Goal: Transaction & Acquisition: Book appointment/travel/reservation

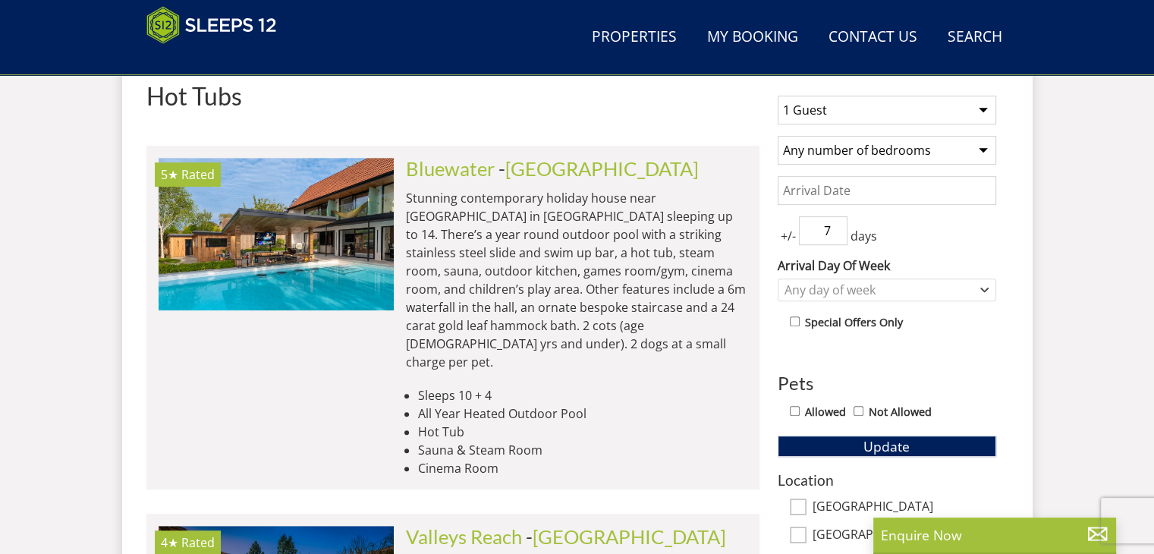
click at [844, 113] on select "1 Guest 2 Guests 3 Guests 4 Guests 5 Guests 6 Guests 7 Guests 8 Guests 9 Guests…" at bounding box center [887, 110] width 219 height 29
select select "14"
click at [778, 96] on select "1 Guest 2 Guests 3 Guests 4 Guests 5 Guests 6 Guests 7 Guests 8 Guests 9 Guests…" at bounding box center [887, 110] width 219 height 29
click at [850, 146] on select "Any number of bedrooms 1 Bedroom 2 Bedrooms 3 Bedrooms 4 Bedrooms 5 Bedrooms 6 …" at bounding box center [887, 150] width 219 height 29
select select "8"
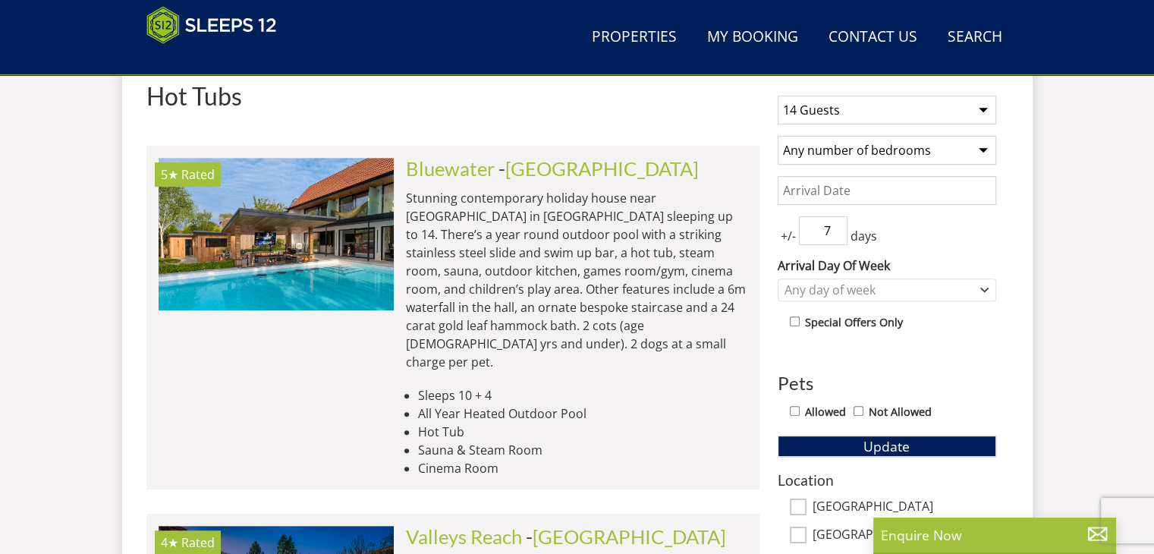
click at [778, 136] on select "Any number of bedrooms 1 Bedroom 2 Bedrooms 3 Bedrooms 4 Bedrooms 5 Bedrooms 6 …" at bounding box center [887, 150] width 219 height 29
click at [840, 194] on input "Date" at bounding box center [887, 190] width 219 height 29
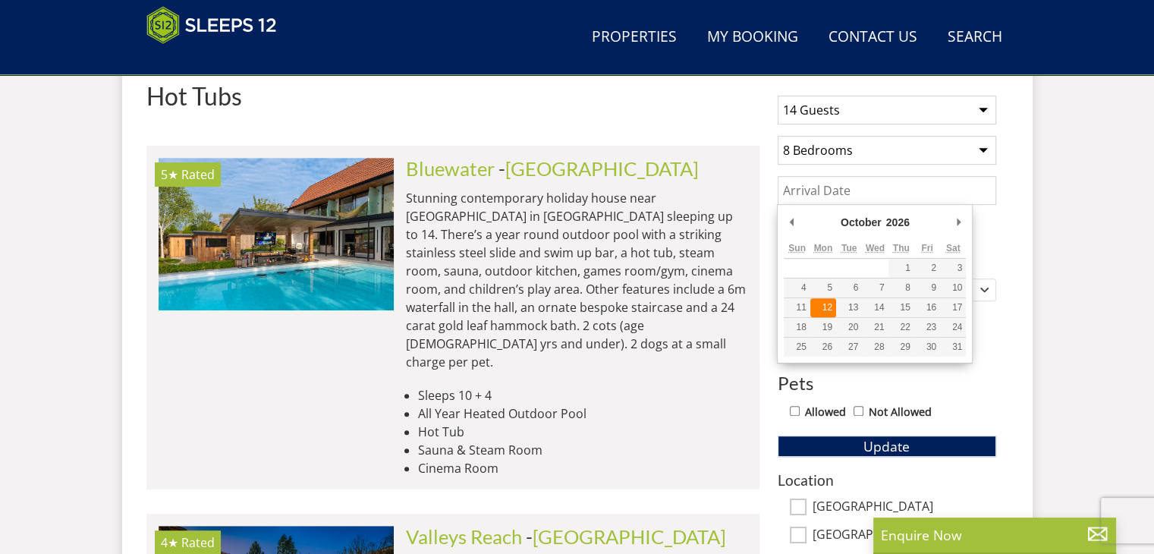
type input "[DATE]"
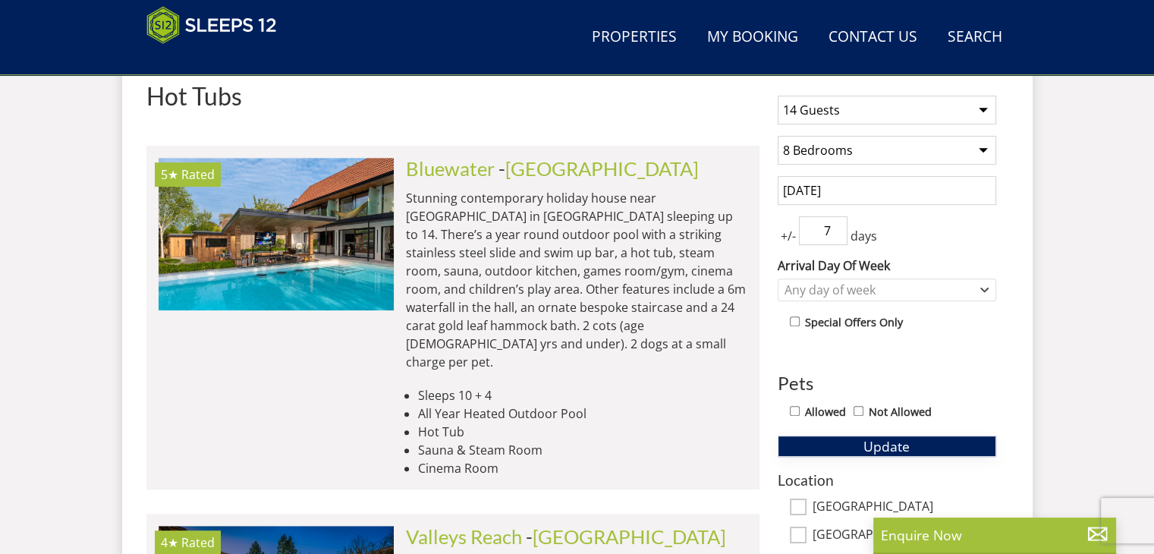
click at [877, 444] on span "Update" at bounding box center [887, 446] width 46 height 18
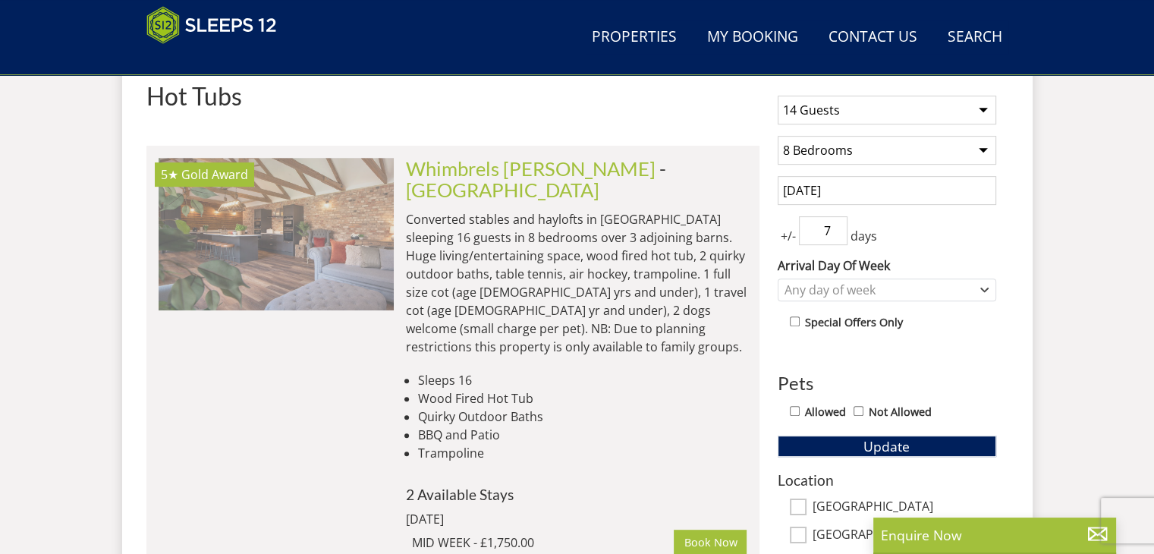
click at [256, 228] on img at bounding box center [276, 234] width 235 height 152
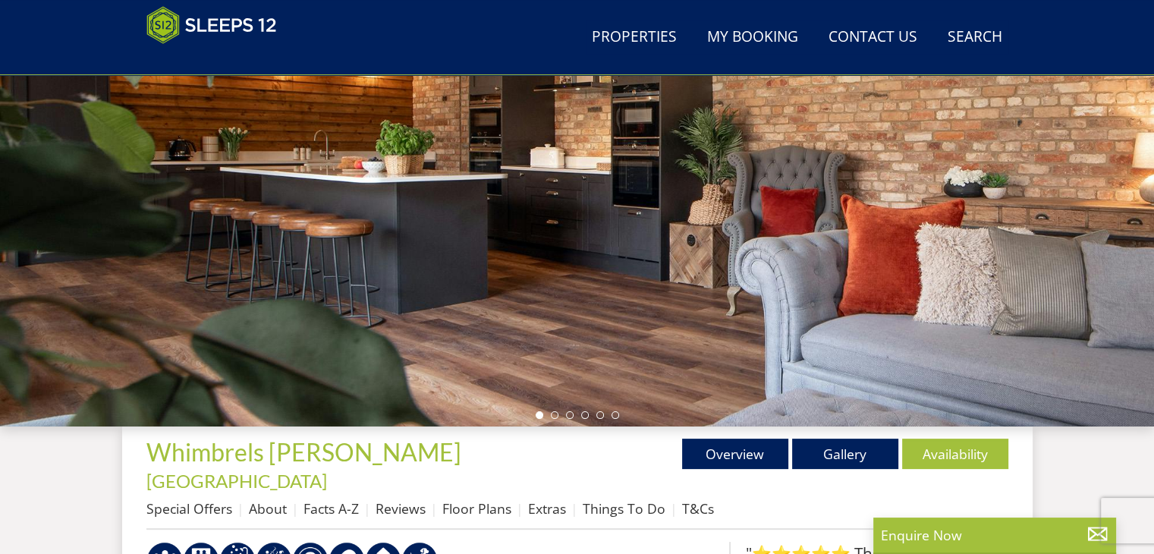
scroll to position [152, 0]
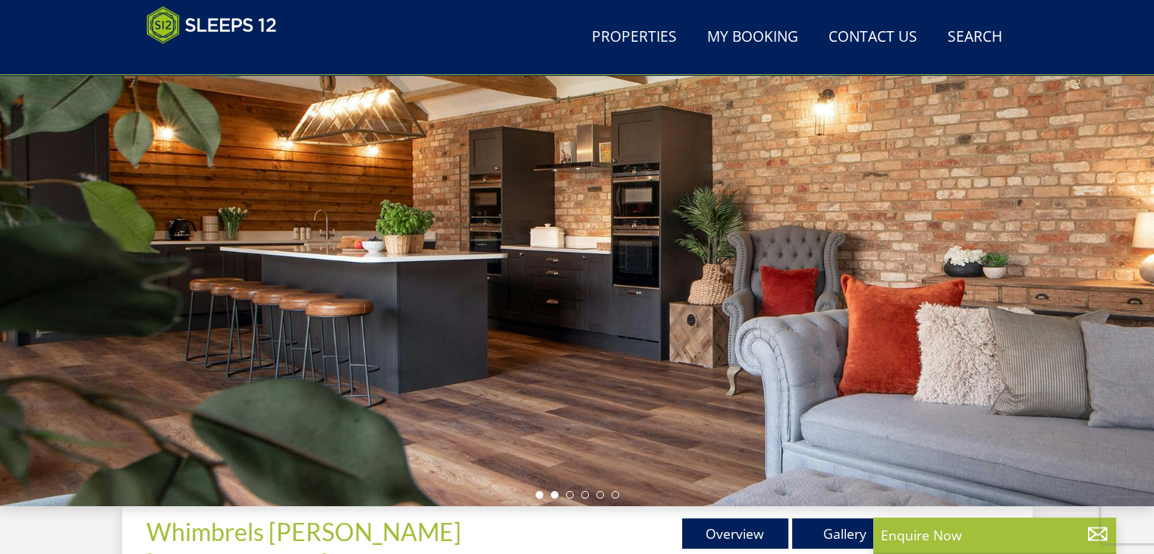
click at [551, 493] on li at bounding box center [555, 495] width 8 height 8
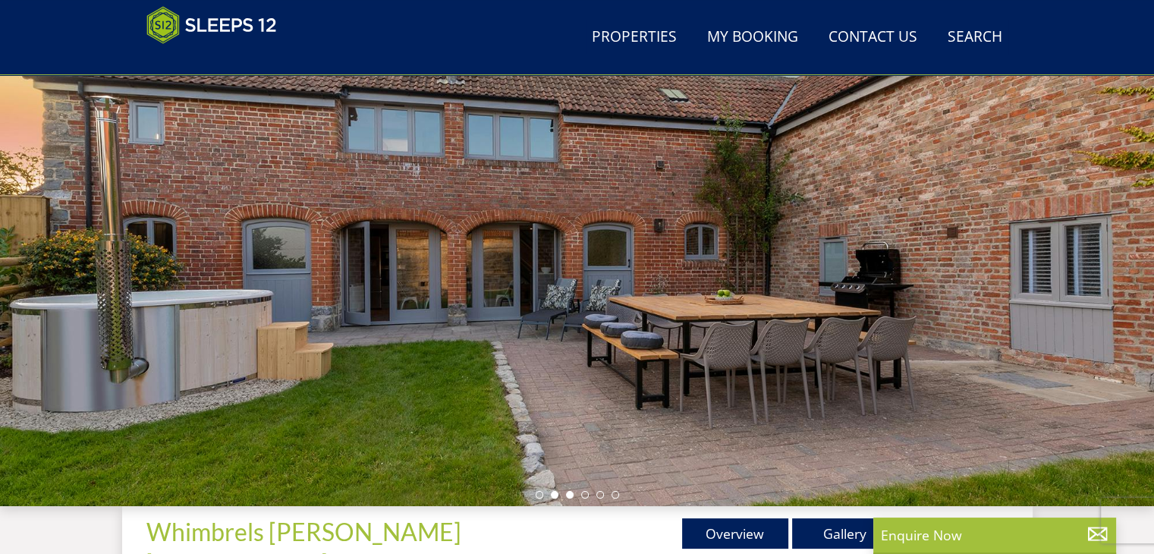
click at [571, 497] on li at bounding box center [570, 495] width 8 height 8
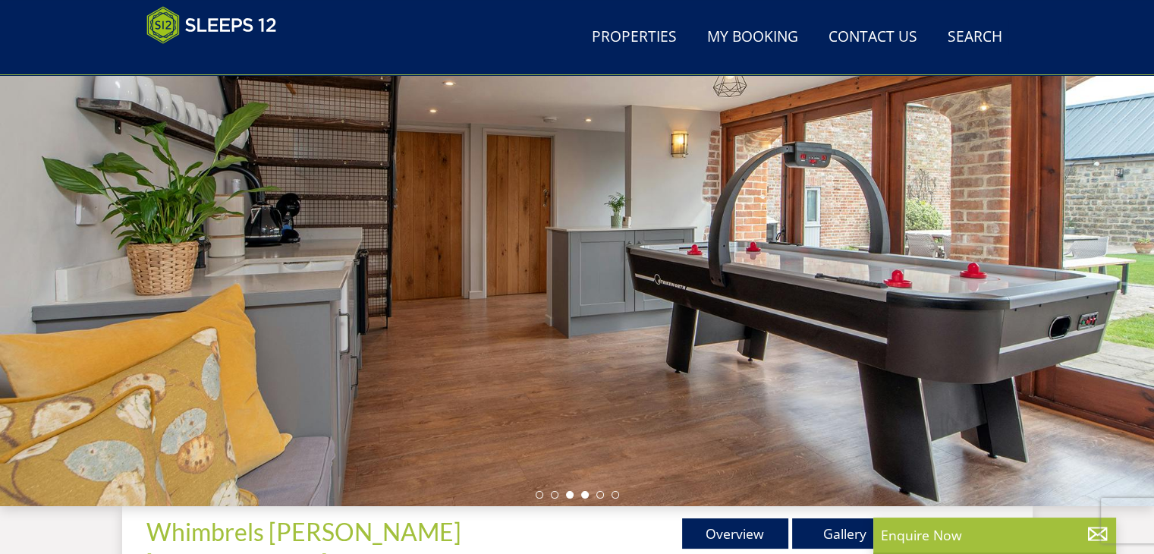
click at [583, 495] on li at bounding box center [585, 495] width 8 height 8
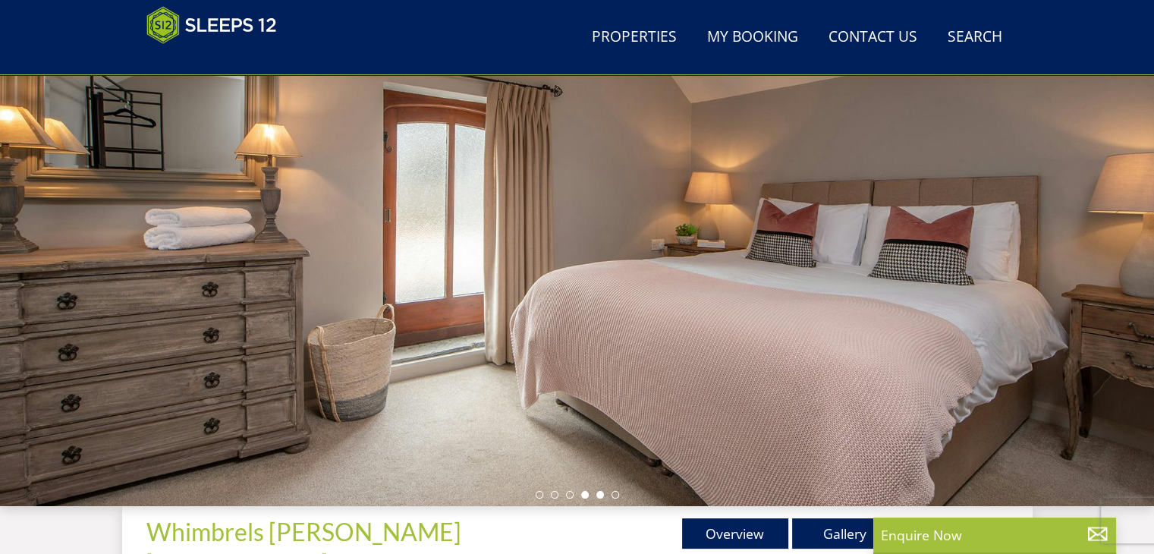
click at [601, 495] on li at bounding box center [600, 495] width 8 height 8
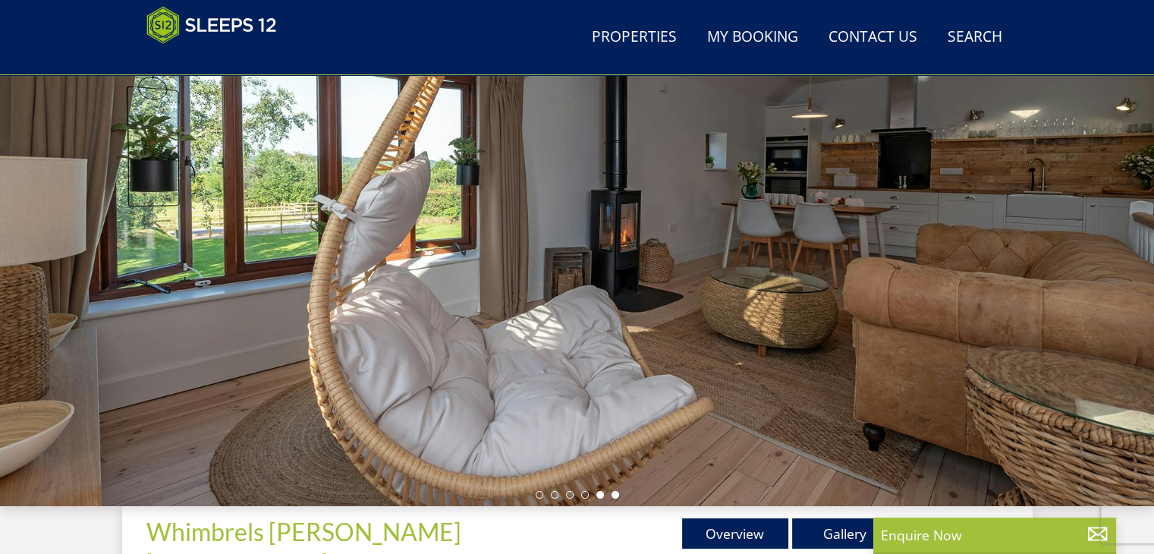
click at [614, 495] on li at bounding box center [616, 495] width 8 height 8
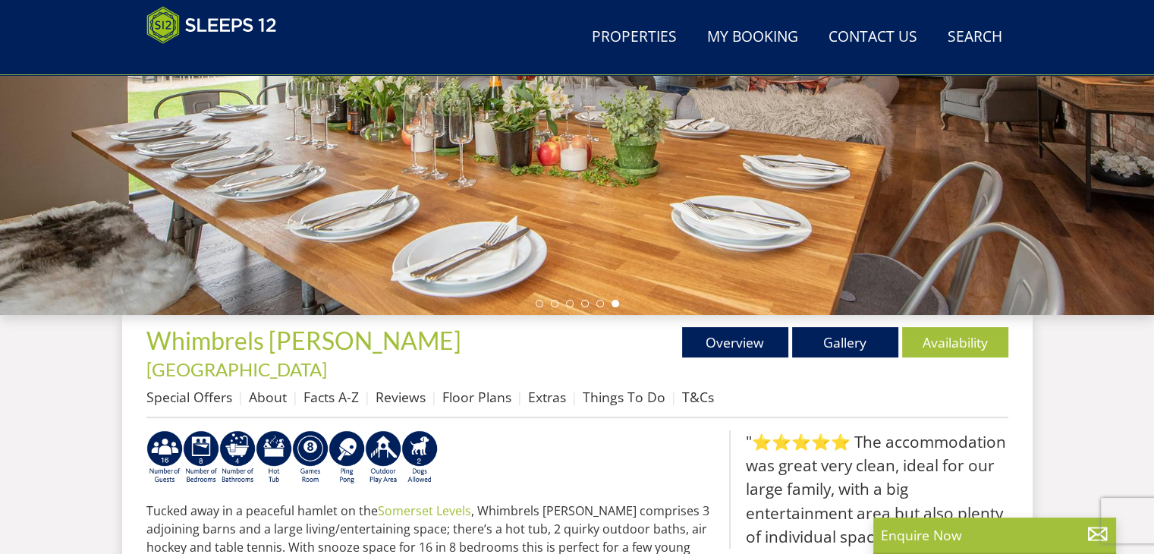
scroll to position [607, 0]
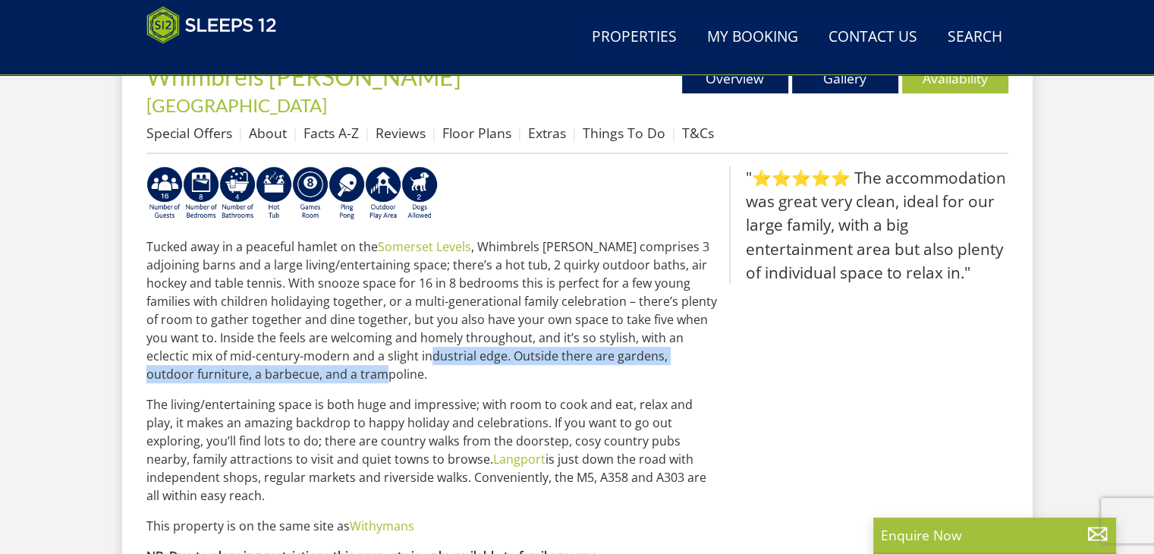
drag, startPoint x: 299, startPoint y: 301, endPoint x: 367, endPoint y: 356, distance: 87.4
click at [367, 356] on p "Tucked away in a peaceful hamlet on the [GEOGRAPHIC_DATA] , [GEOGRAPHIC_DATA][P…" at bounding box center [431, 311] width 571 height 146
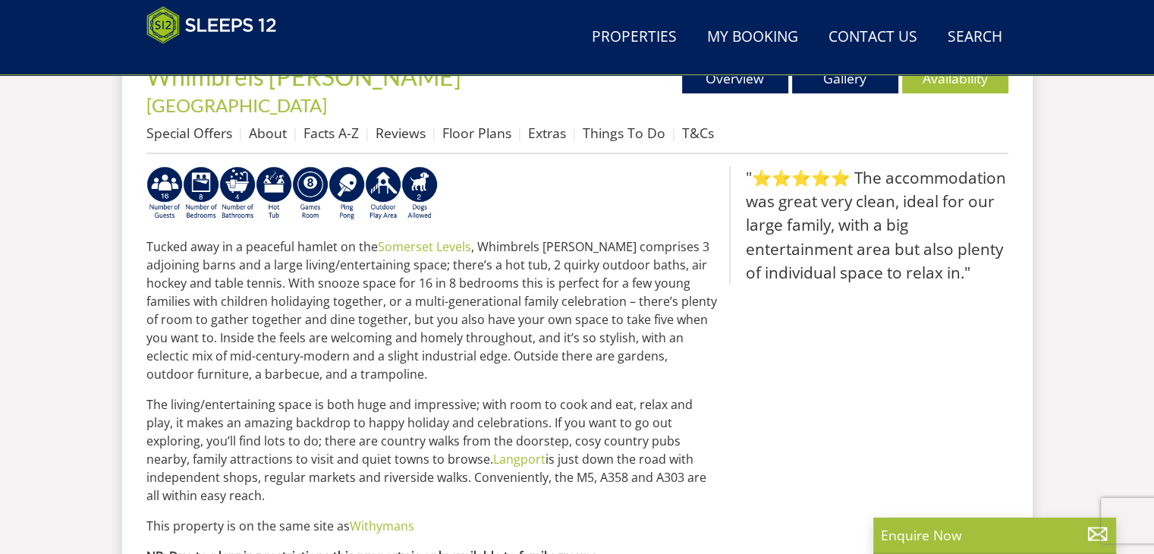
click at [87, 265] on div "Search Menu Properties My Booking Contact Us [PHONE_NUMBER] Search Check Availa…" at bounding box center [577, 235] width 1154 height 1581
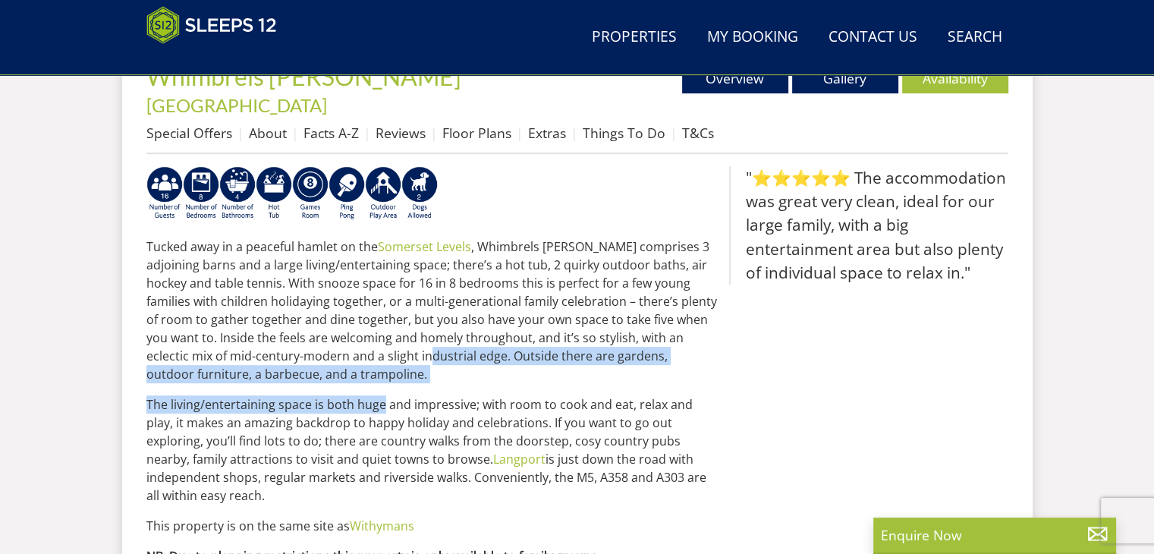
drag, startPoint x: 262, startPoint y: 293, endPoint x: 358, endPoint y: 332, distance: 103.9
click at [358, 332] on div "Tucked away in a peaceful hamlet on the [GEOGRAPHIC_DATA] , [GEOGRAPHIC_DATA][P…" at bounding box center [431, 393] width 571 height 455
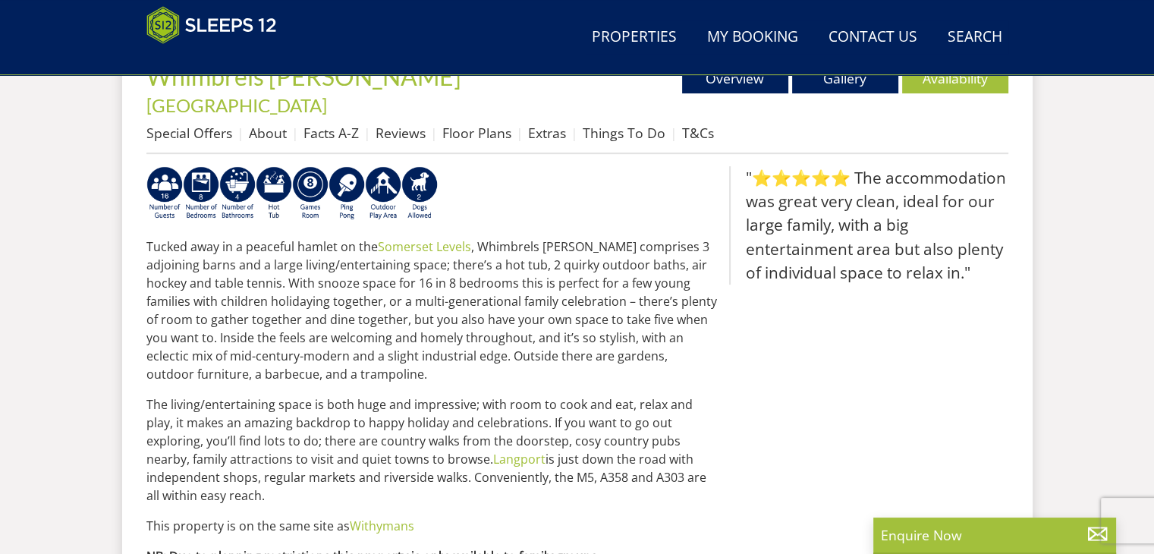
click at [103, 241] on div "Search Menu Properties My Booking Contact Us [PHONE_NUMBER] Search Check Availa…" at bounding box center [577, 235] width 1154 height 1581
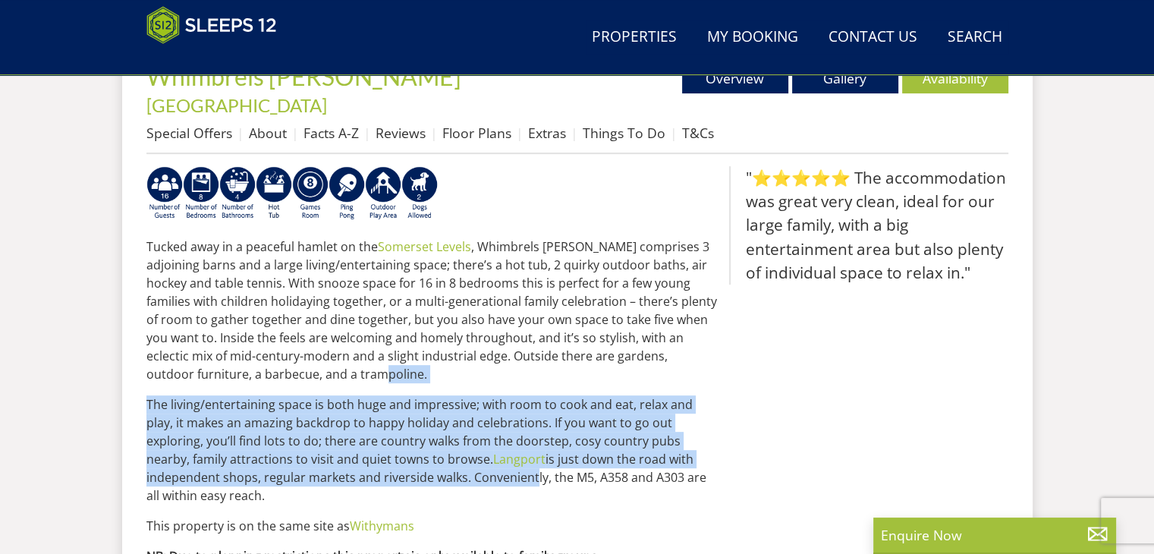
drag, startPoint x: 343, startPoint y: 347, endPoint x: 451, endPoint y: 462, distance: 157.9
click at [451, 462] on div "Tucked away in a peaceful hamlet on the [GEOGRAPHIC_DATA] , [GEOGRAPHIC_DATA][P…" at bounding box center [431, 393] width 571 height 455
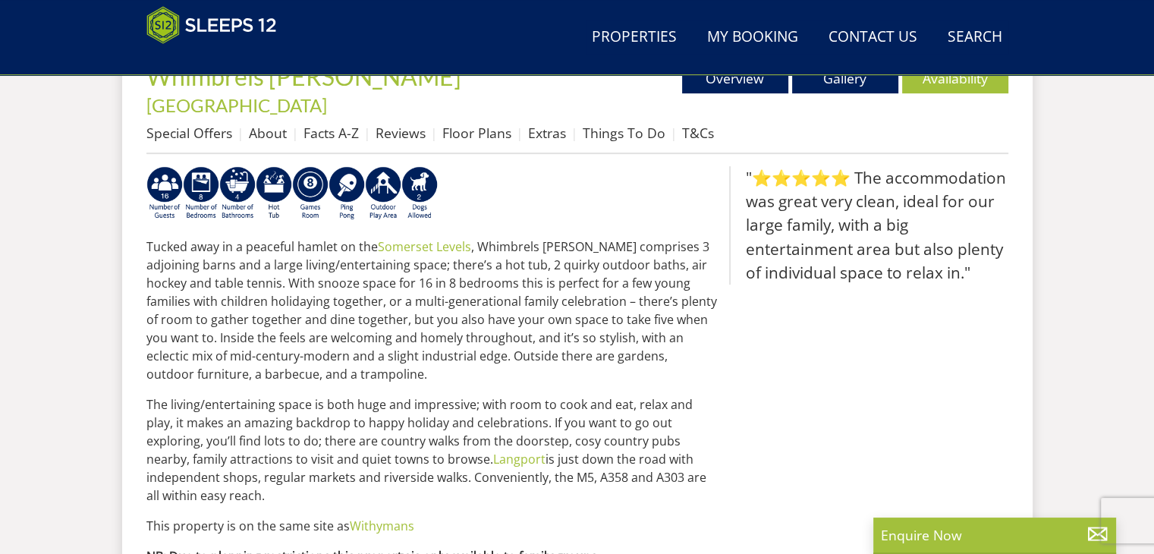
click at [357, 468] on p "The living/entertaining space is both huge and impressive; with room to cook an…" at bounding box center [431, 449] width 571 height 109
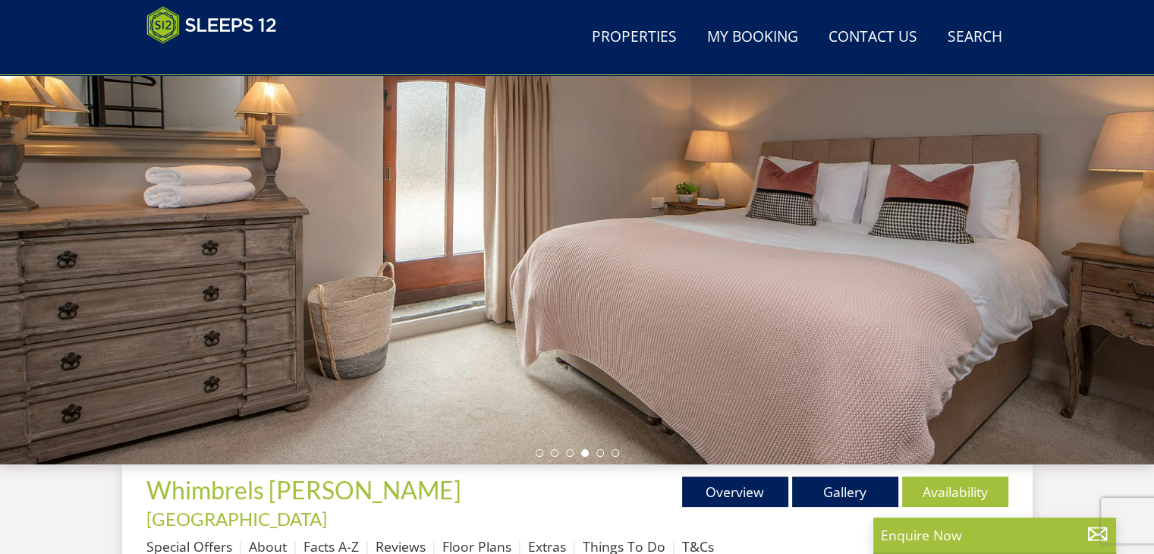
scroll to position [0, 0]
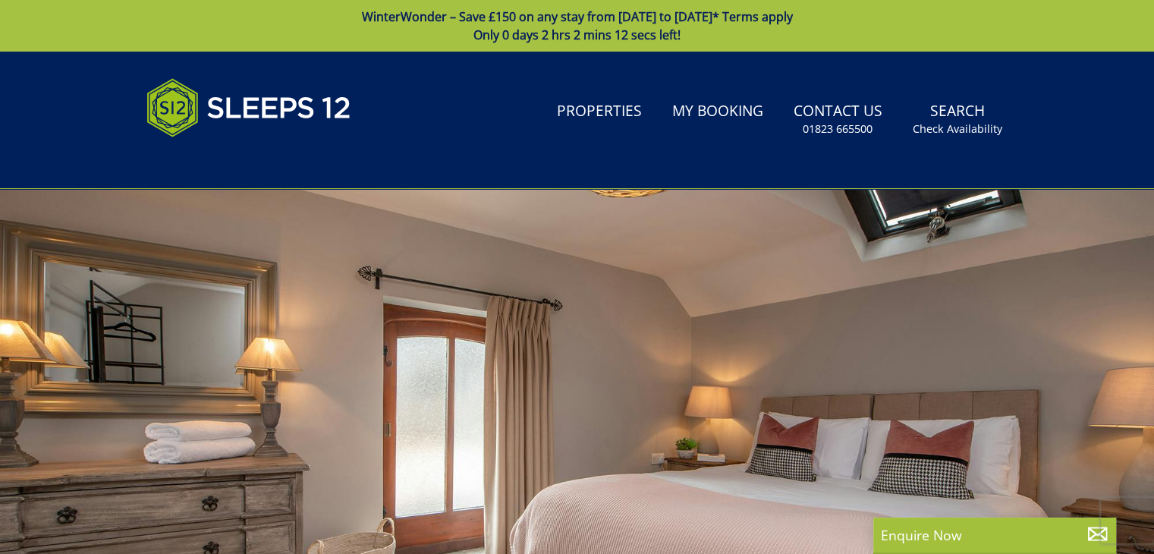
select select "14"
select select "8"
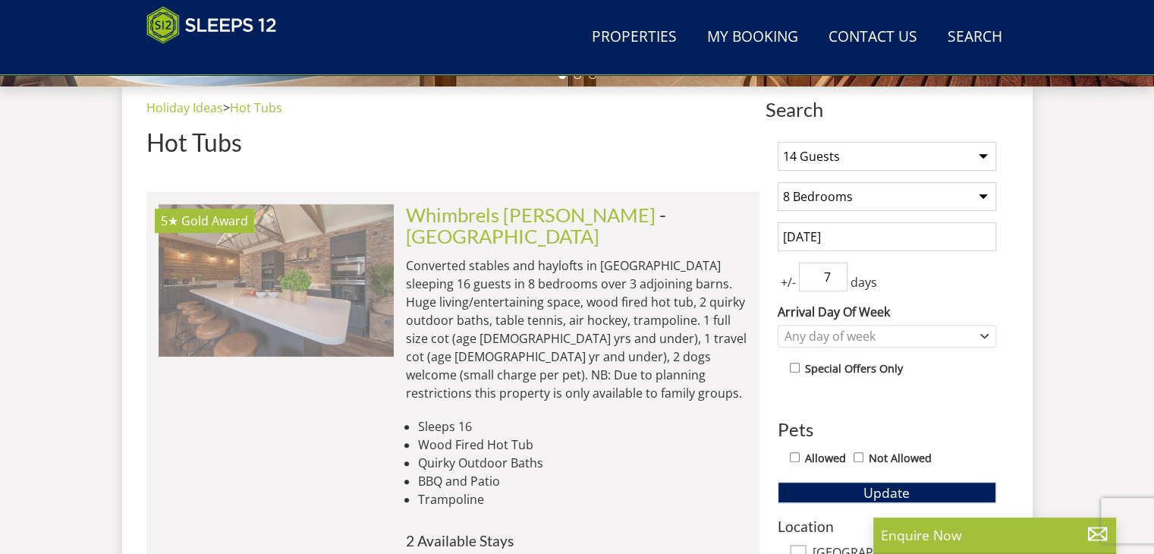
scroll to position [0, 1648]
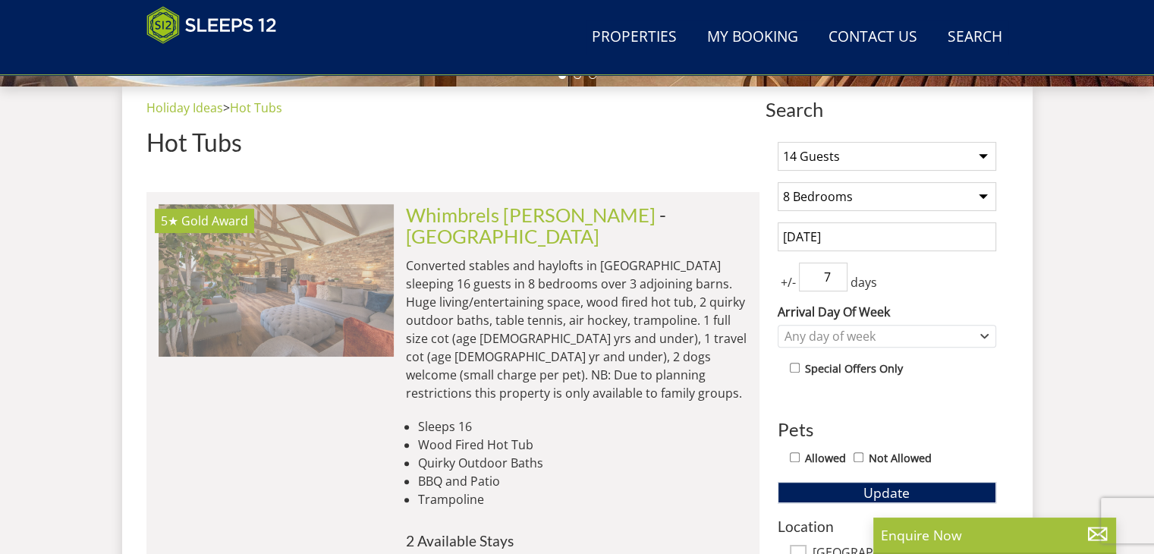
click at [313, 264] on img at bounding box center [276, 280] width 235 height 152
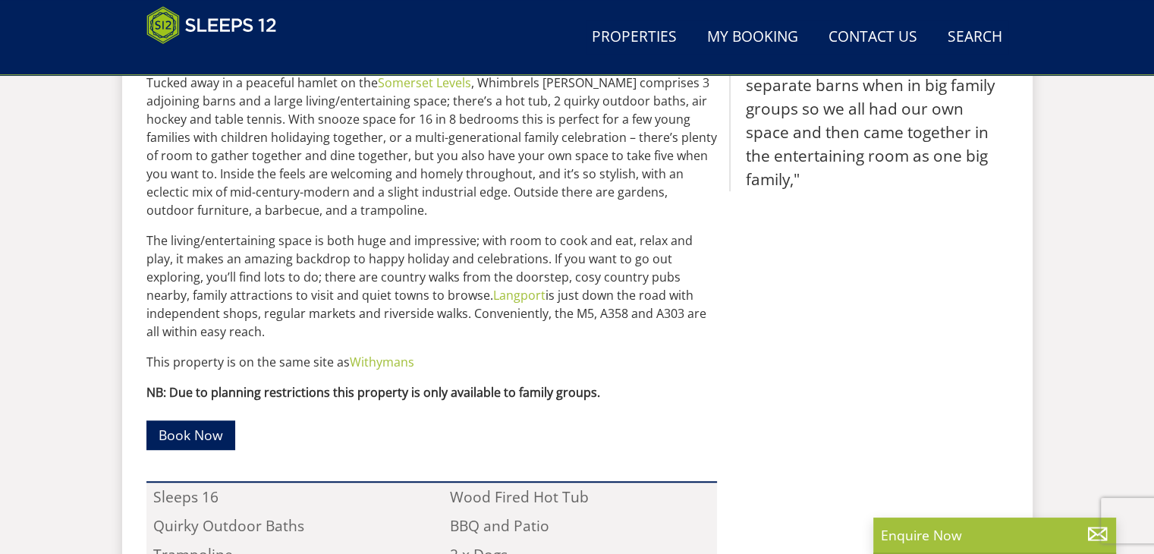
scroll to position [1062, 0]
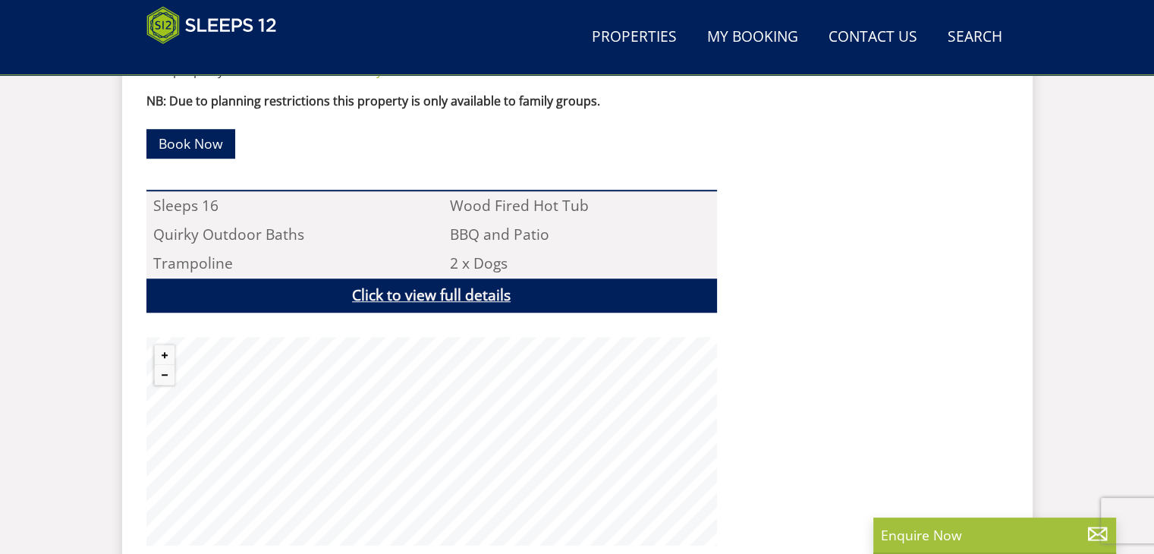
click at [405, 279] on link "Click to view full details" at bounding box center [431, 296] width 571 height 34
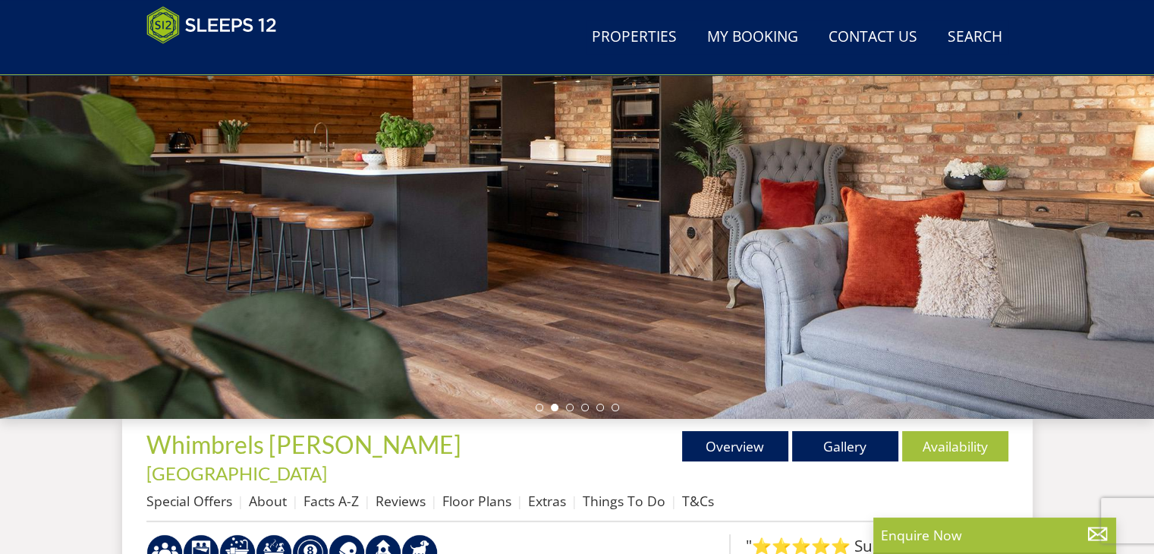
scroll to position [304, 0]
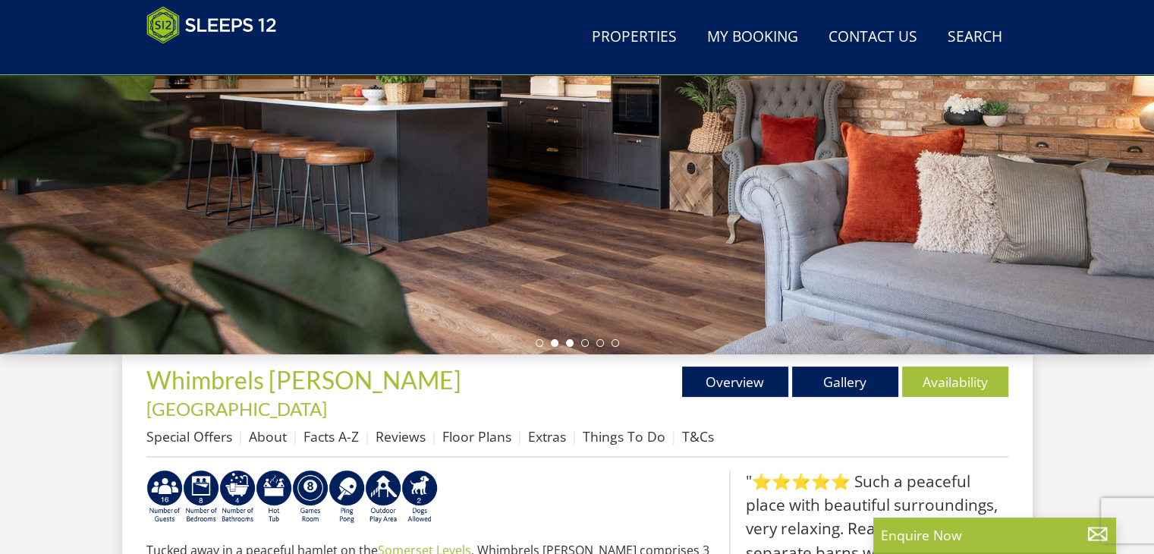
click at [570, 341] on li at bounding box center [570, 343] width 8 height 8
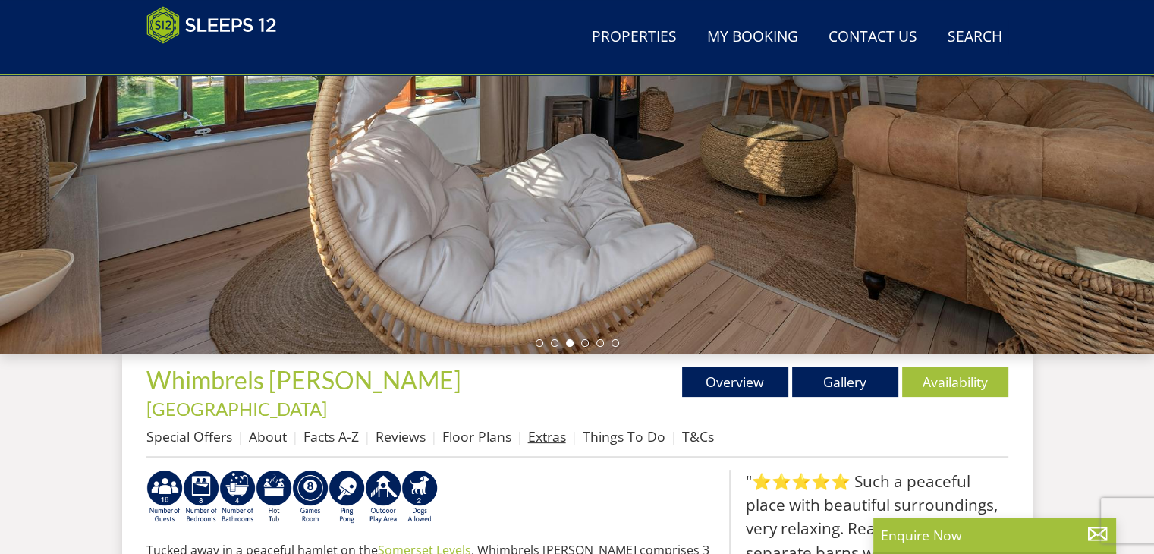
click at [534, 427] on link "Extras" at bounding box center [547, 436] width 38 height 18
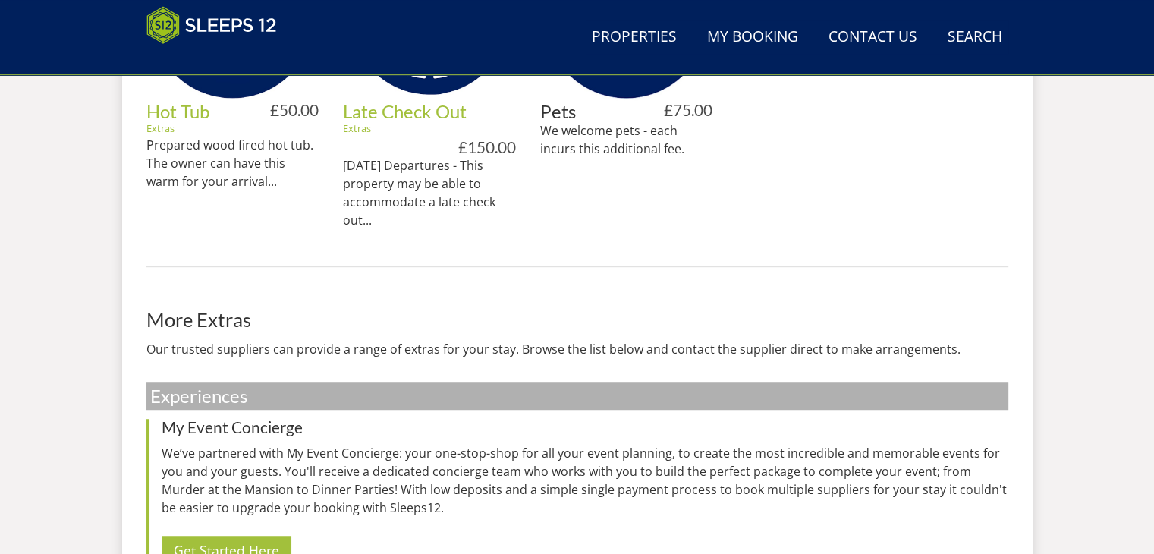
scroll to position [1132, 0]
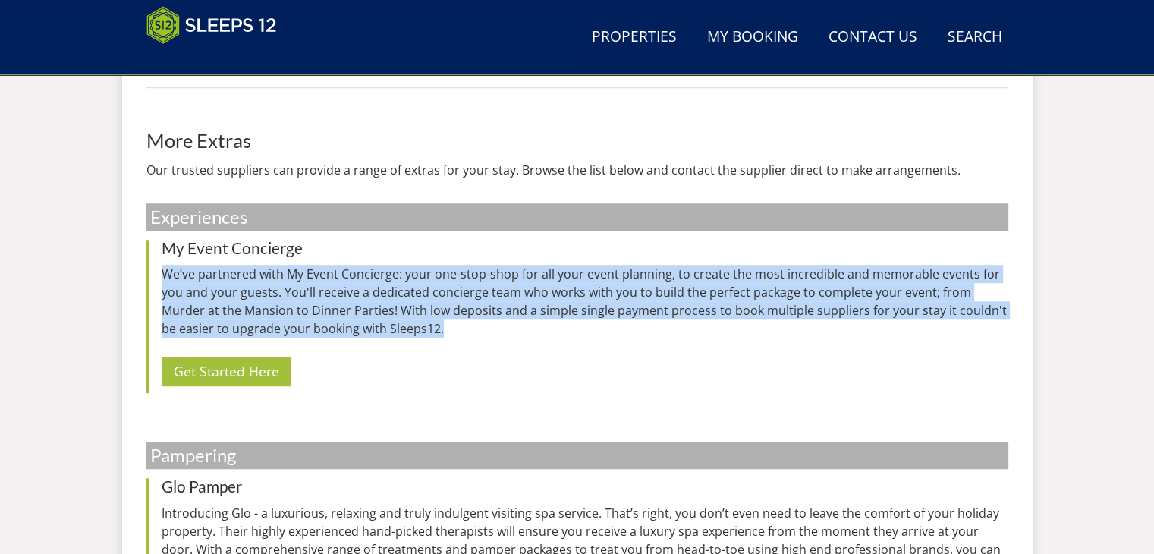
drag, startPoint x: 387, startPoint y: 222, endPoint x: 419, endPoint y: 304, distance: 87.9
click at [419, 304] on div "My Event Concierge We’ve partnered with My Event Concierge: your one-stop-shop …" at bounding box center [577, 316] width 862 height 153
click at [419, 304] on p "We’ve partnered with My Event Concierge: your one-stop-shop for all your event …" at bounding box center [585, 301] width 847 height 73
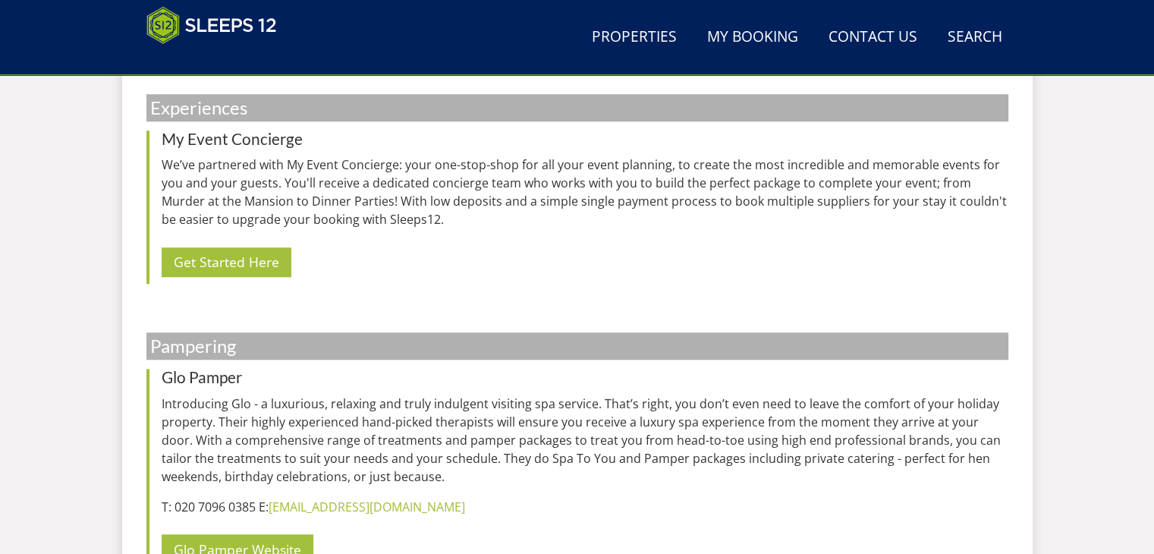
scroll to position [1360, 0]
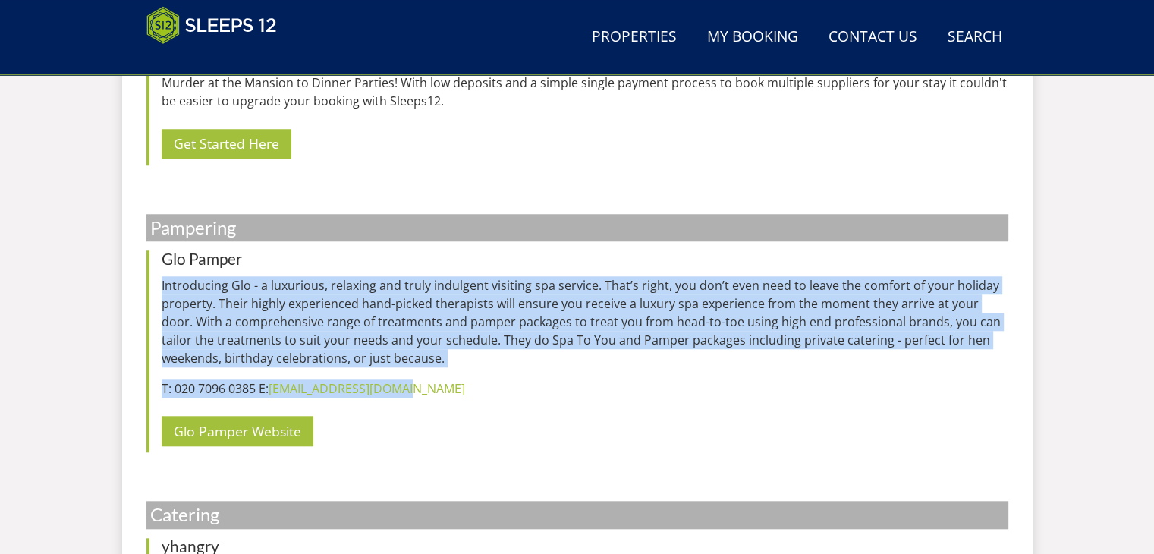
drag, startPoint x: 353, startPoint y: 239, endPoint x: 426, endPoint y: 347, distance: 130.1
click at [426, 347] on div "[PERSON_NAME] Introducing Glo - a luxurious, relaxing and truly indulgent visit…" at bounding box center [577, 351] width 862 height 202
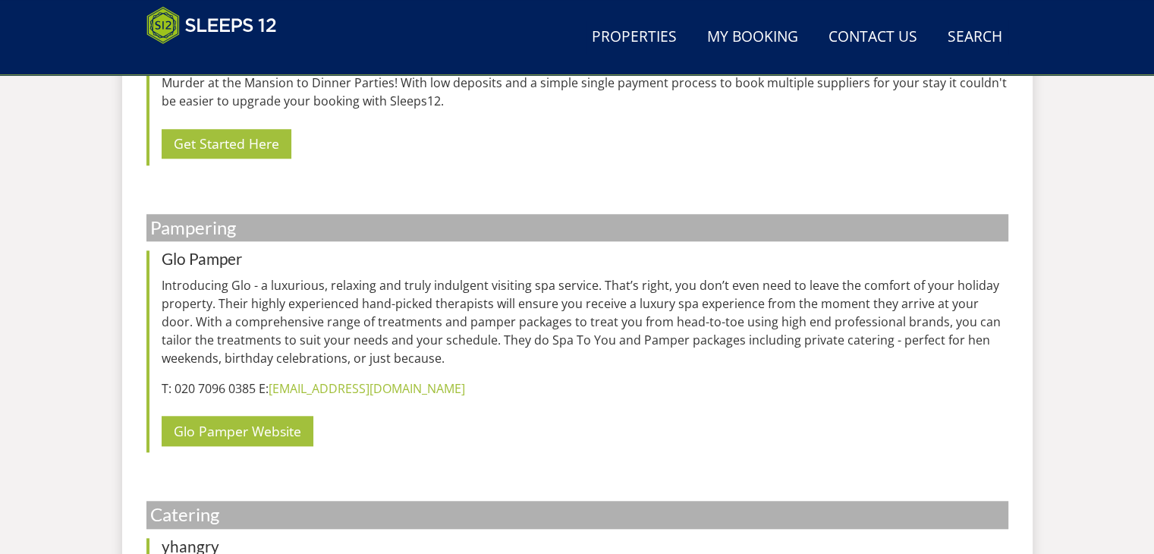
drag, startPoint x: 394, startPoint y: 331, endPoint x: 483, endPoint y: 332, distance: 88.8
click at [483, 332] on p "Introducing Glo - a luxurious, relaxing and truly indulgent visiting spa servic…" at bounding box center [585, 321] width 847 height 91
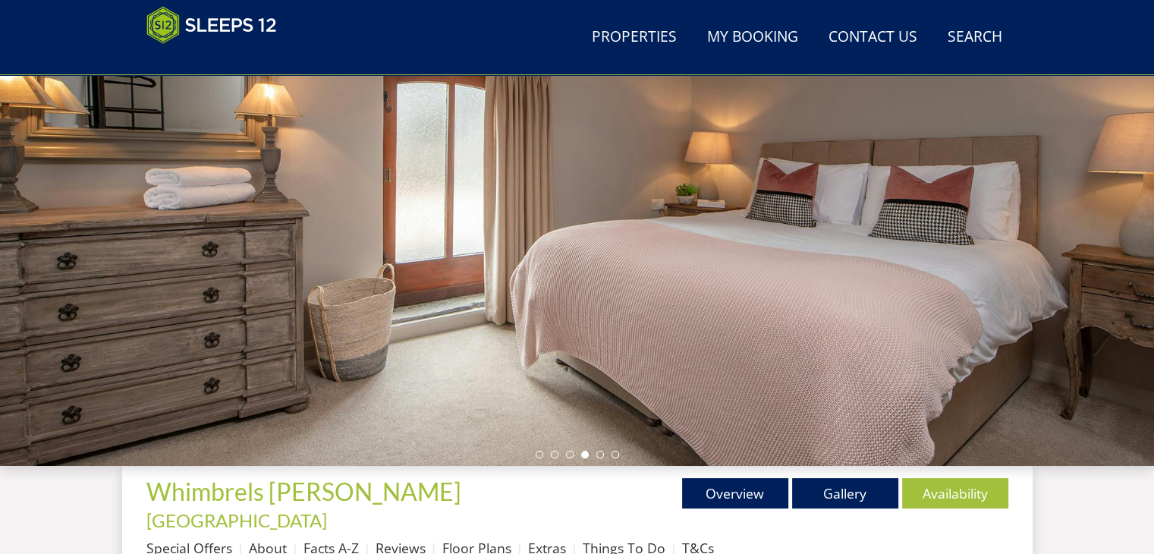
scroll to position [291, 0]
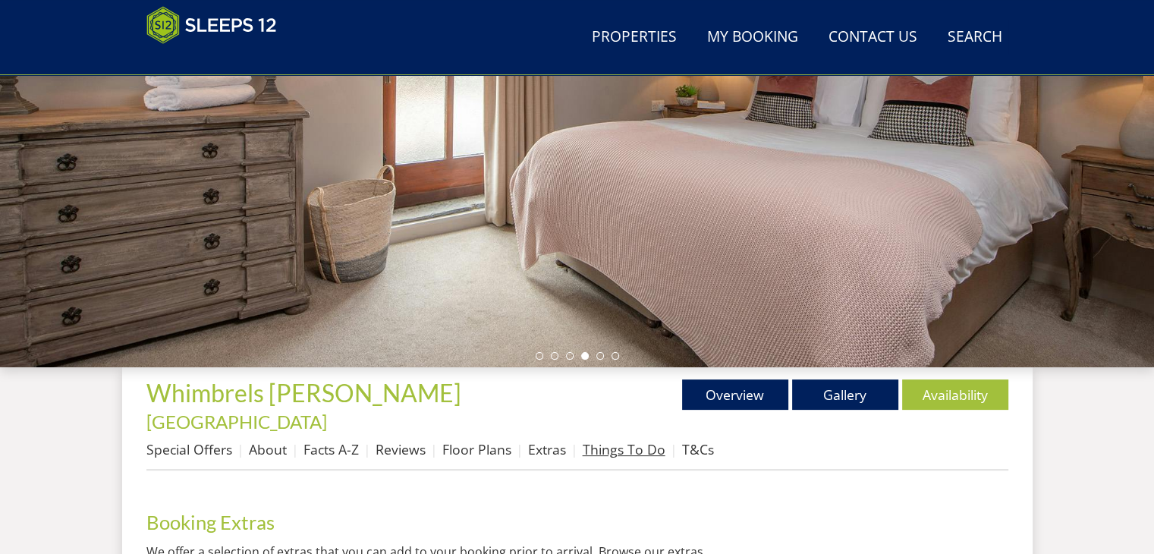
click at [622, 440] on link "Things To Do" at bounding box center [624, 449] width 83 height 18
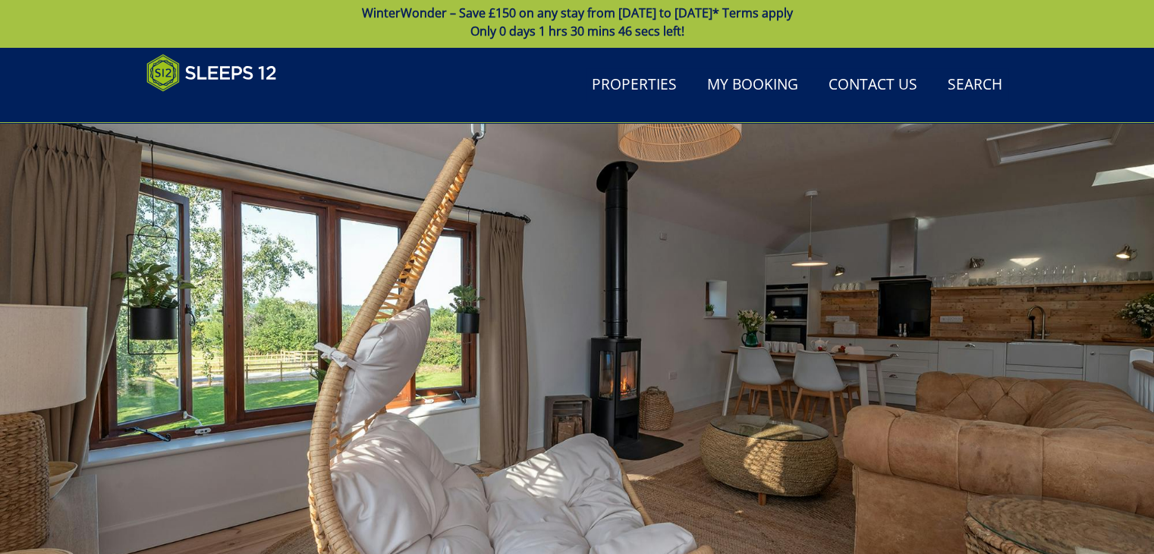
scroll to position [241, 0]
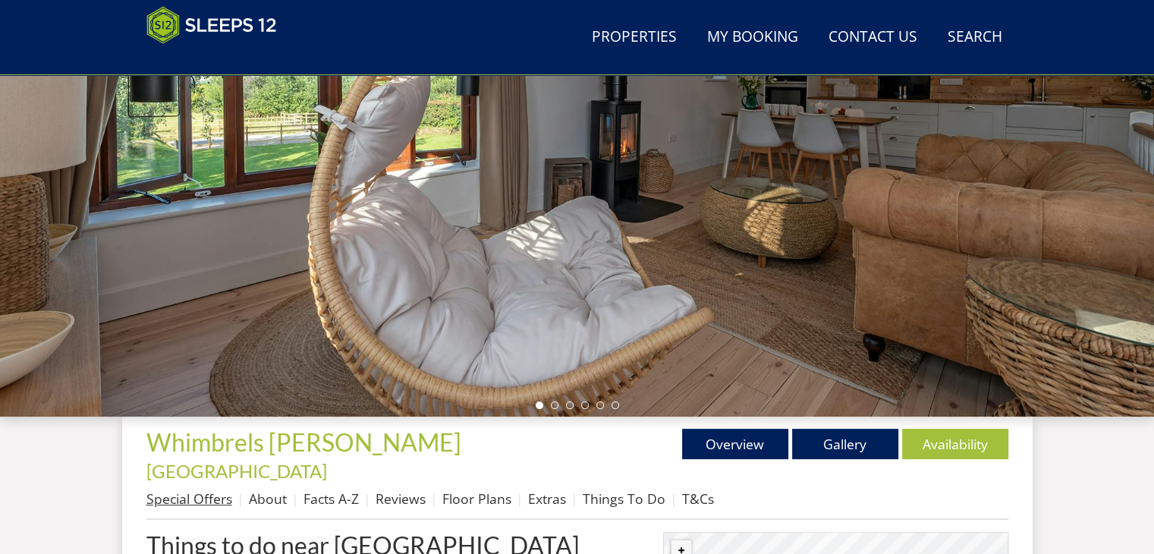
click at [190, 489] on link "Special Offers" at bounding box center [189, 498] width 86 height 18
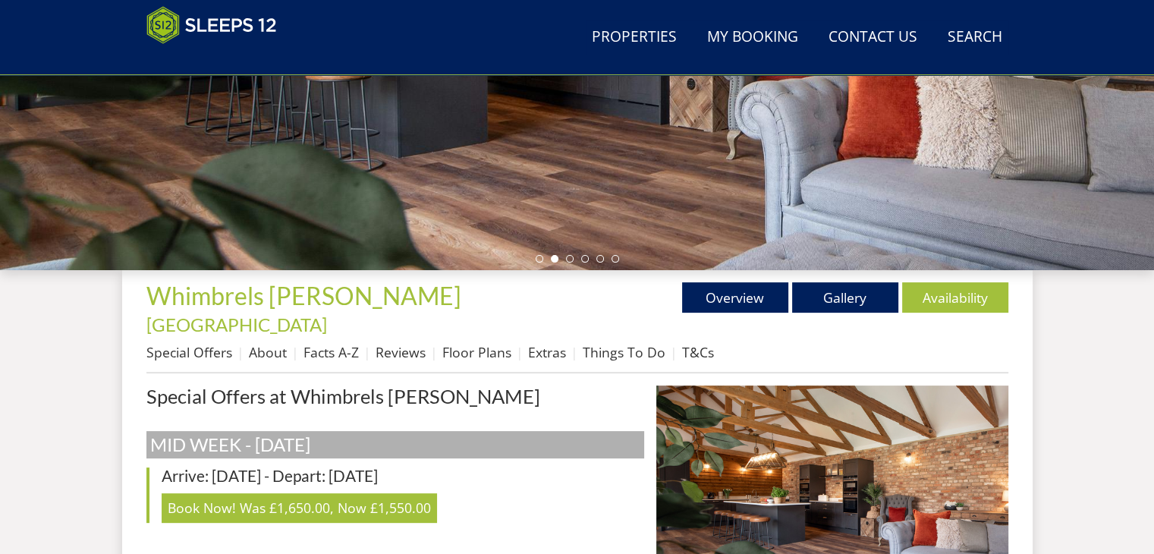
scroll to position [379, 0]
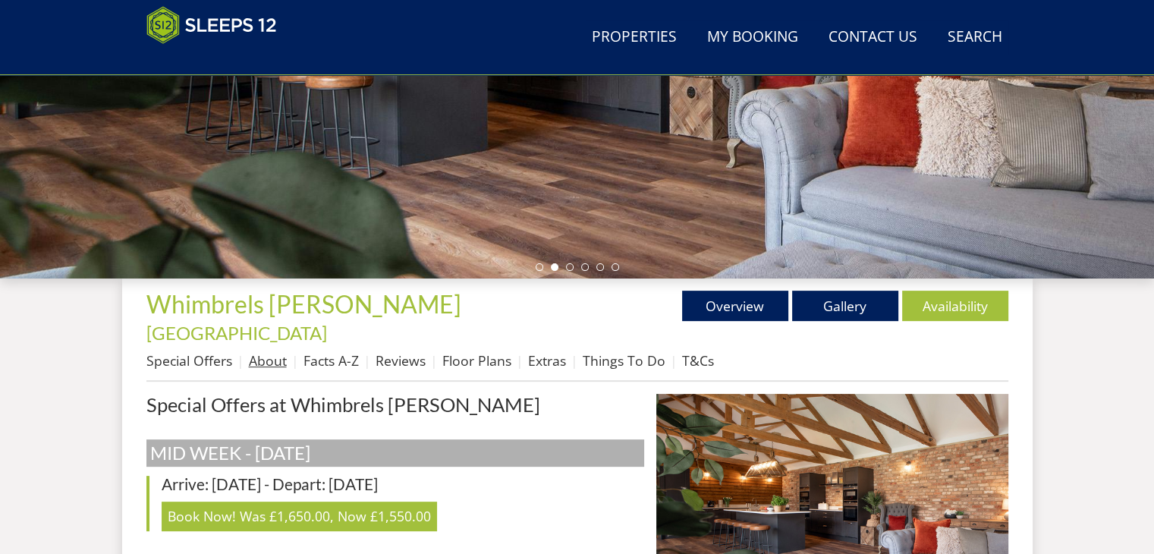
click at [270, 351] on link "About" at bounding box center [268, 360] width 38 height 18
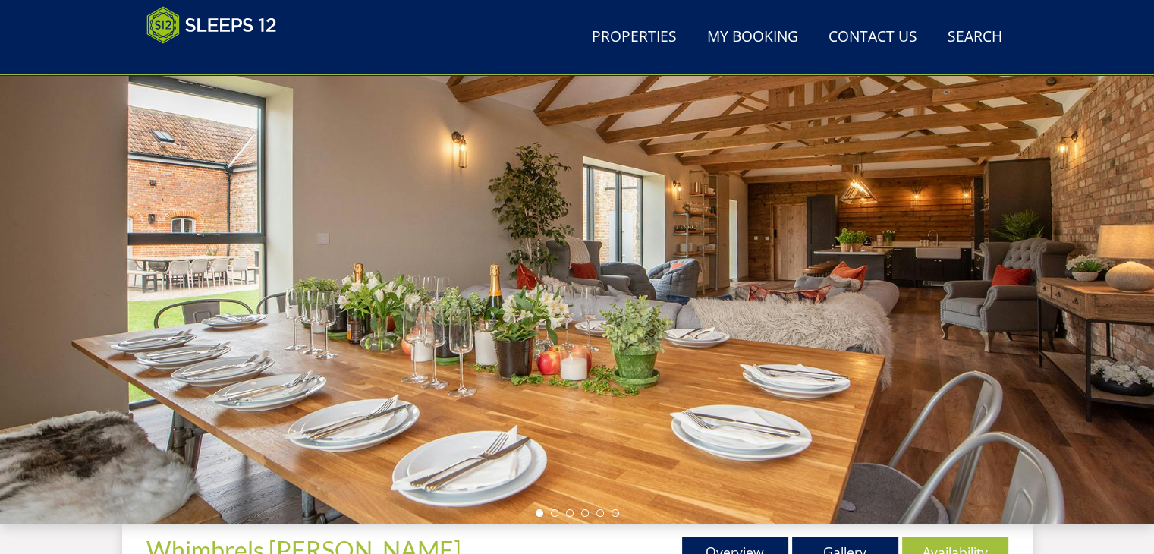
scroll to position [452, 0]
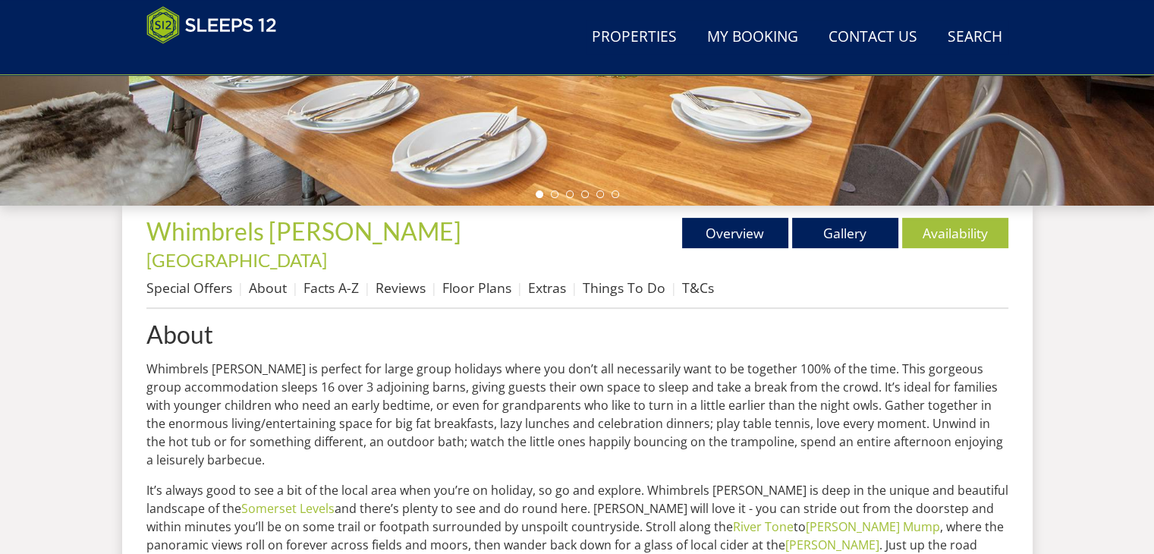
drag, startPoint x: 315, startPoint y: 435, endPoint x: 307, endPoint y: 429, distance: 9.7
click at [307, 429] on p "Whimbrels [PERSON_NAME] is perfect for large group holidays where you don’t all…" at bounding box center [577, 414] width 862 height 109
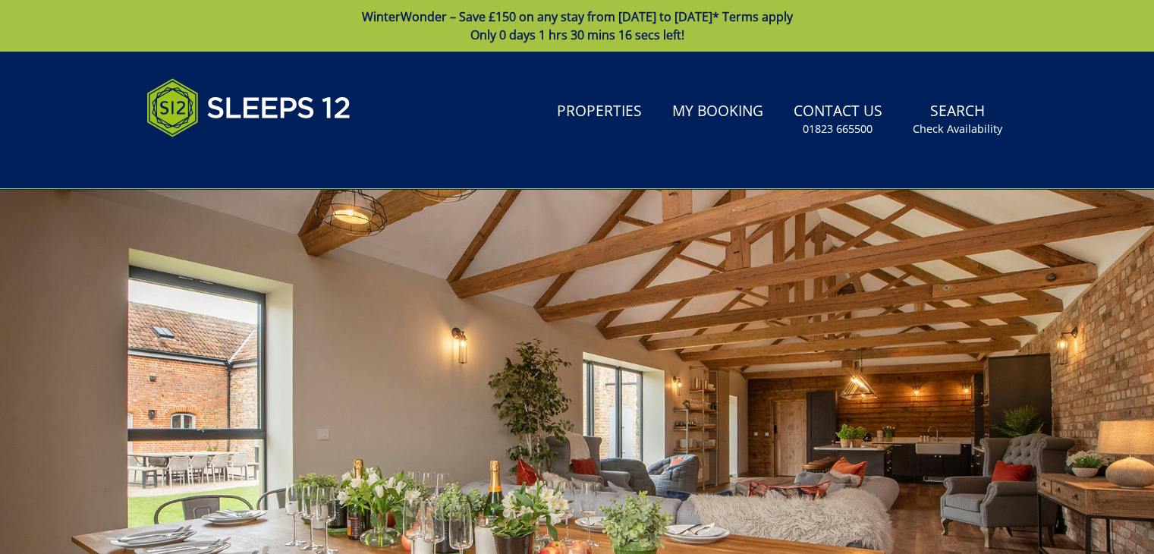
scroll to position [228, 0]
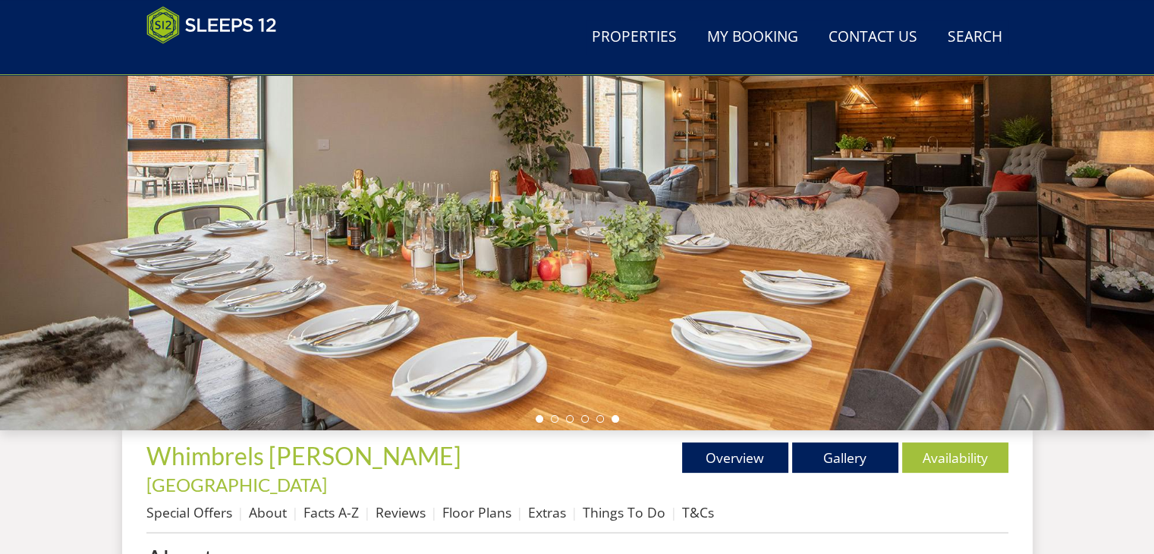
click at [616, 418] on li at bounding box center [616, 419] width 8 height 8
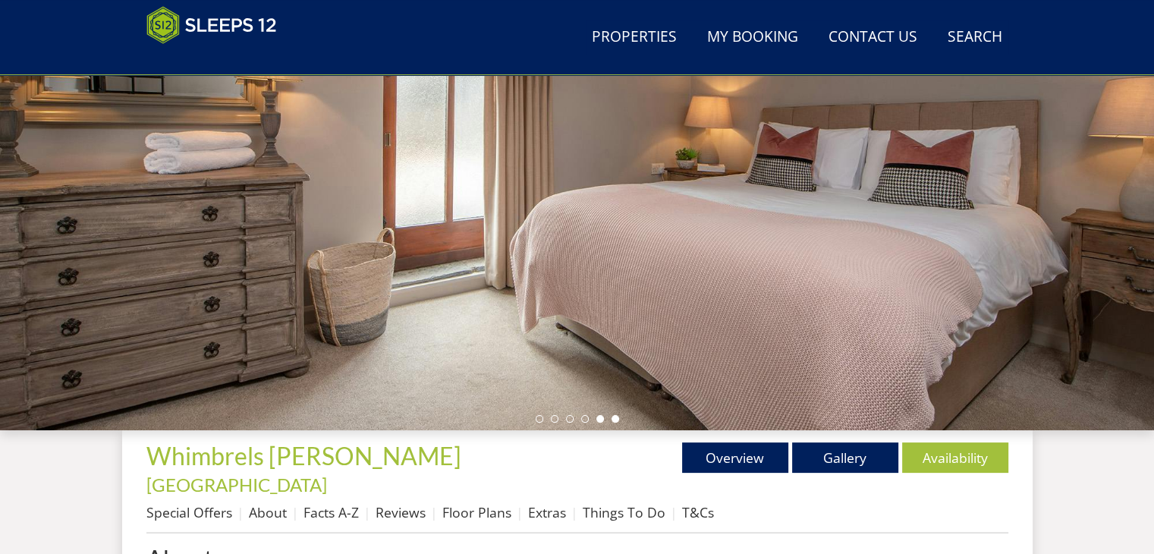
click at [598, 418] on li at bounding box center [600, 419] width 8 height 8
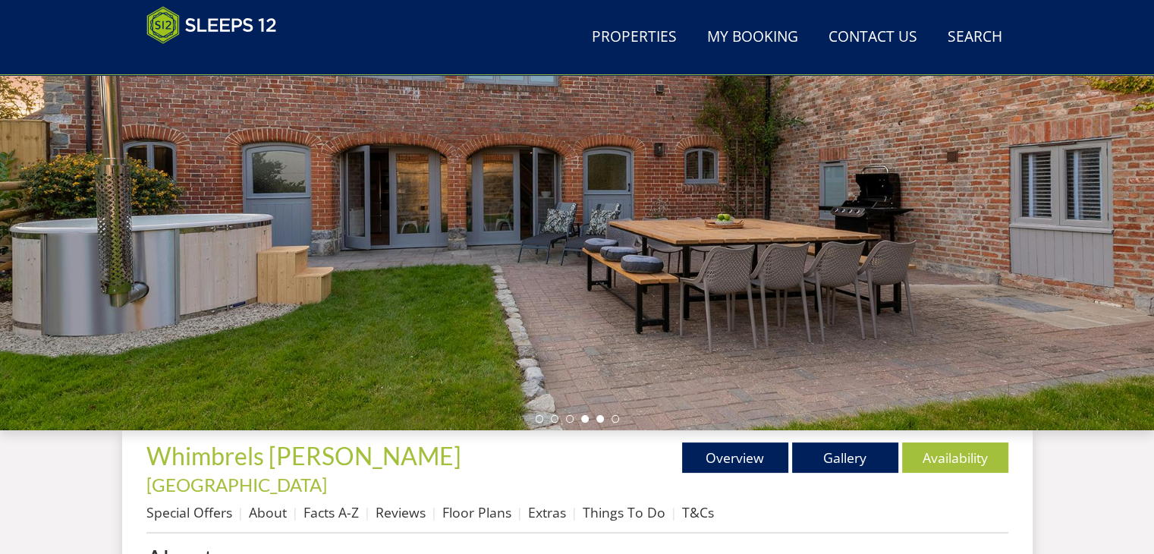
click at [581, 419] on li at bounding box center [585, 419] width 8 height 8
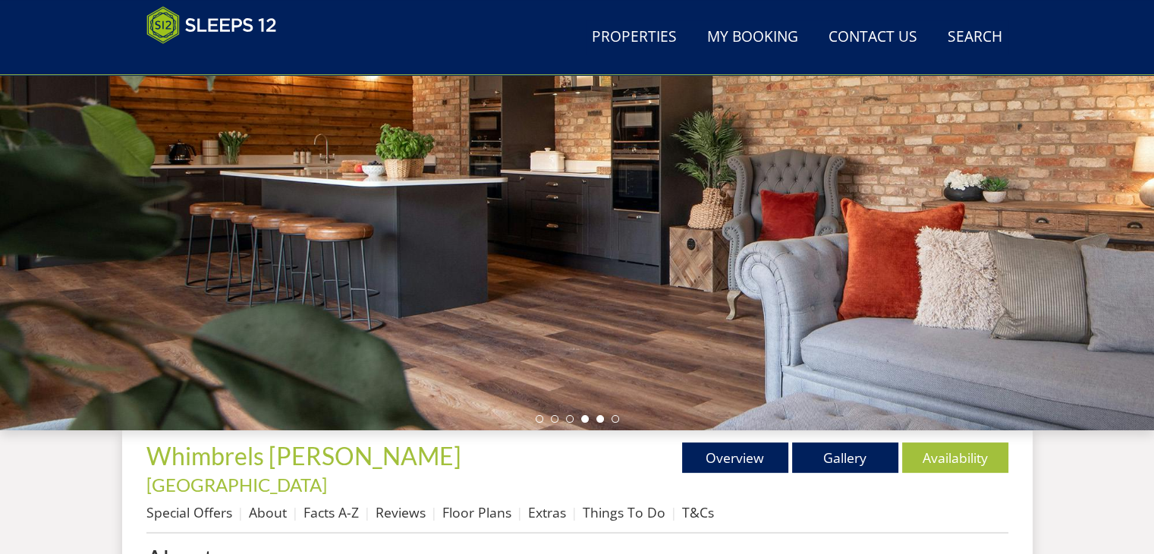
click at [603, 417] on li at bounding box center [600, 419] width 8 height 8
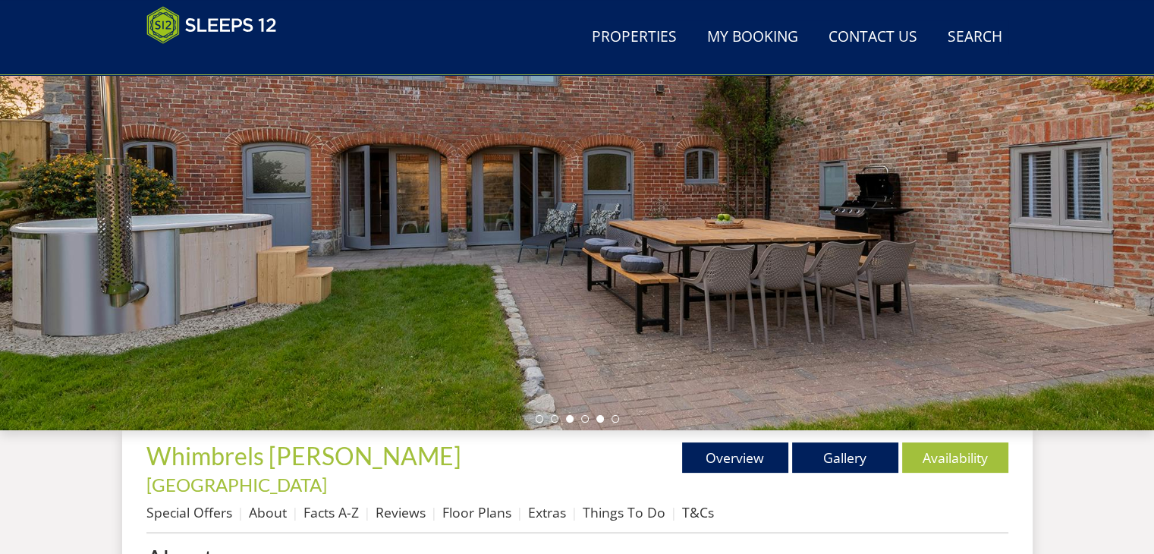
click at [568, 420] on li at bounding box center [570, 419] width 8 height 8
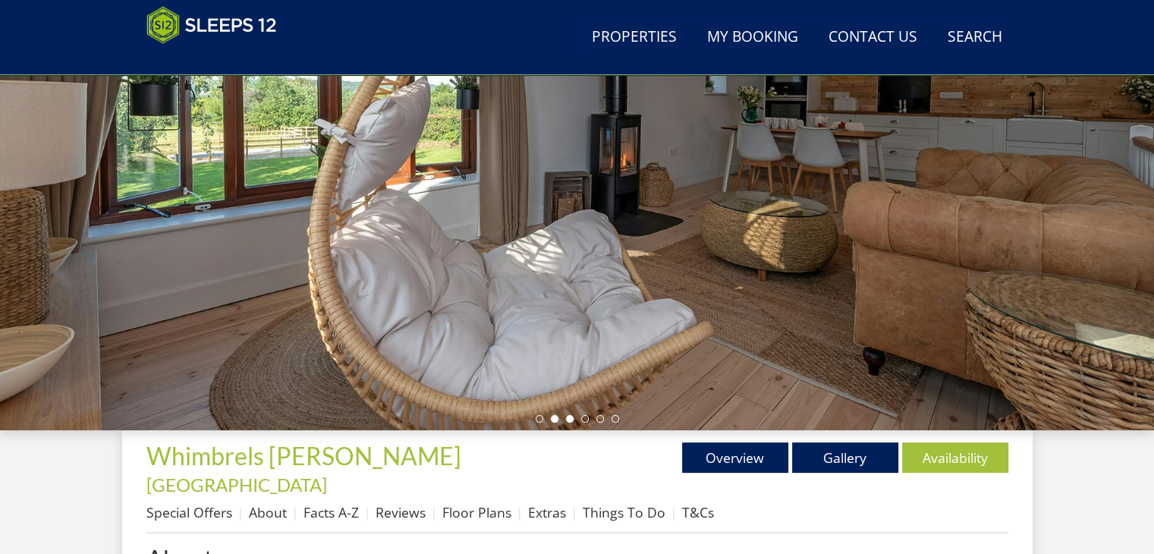
click at [552, 415] on li at bounding box center [555, 419] width 8 height 8
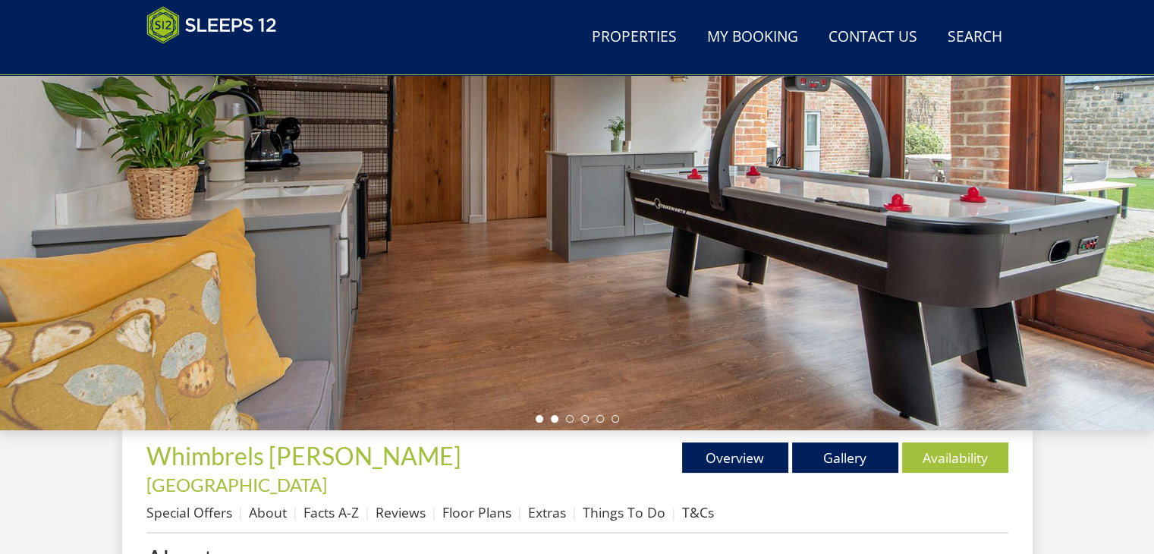
click at [540, 419] on li at bounding box center [540, 419] width 8 height 8
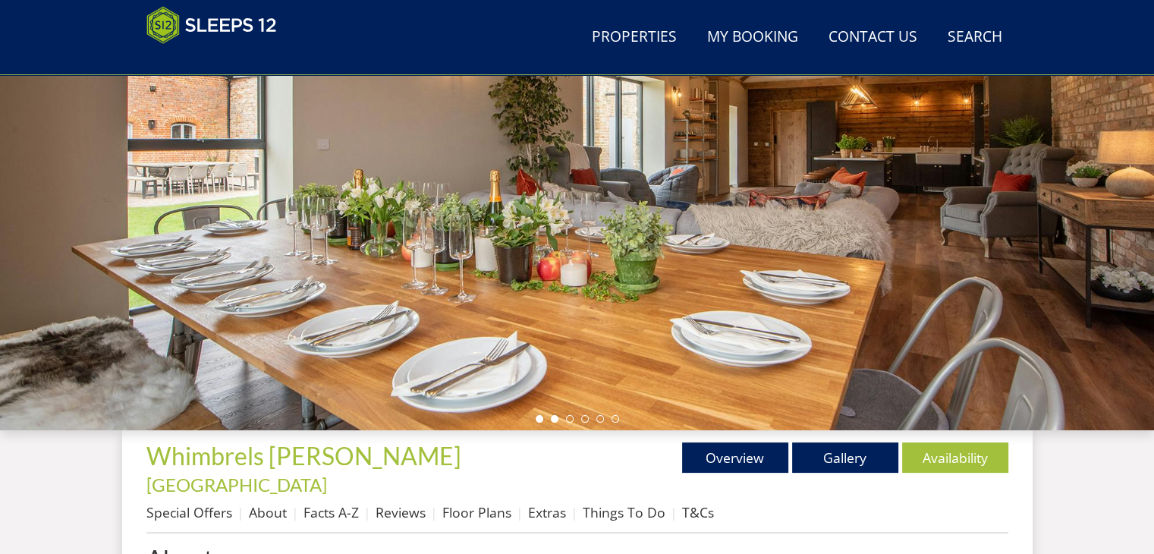
click at [555, 419] on li at bounding box center [555, 419] width 8 height 8
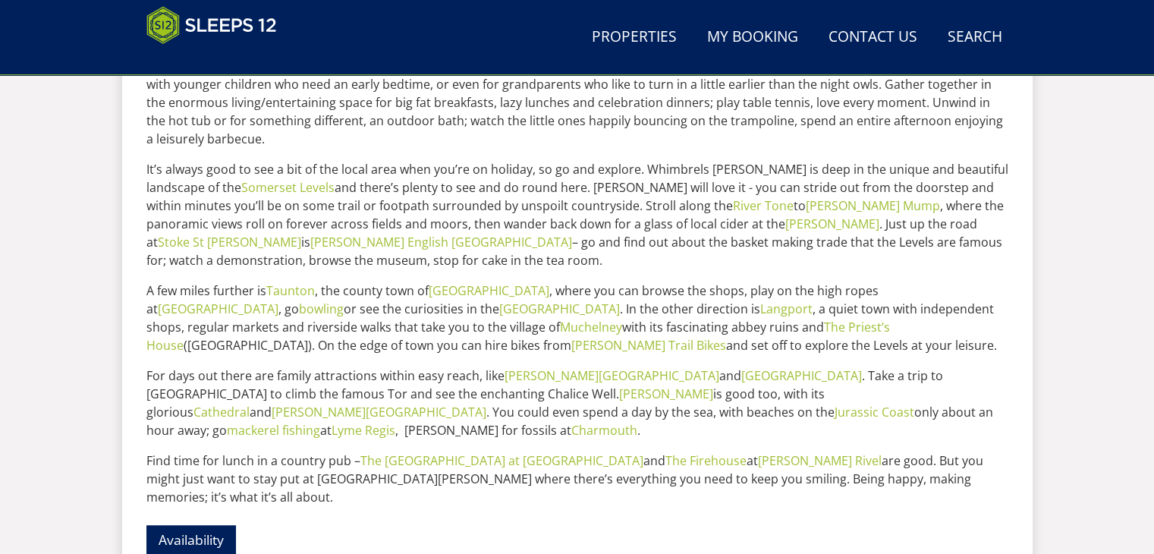
scroll to position [683, 0]
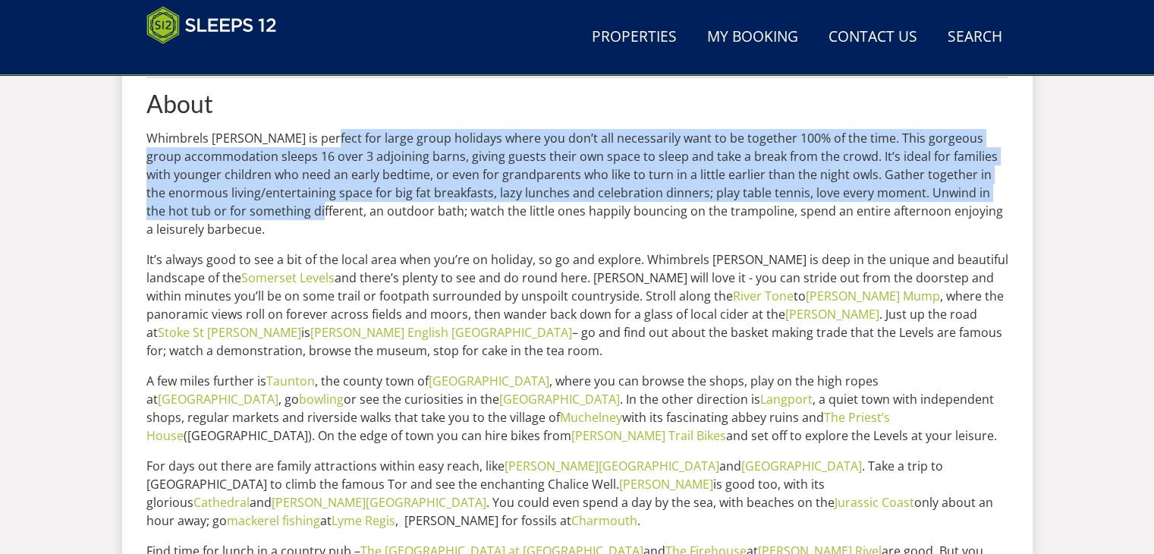
drag, startPoint x: 326, startPoint y: 109, endPoint x: 314, endPoint y: 190, distance: 82.1
click at [314, 189] on div "About Whimbrels [PERSON_NAME] is perfect for large group holidays where you don…" at bounding box center [577, 377] width 862 height 574
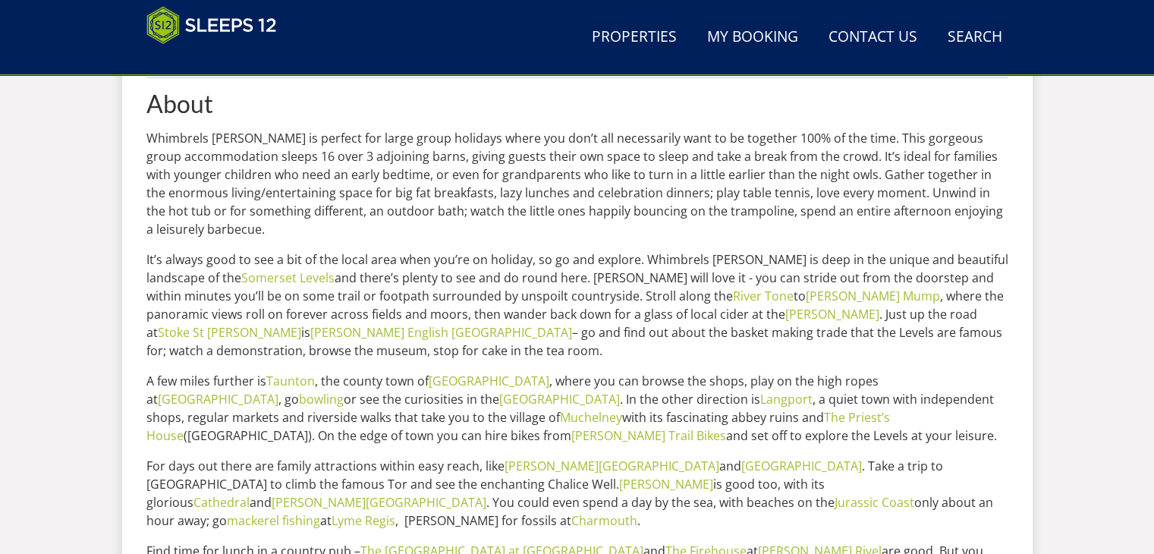
click at [266, 224] on div "About Whimbrels [PERSON_NAME] is perfect for large group holidays where you don…" at bounding box center [577, 377] width 862 height 574
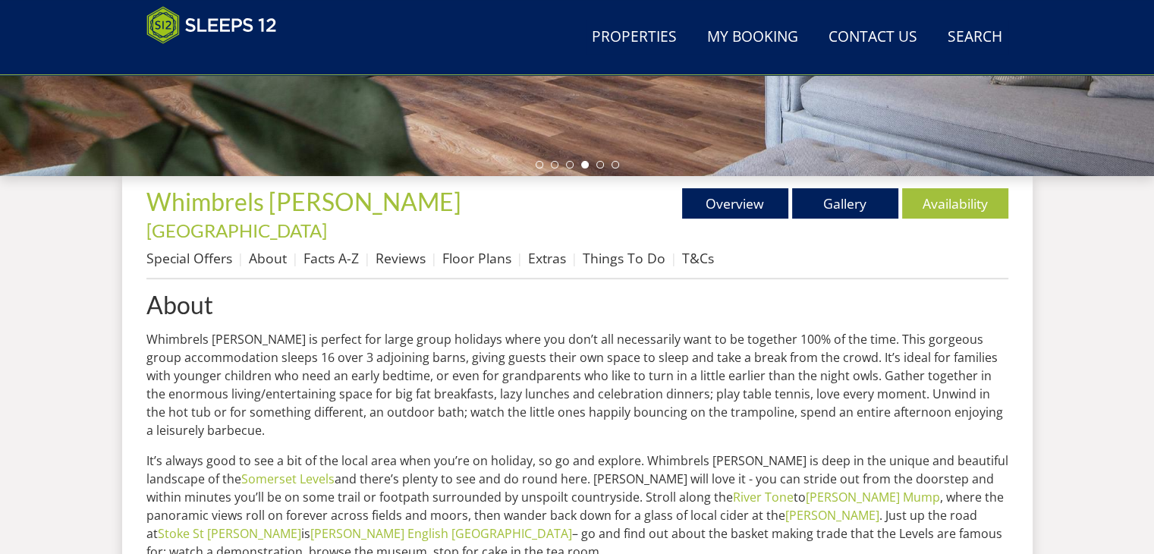
scroll to position [152, 0]
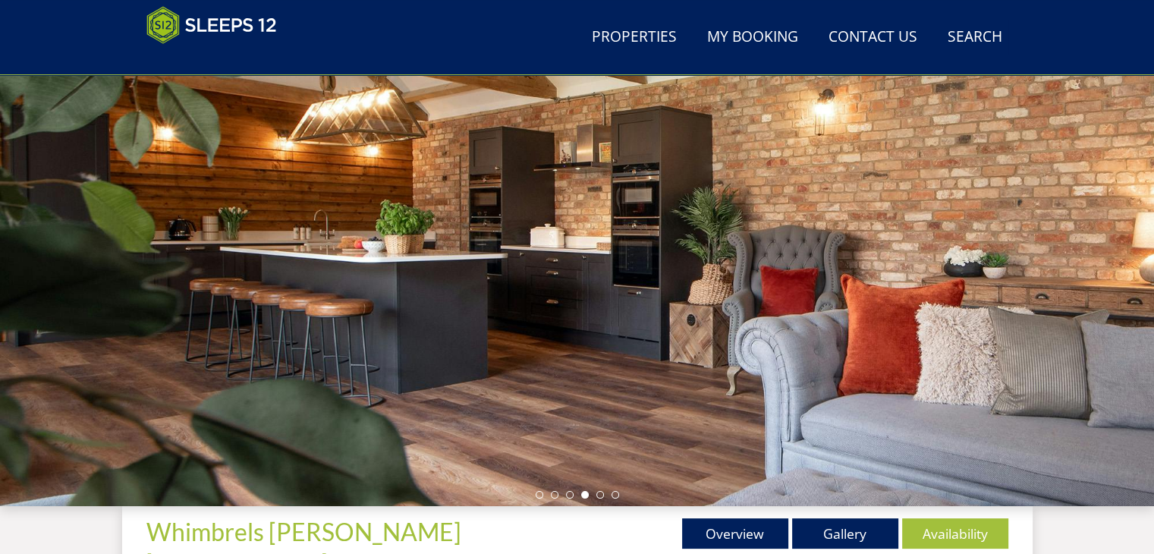
click at [328, 319] on div at bounding box center [577, 240] width 1154 height 531
drag, startPoint x: 476, startPoint y: 386, endPoint x: 766, endPoint y: 369, distance: 290.4
click at [743, 369] on div at bounding box center [577, 240] width 1154 height 531
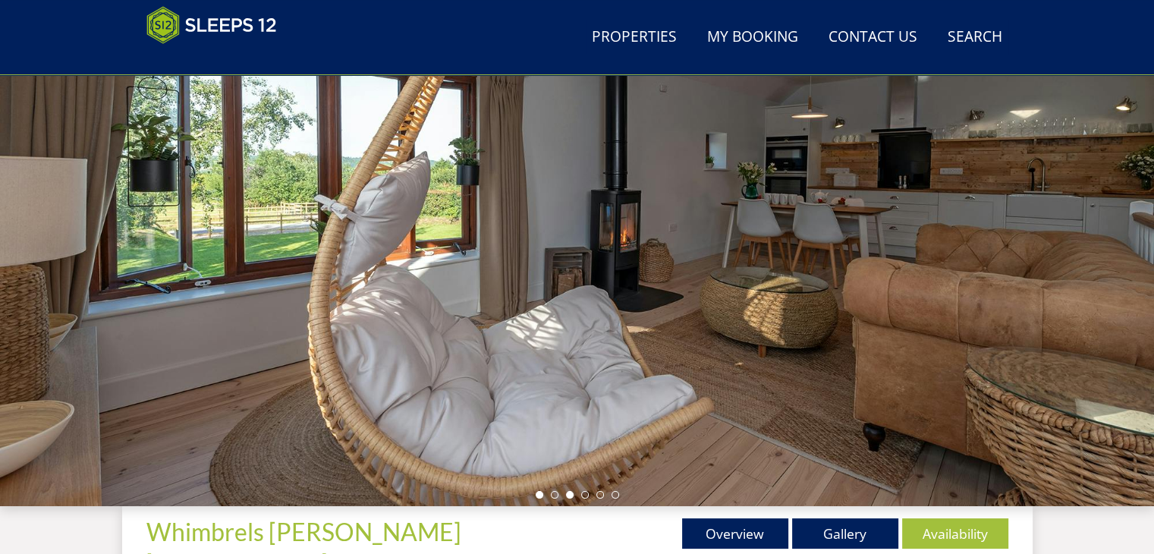
click at [540, 492] on li at bounding box center [540, 495] width 8 height 8
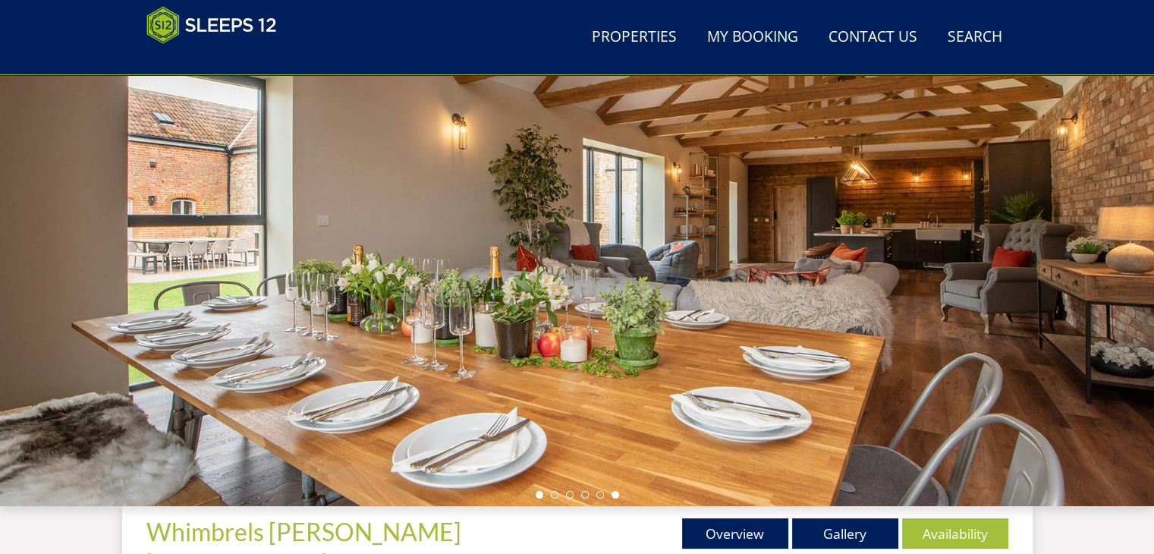
click at [618, 495] on li at bounding box center [616, 495] width 8 height 8
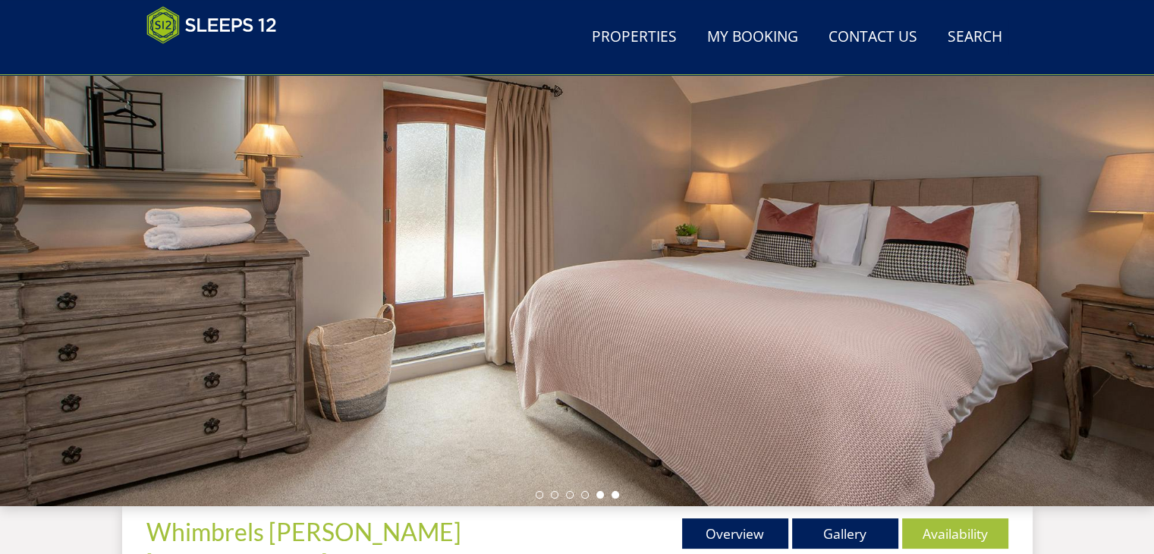
click at [598, 494] on li at bounding box center [600, 495] width 8 height 8
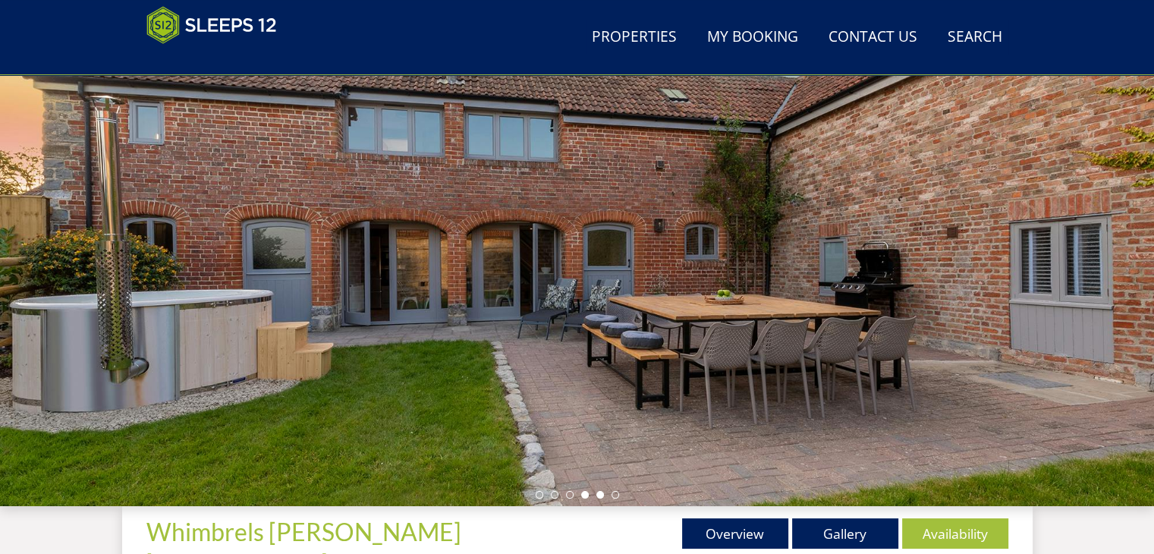
click at [587, 493] on li at bounding box center [585, 495] width 8 height 8
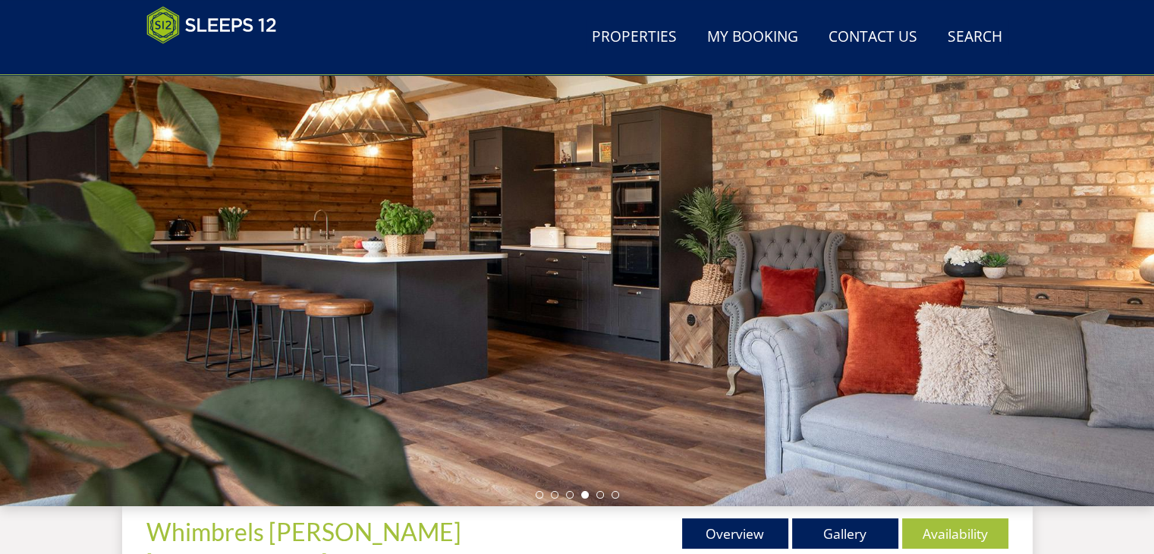
click at [580, 493] on ul at bounding box center [577, 495] width 83 height 8
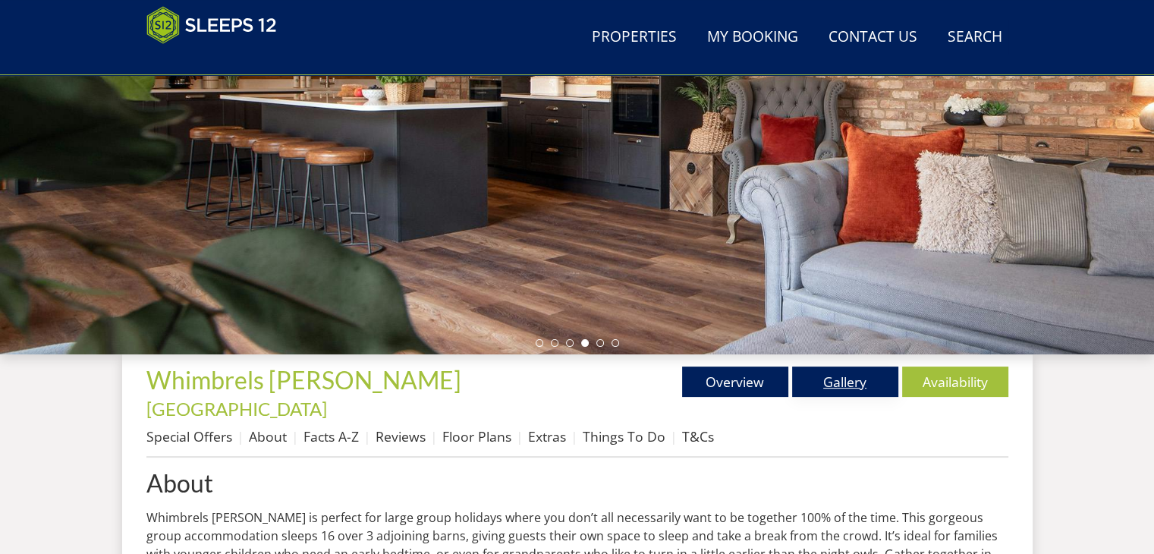
click at [815, 383] on link "Gallery" at bounding box center [845, 382] width 106 height 30
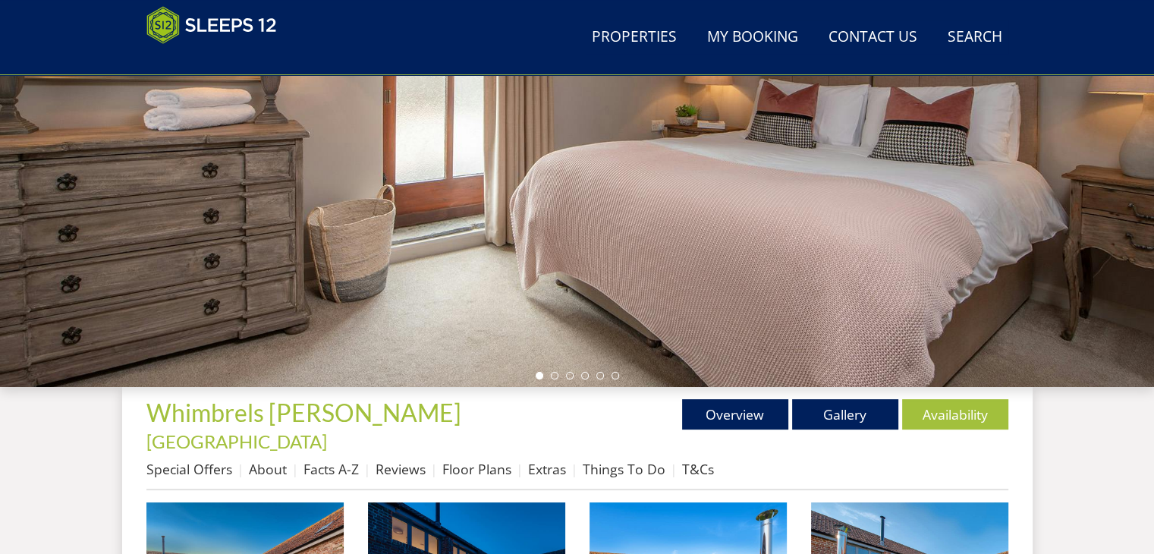
scroll to position [531, 0]
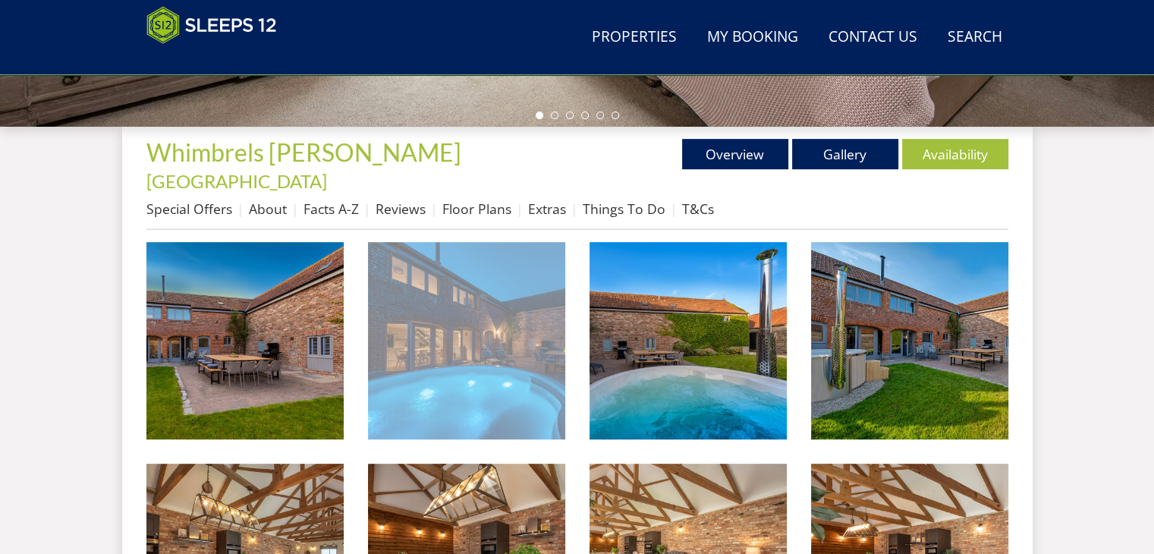
click at [482, 325] on img at bounding box center [466, 340] width 197 height 197
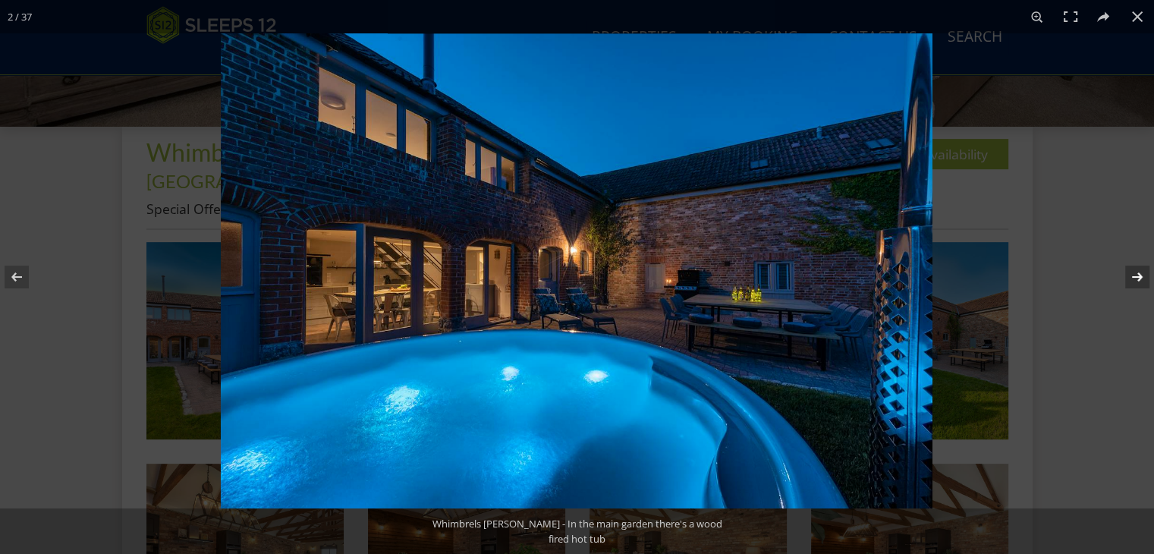
click at [1144, 279] on button at bounding box center [1127, 277] width 53 height 76
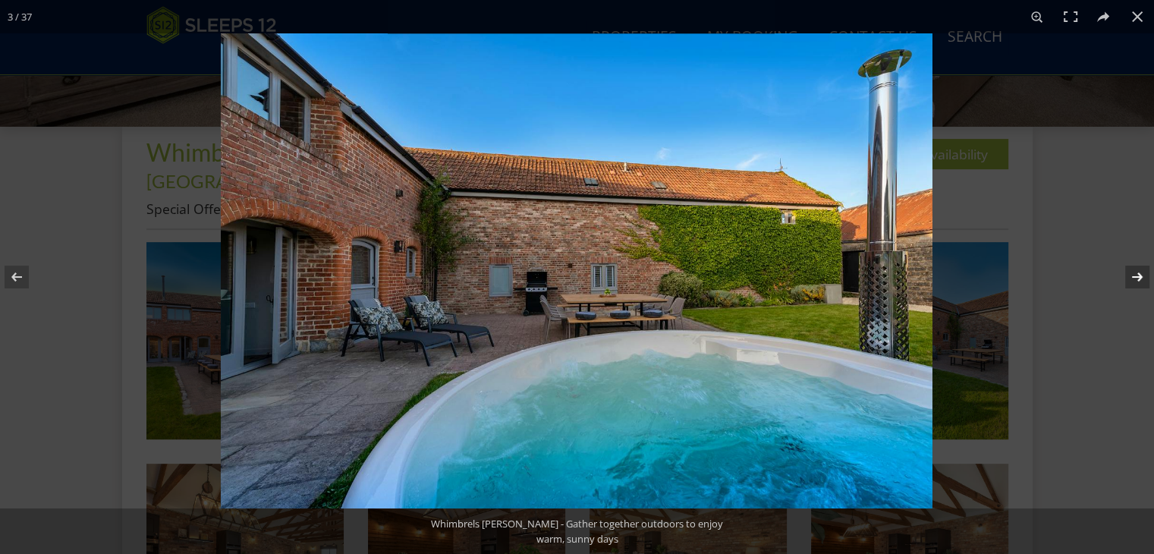
click at [1144, 279] on button at bounding box center [1127, 277] width 53 height 76
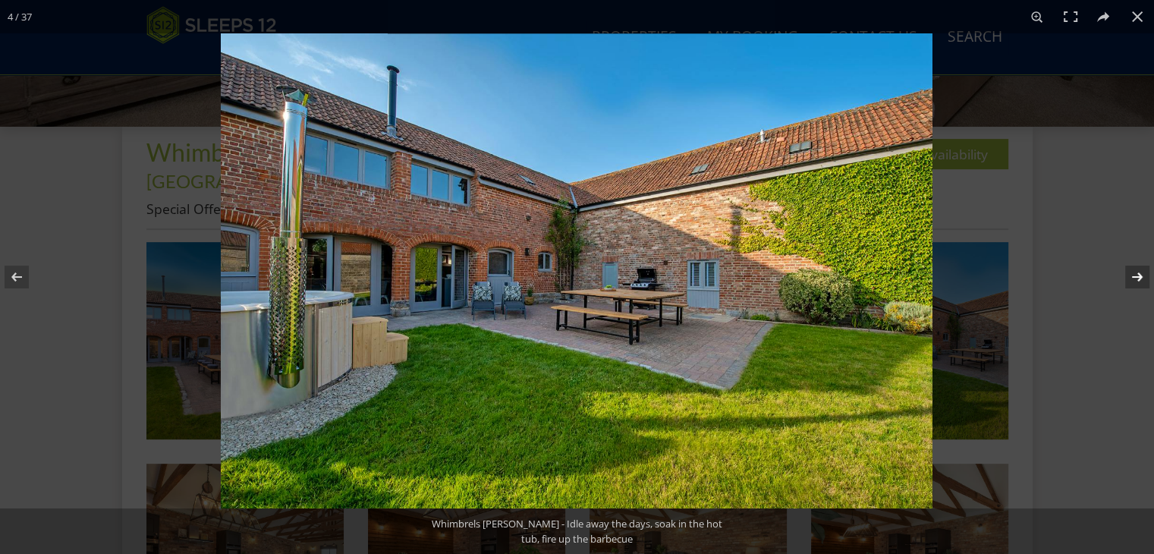
click at [1144, 279] on button at bounding box center [1127, 277] width 53 height 76
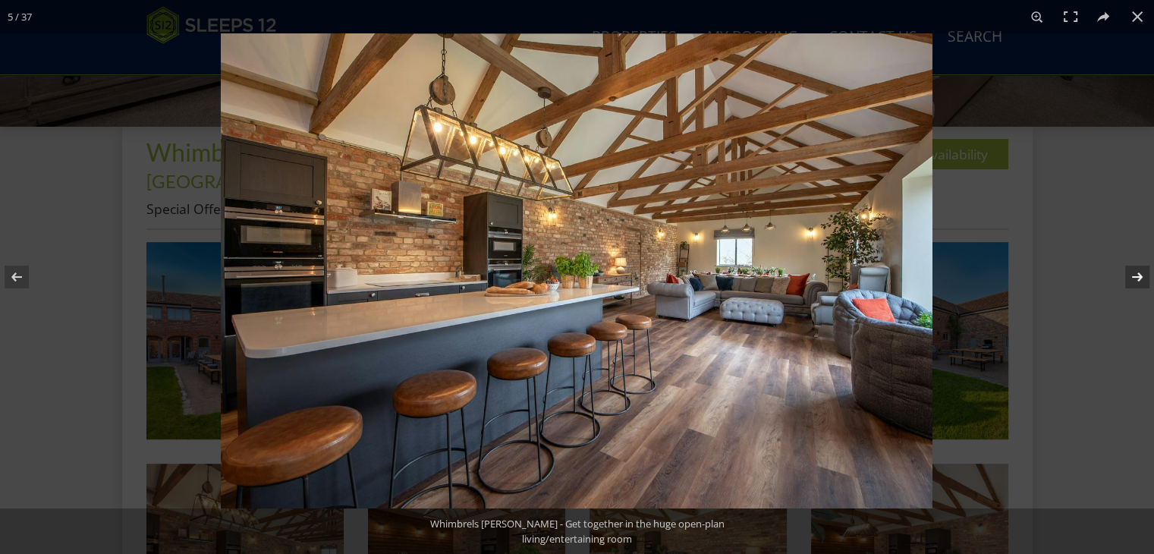
click at [1143, 279] on button at bounding box center [1127, 277] width 53 height 76
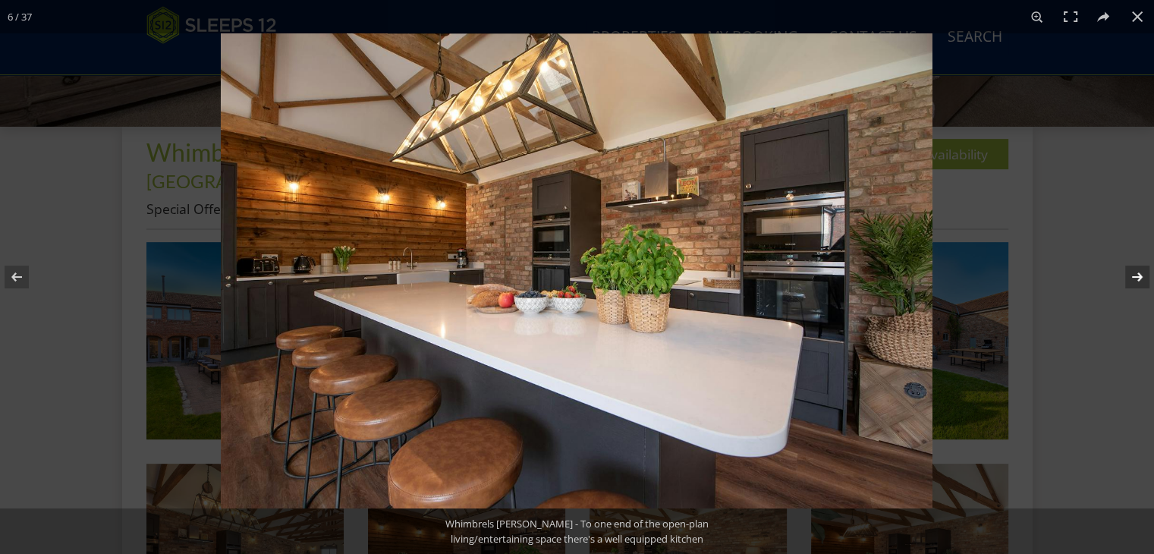
click at [1143, 279] on button at bounding box center [1127, 277] width 53 height 76
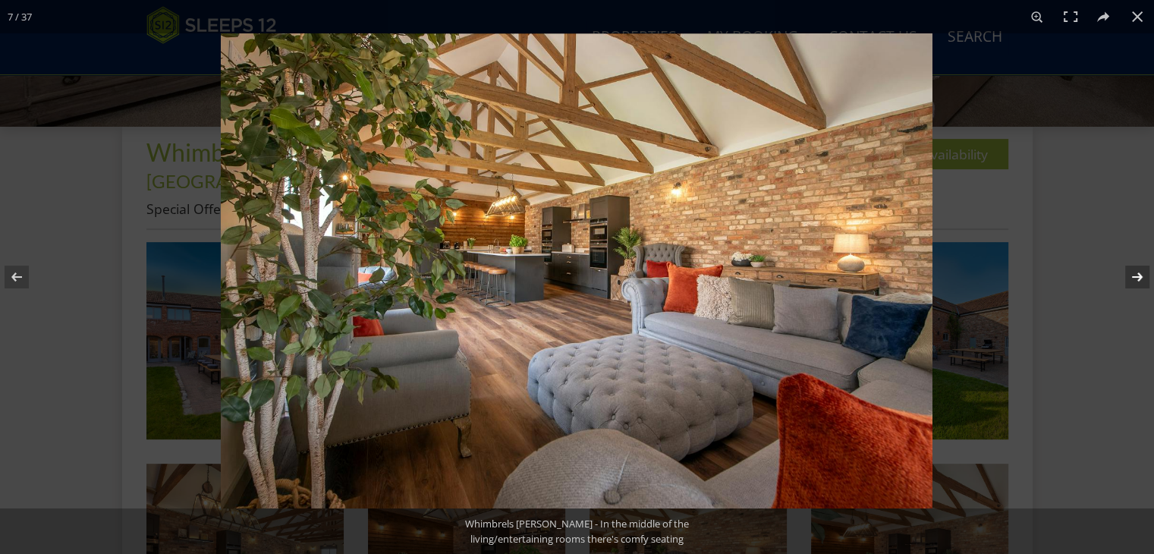
click at [1143, 279] on button at bounding box center [1127, 277] width 53 height 76
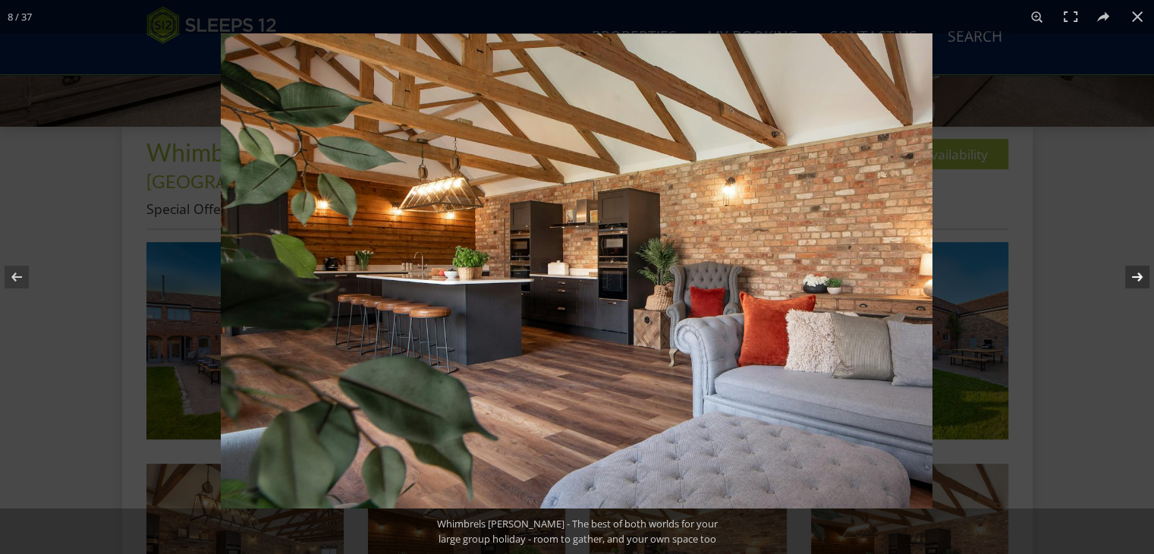
click at [1143, 279] on button at bounding box center [1127, 277] width 53 height 76
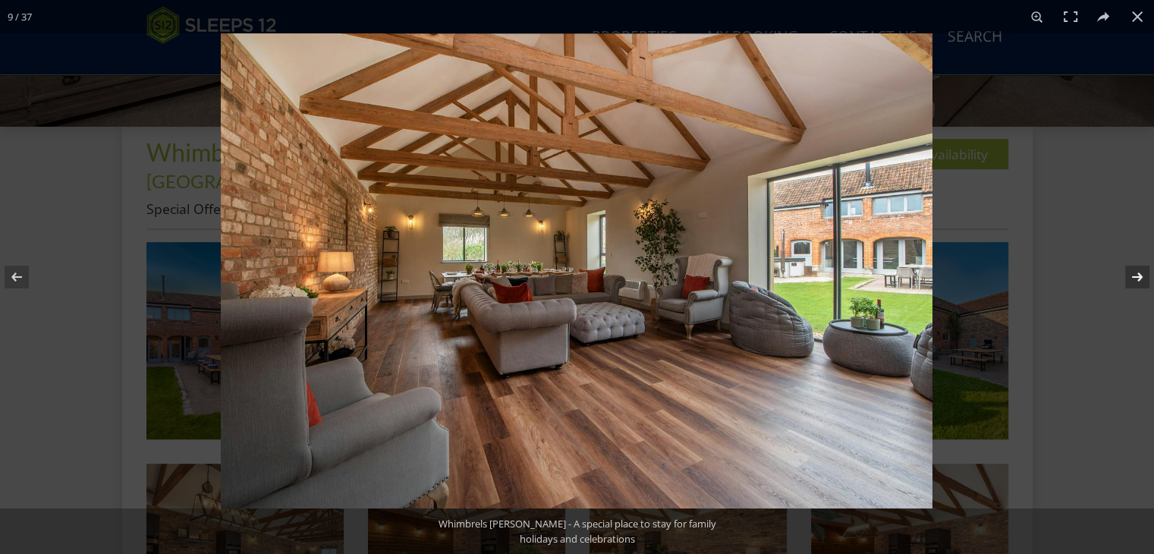
click at [1143, 279] on button at bounding box center [1127, 277] width 53 height 76
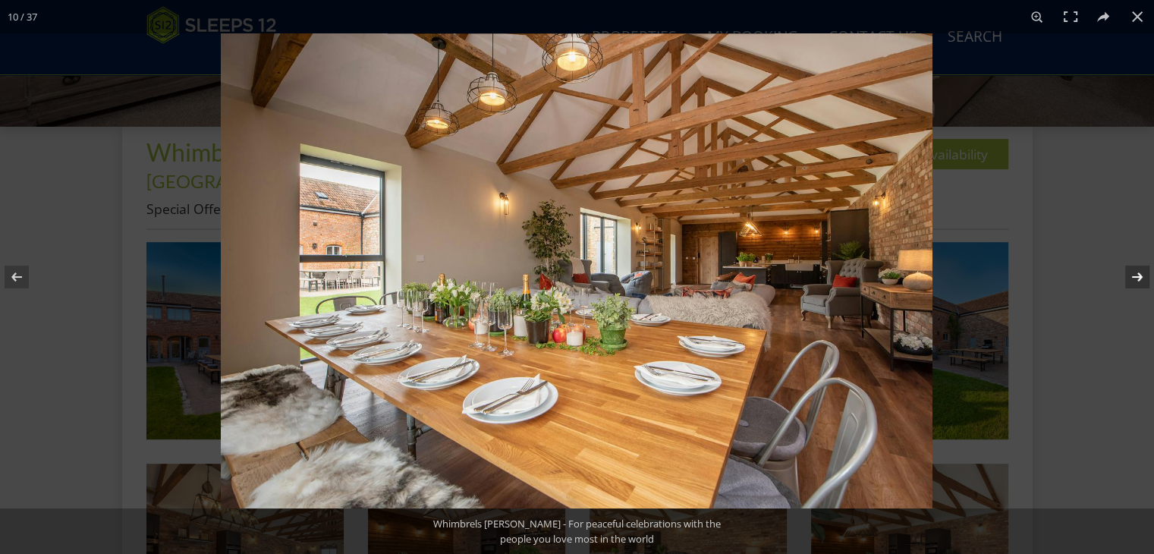
click at [1143, 279] on button at bounding box center [1127, 277] width 53 height 76
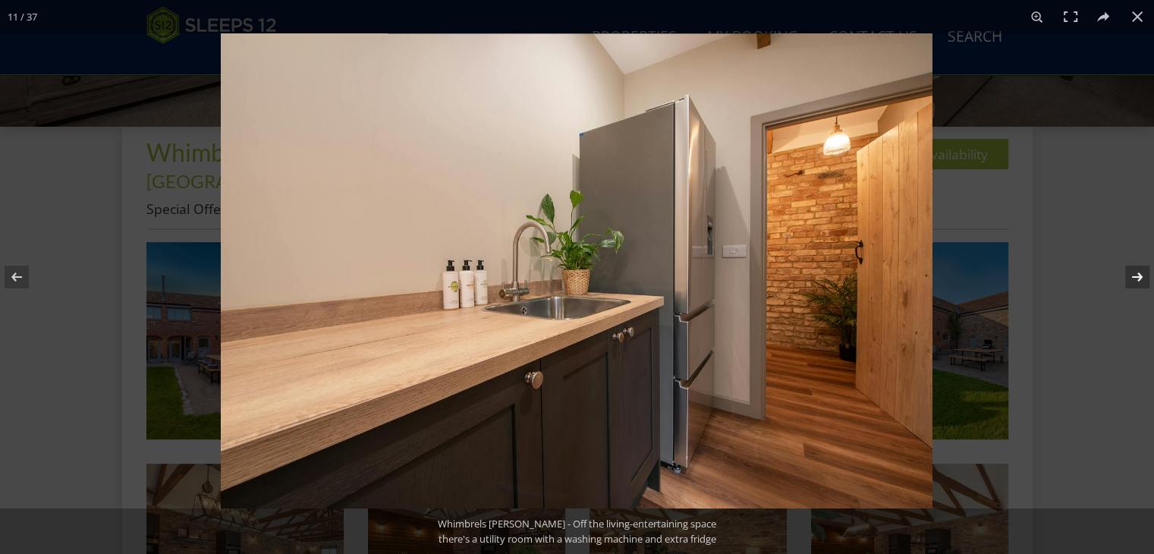
click at [1143, 279] on button at bounding box center [1127, 277] width 53 height 76
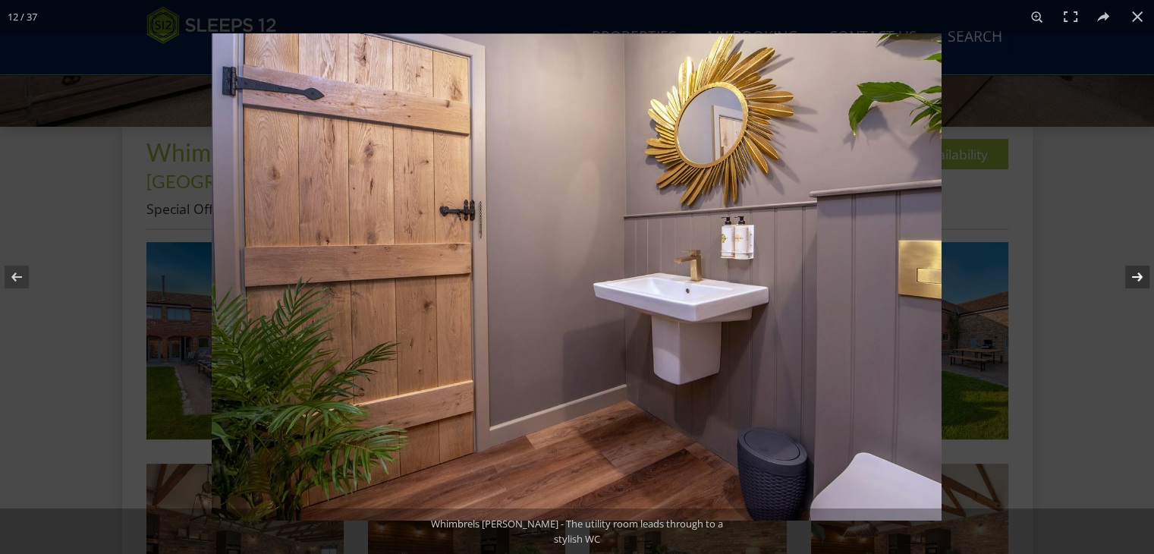
click at [1143, 279] on button at bounding box center [1127, 277] width 53 height 76
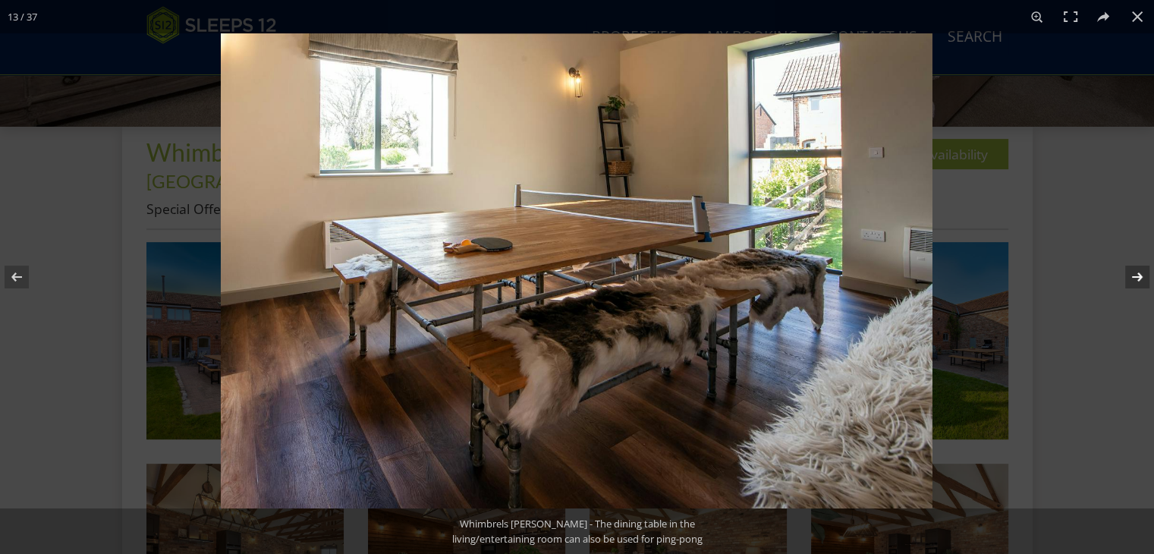
click at [1143, 279] on button at bounding box center [1127, 277] width 53 height 76
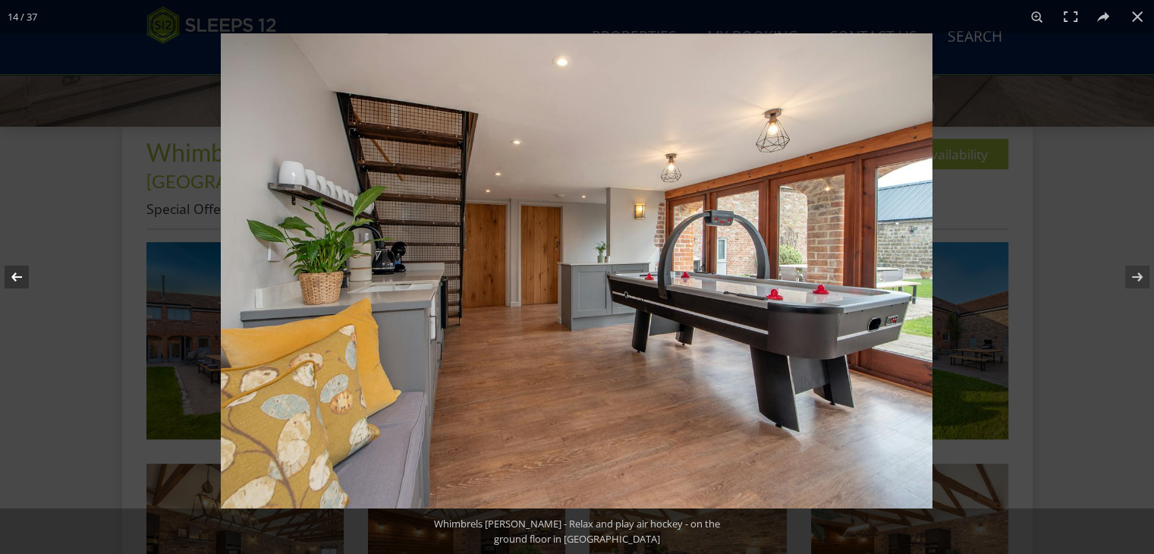
click at [17, 285] on button at bounding box center [26, 277] width 53 height 76
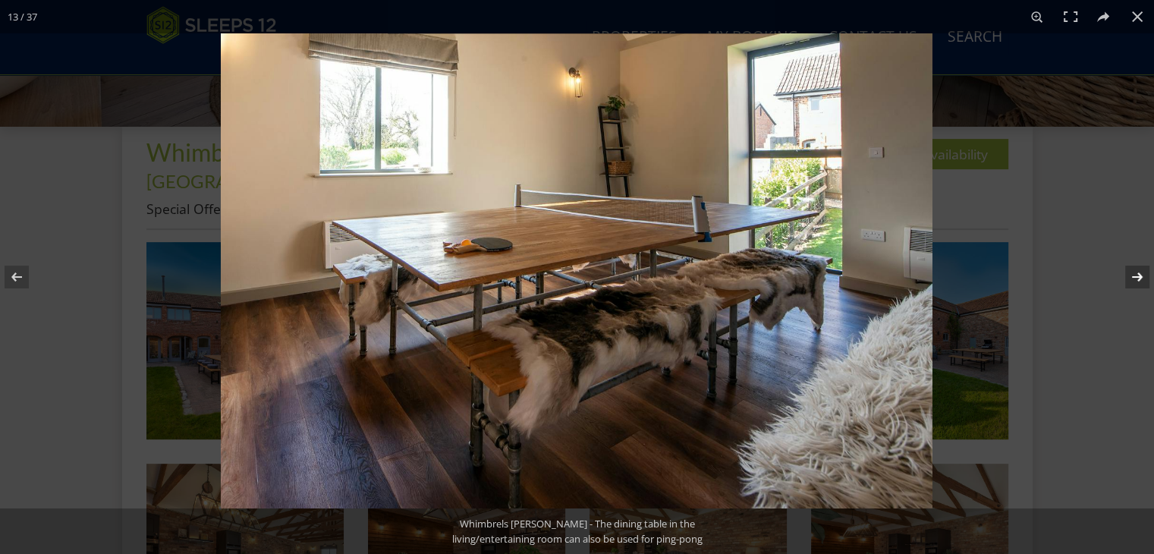
click at [1133, 273] on button at bounding box center [1127, 277] width 53 height 76
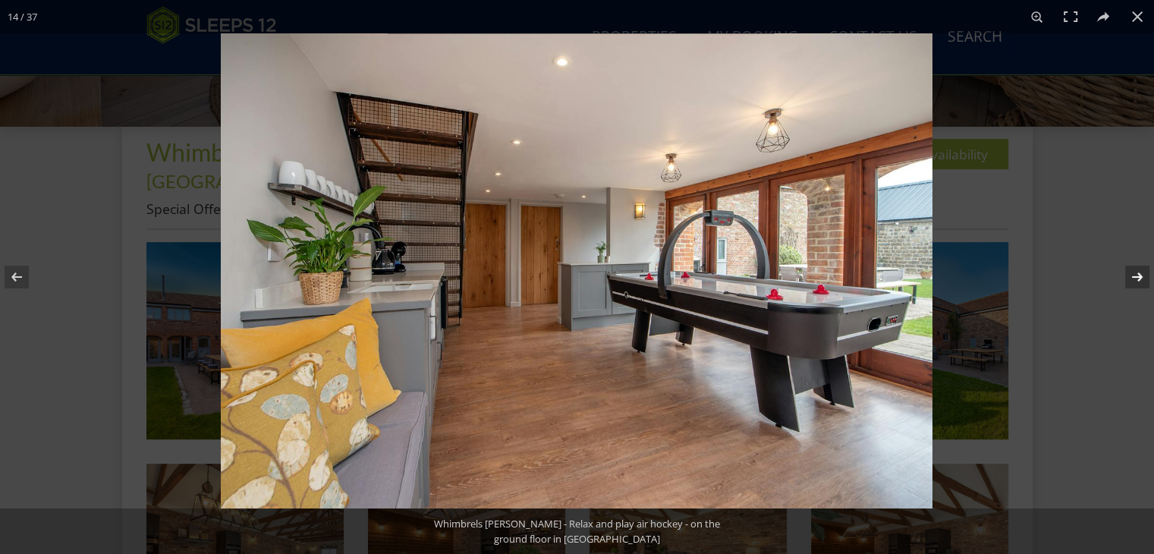
click at [1133, 273] on button at bounding box center [1127, 277] width 53 height 76
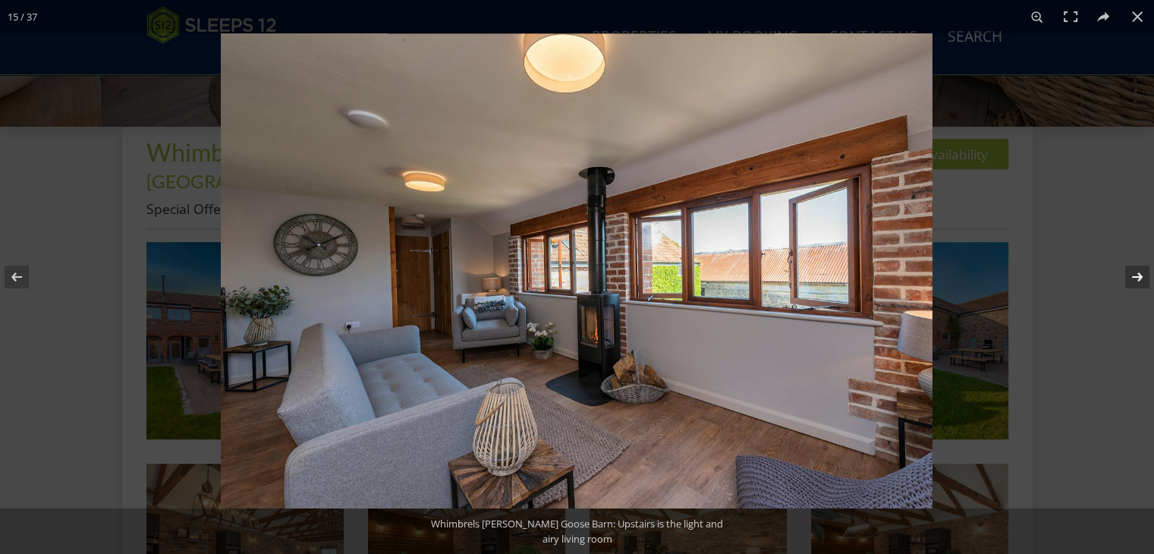
click at [1133, 273] on button at bounding box center [1127, 277] width 53 height 76
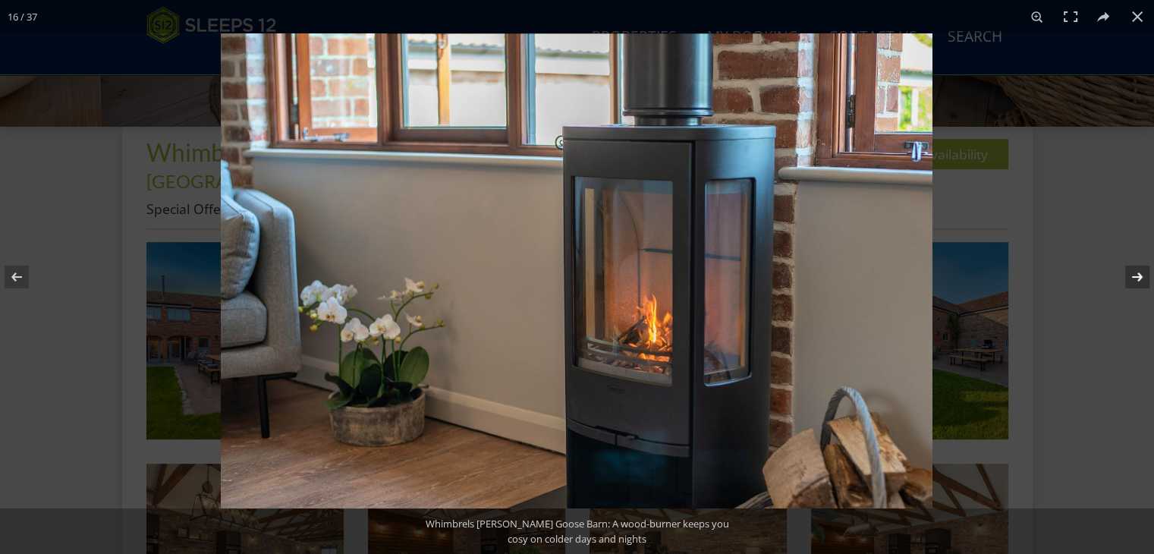
click at [1133, 273] on button at bounding box center [1127, 277] width 53 height 76
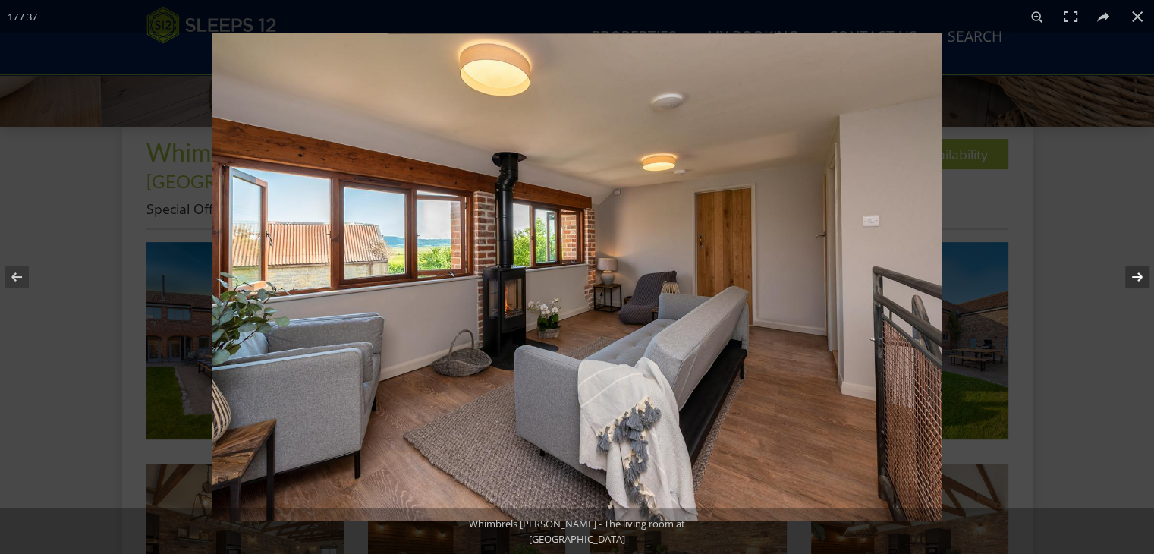
click at [1133, 273] on button at bounding box center [1127, 277] width 53 height 76
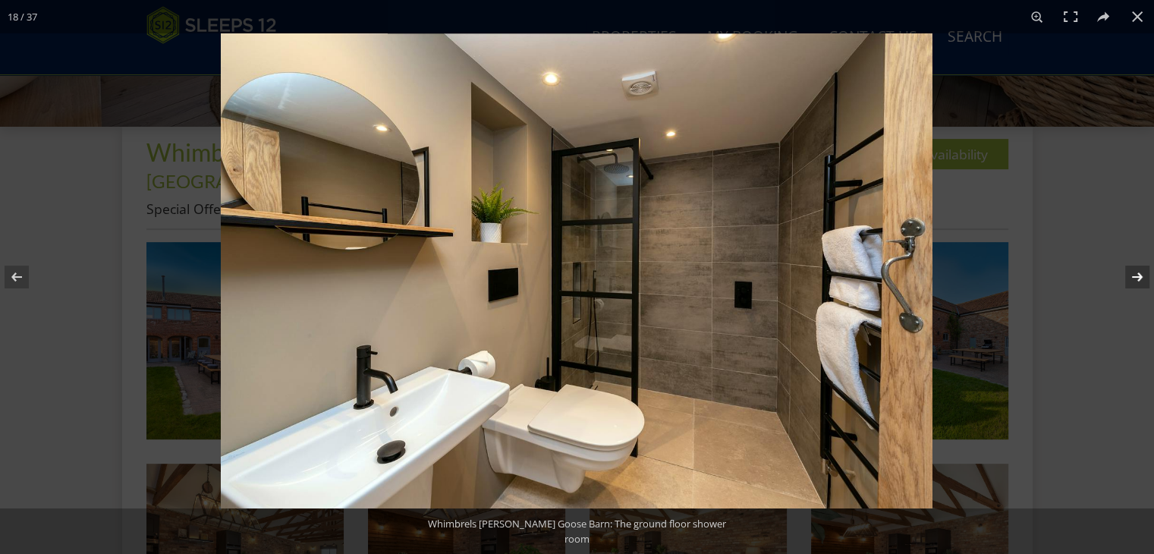
click at [1133, 273] on button at bounding box center [1127, 277] width 53 height 76
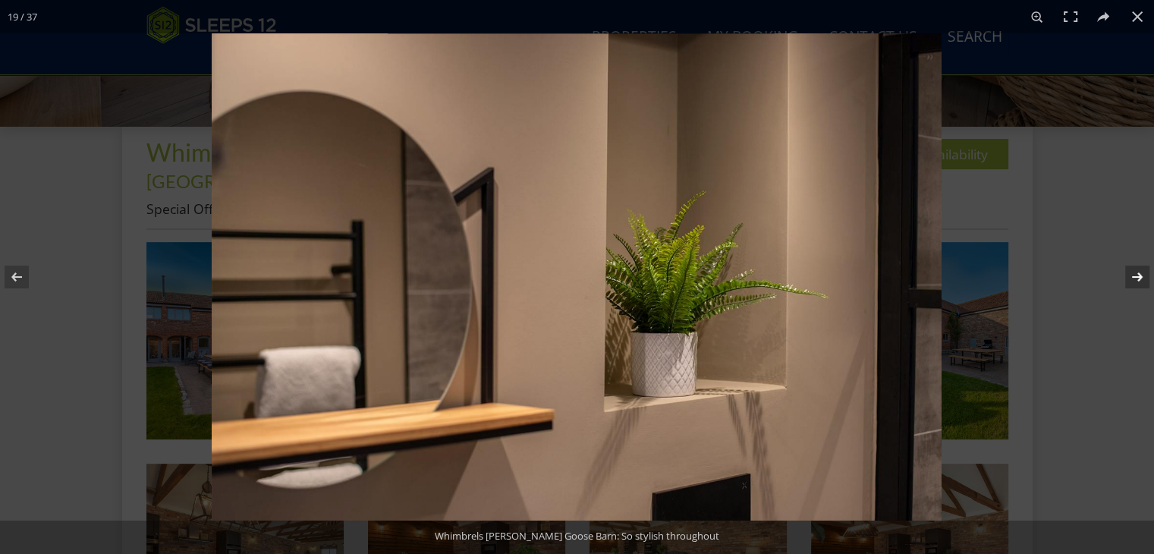
click at [1133, 273] on button at bounding box center [1127, 277] width 53 height 76
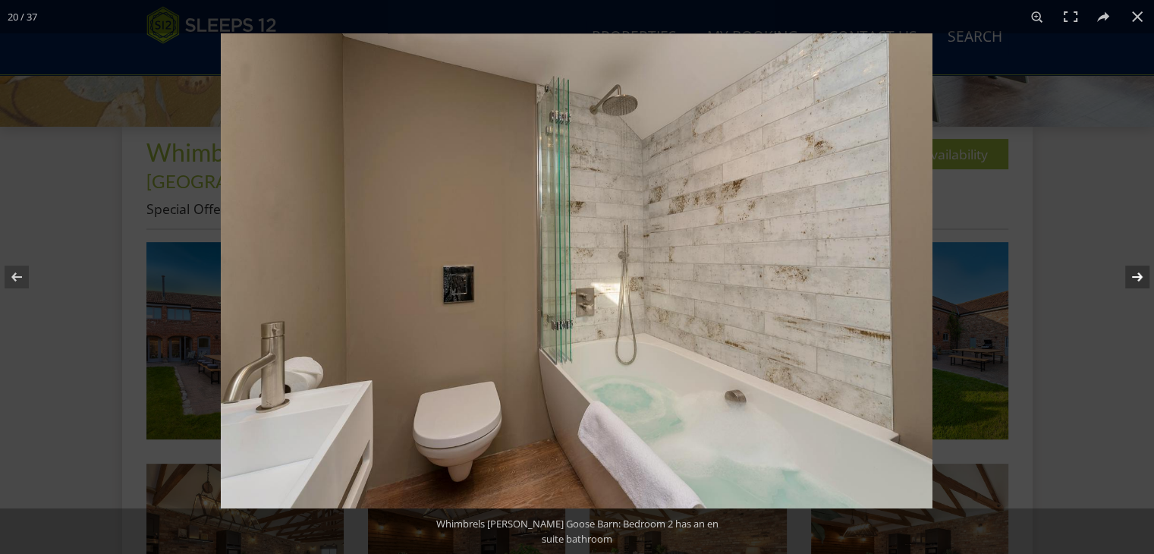
click at [1133, 273] on button at bounding box center [1127, 277] width 53 height 76
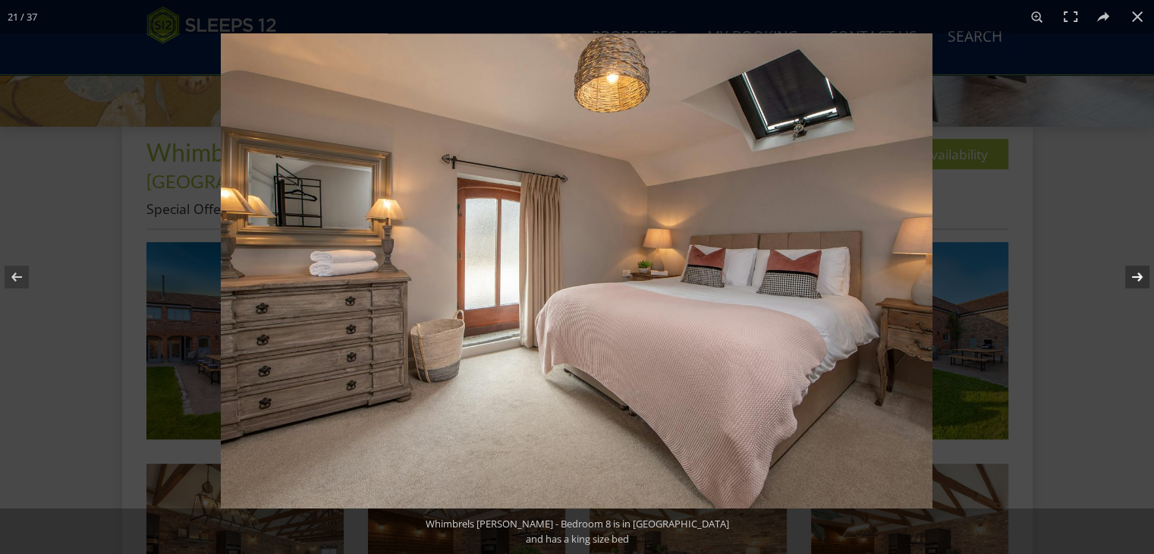
click at [1133, 273] on button at bounding box center [1127, 277] width 53 height 76
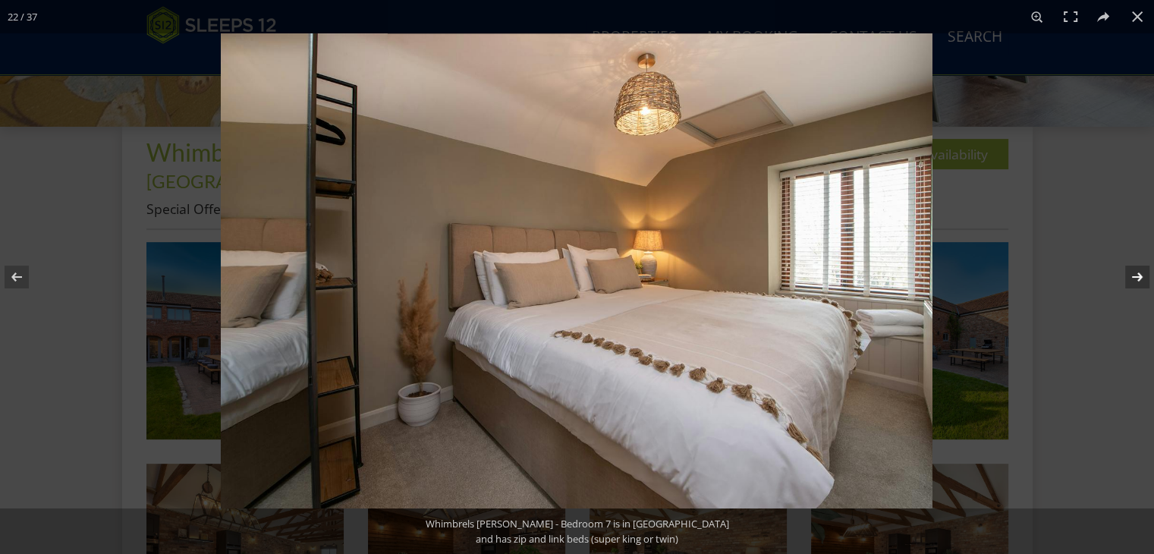
click at [1133, 273] on button at bounding box center [1127, 277] width 53 height 76
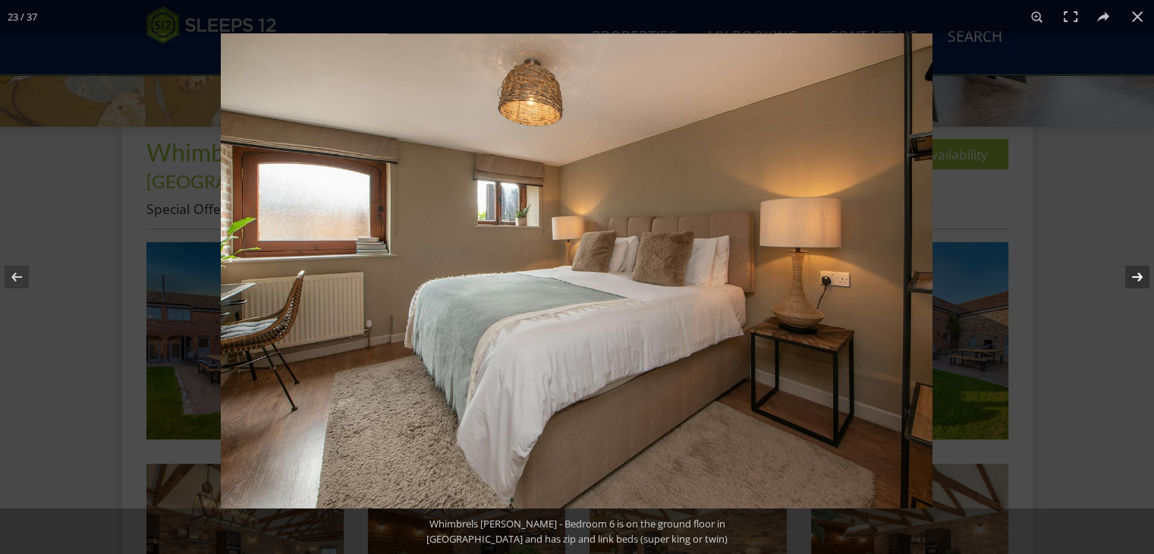
click at [1133, 273] on button at bounding box center [1127, 277] width 53 height 76
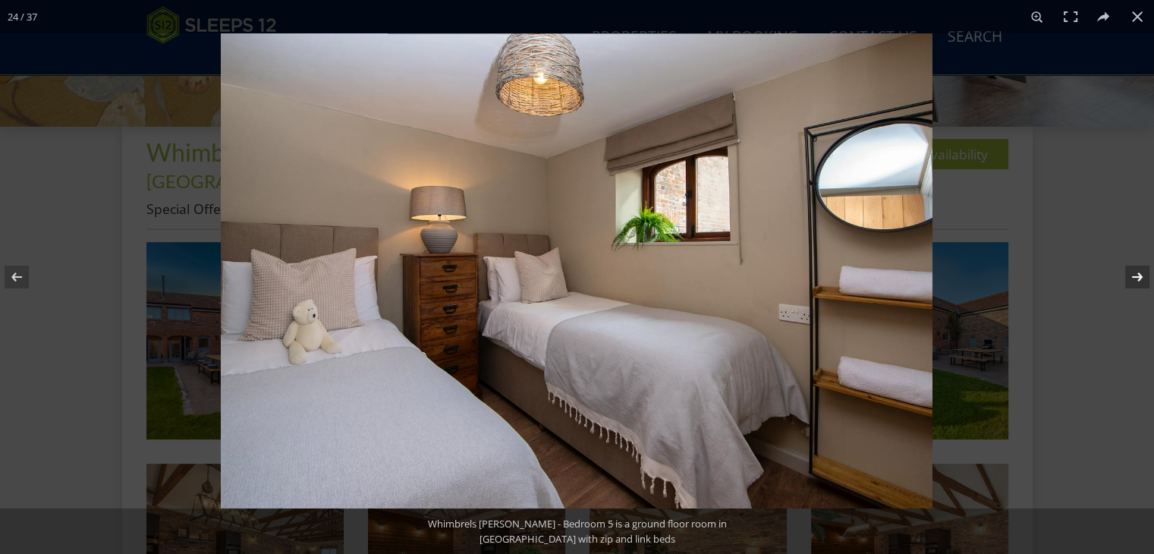
click at [1133, 273] on button at bounding box center [1127, 277] width 53 height 76
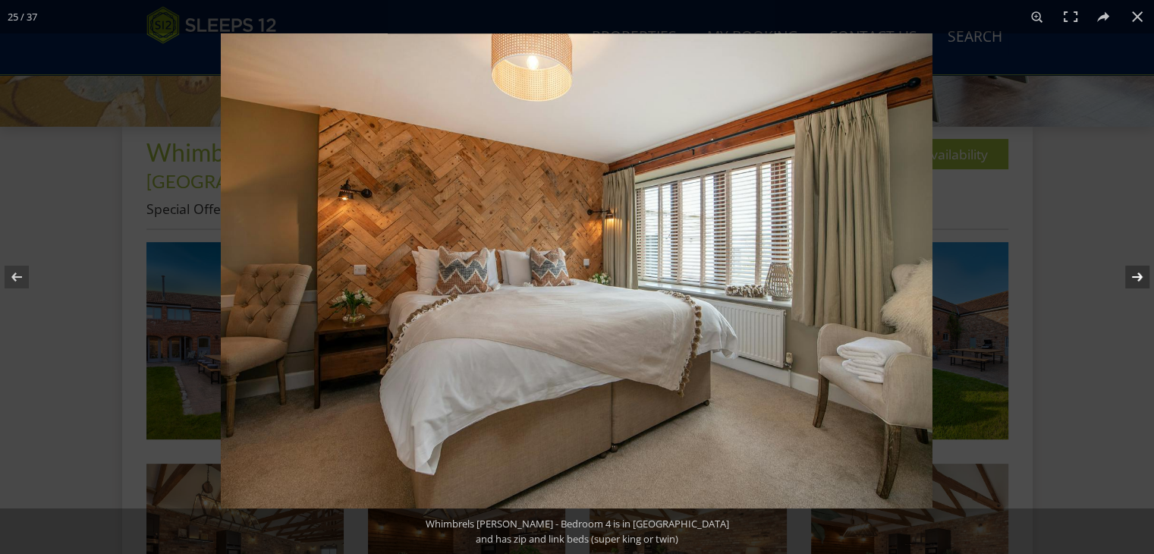
click at [1133, 273] on button at bounding box center [1127, 277] width 53 height 76
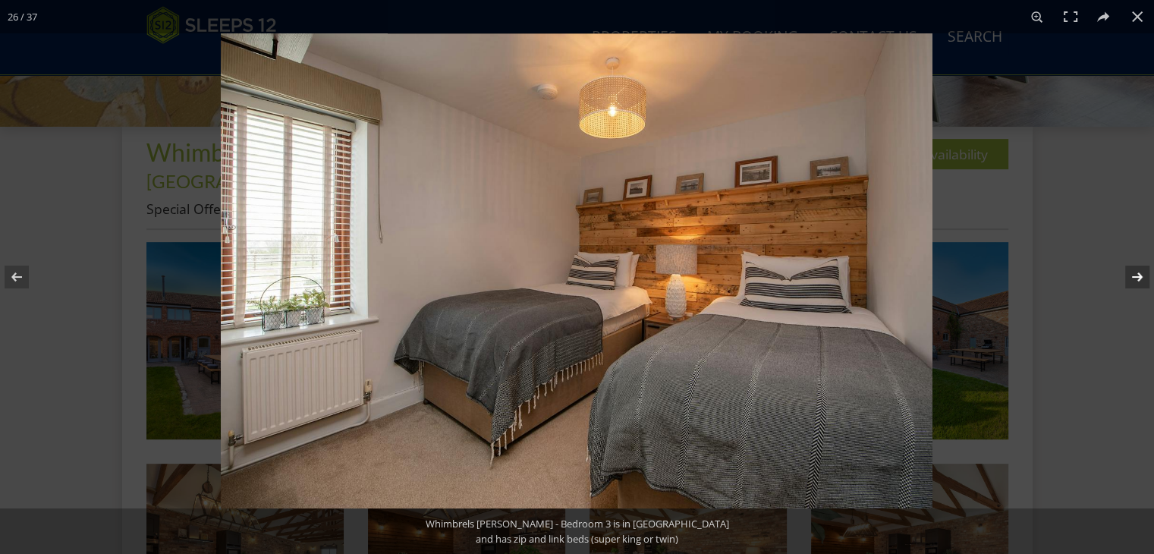
click at [1133, 273] on button at bounding box center [1127, 277] width 53 height 76
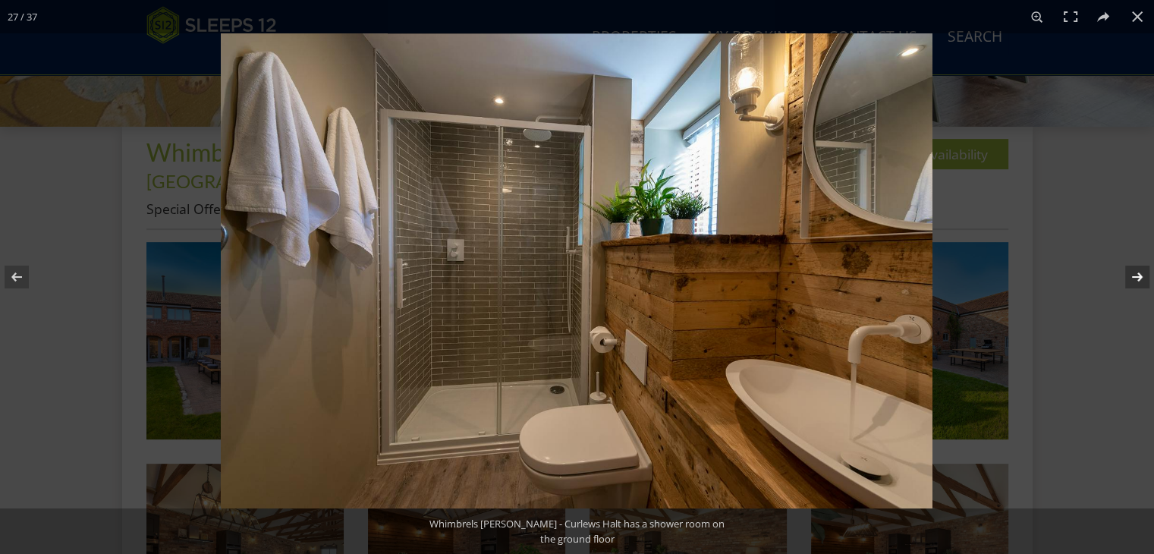
click at [1133, 273] on button at bounding box center [1127, 277] width 53 height 76
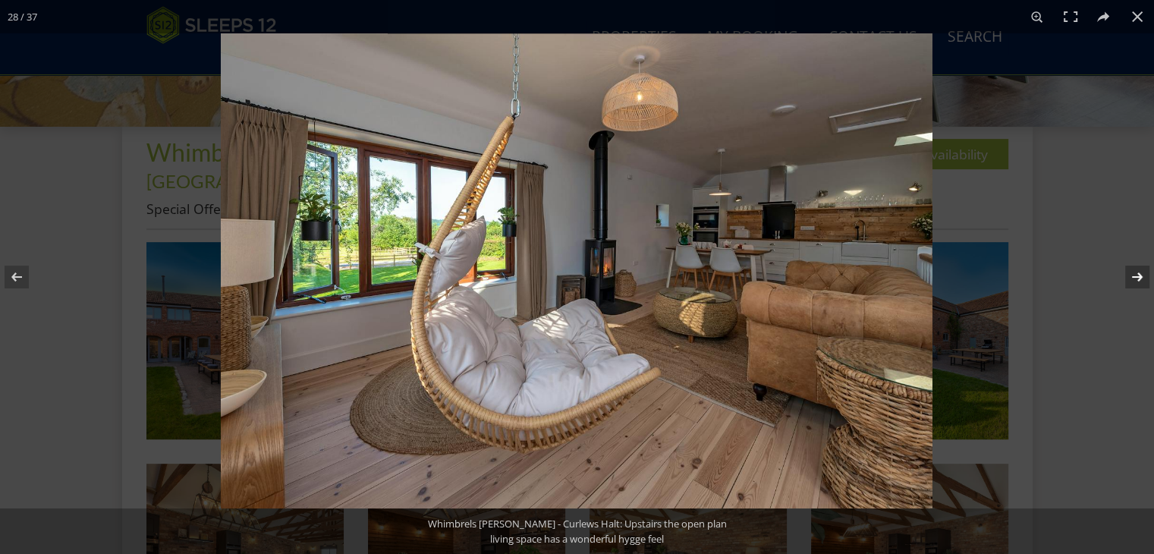
click at [1133, 273] on button at bounding box center [1127, 277] width 53 height 76
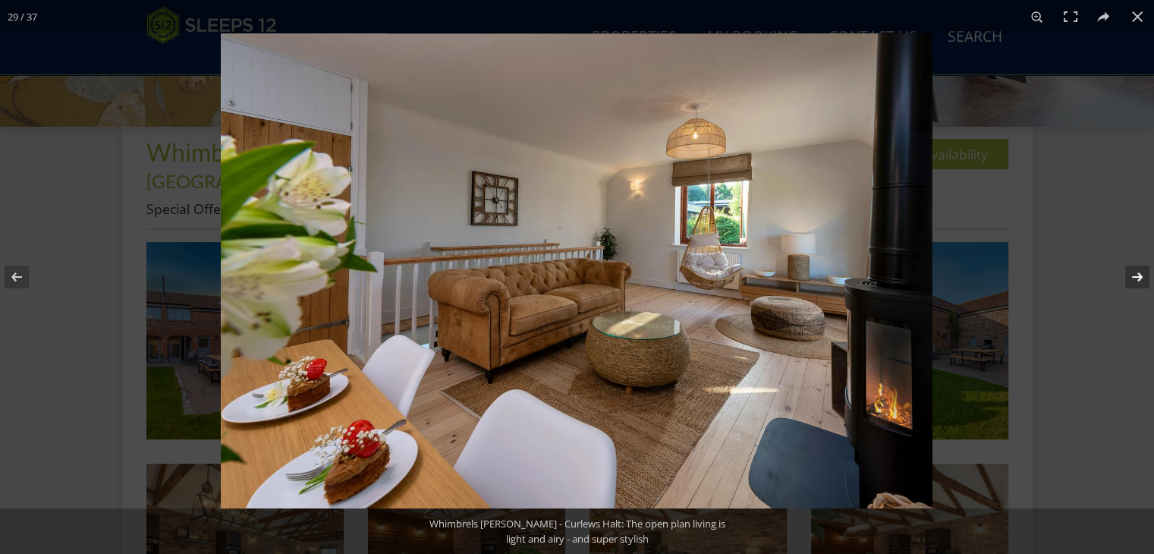
click at [1133, 273] on button at bounding box center [1127, 277] width 53 height 76
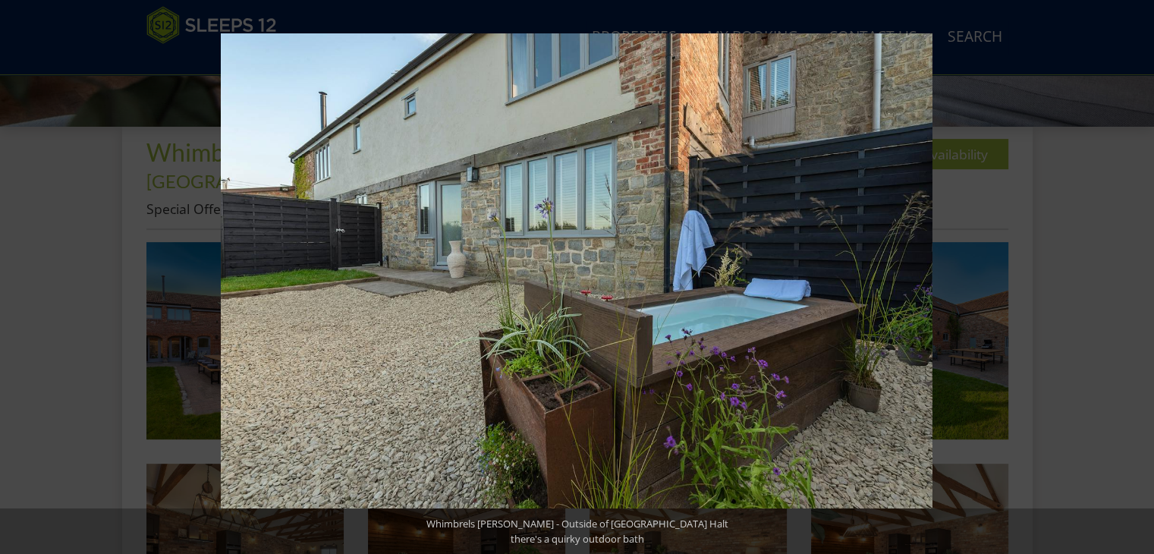
click at [1133, 273] on button at bounding box center [1127, 277] width 53 height 76
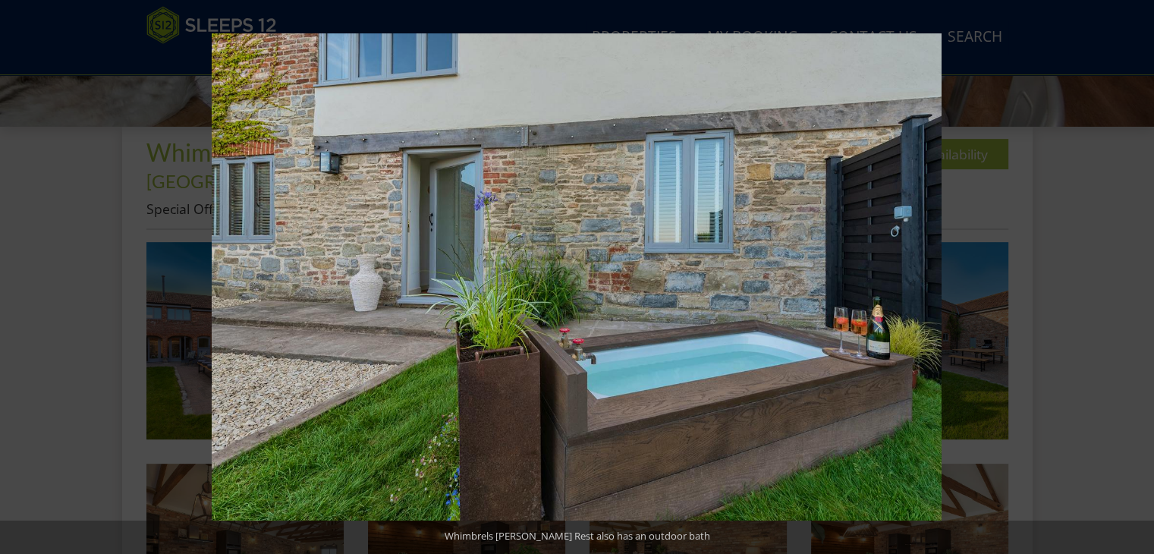
click at [1133, 273] on button at bounding box center [1127, 277] width 53 height 76
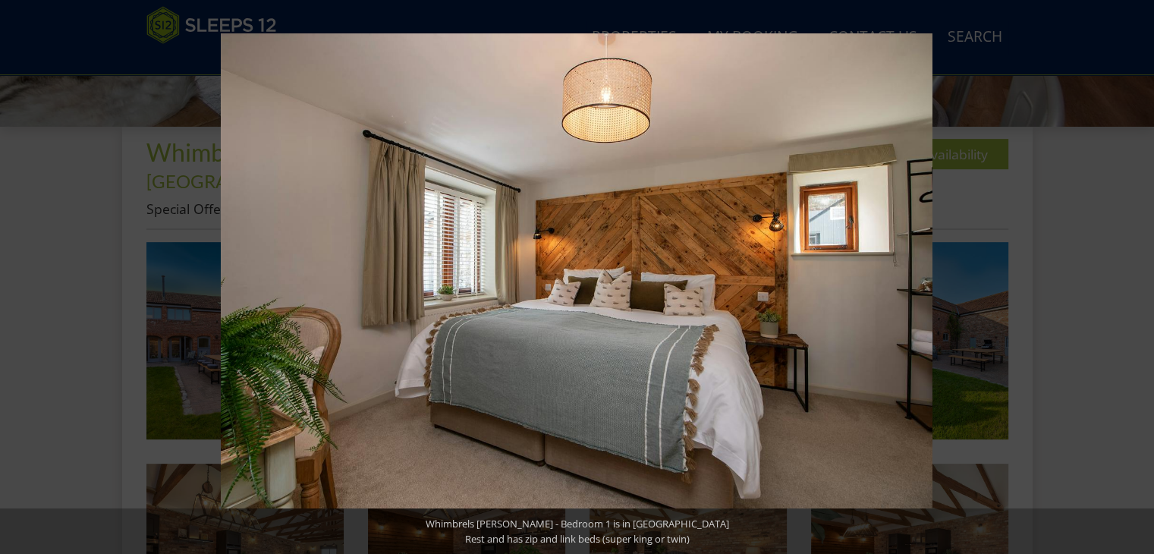
click at [1133, 273] on button at bounding box center [1127, 277] width 53 height 76
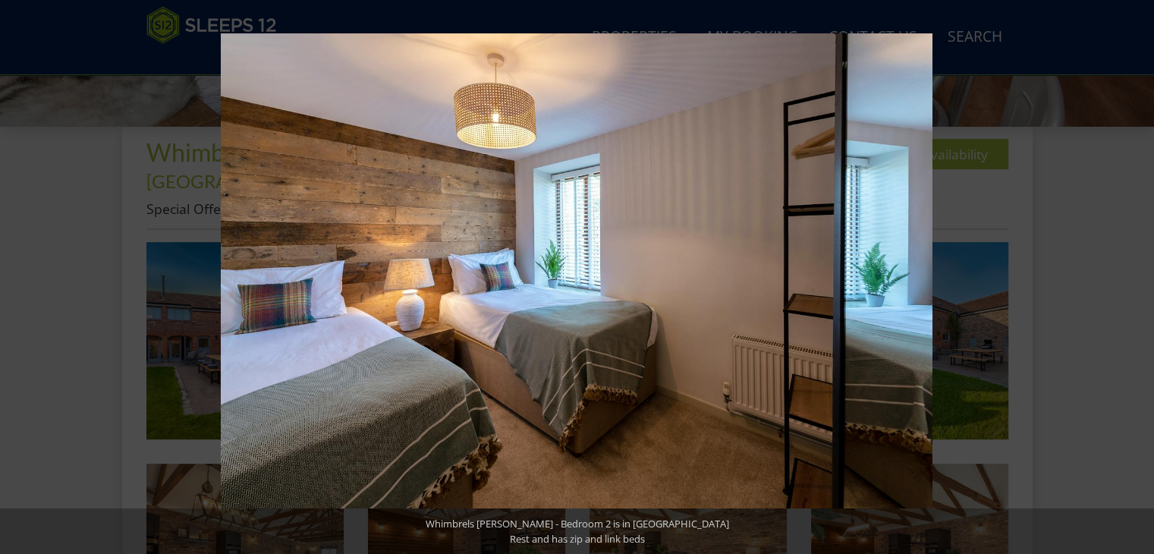
click at [1133, 273] on button at bounding box center [1127, 277] width 53 height 76
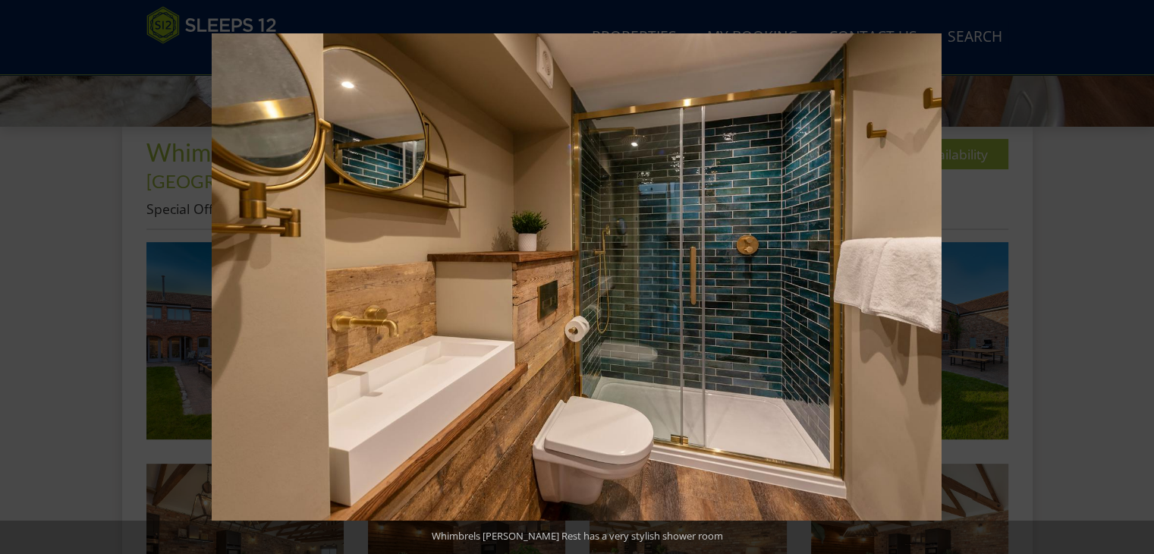
click at [1133, 273] on button at bounding box center [1127, 277] width 53 height 76
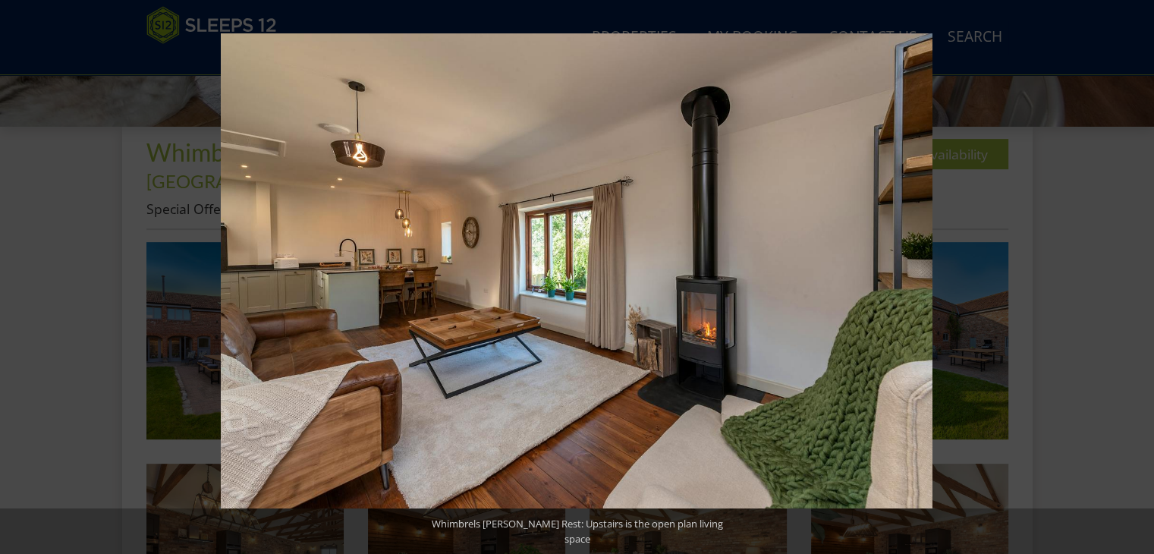
click at [1133, 273] on button at bounding box center [1127, 277] width 53 height 76
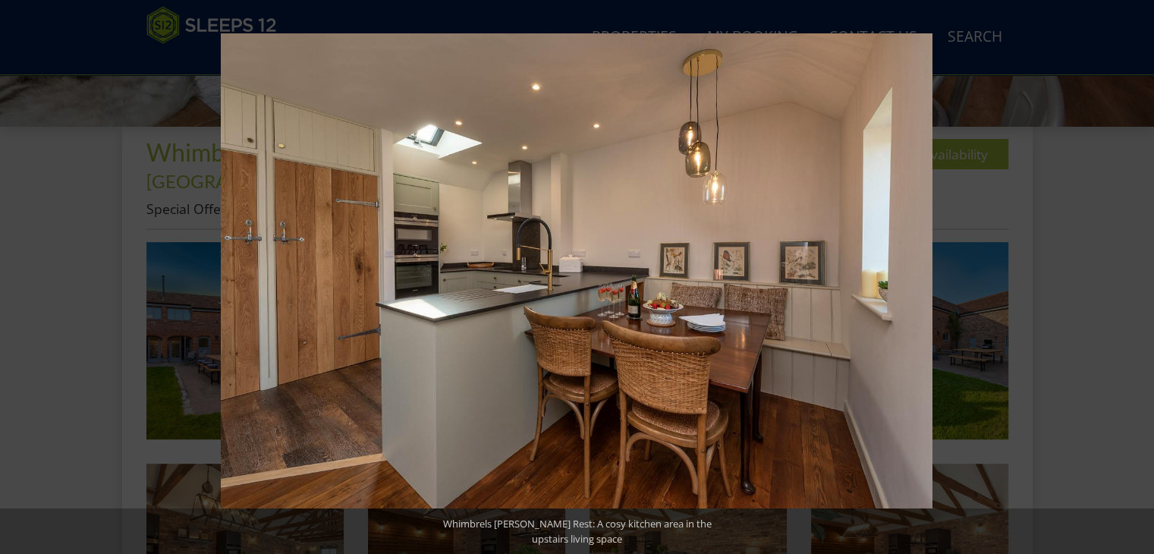
click at [1133, 273] on button at bounding box center [1127, 277] width 53 height 76
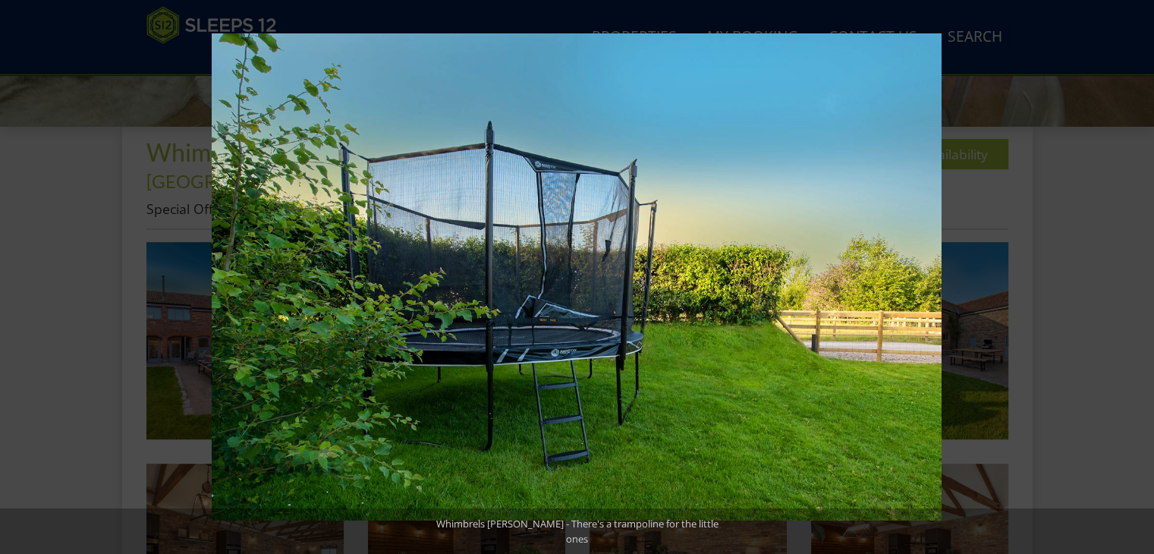
click at [1133, 273] on button at bounding box center [1127, 277] width 53 height 76
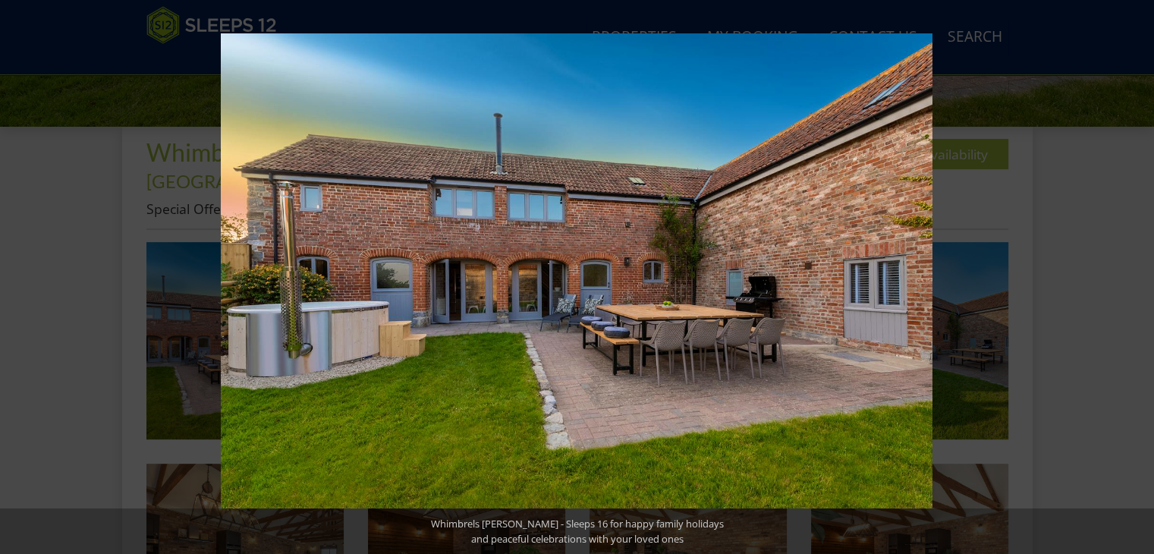
click at [1133, 273] on button at bounding box center [1127, 277] width 53 height 76
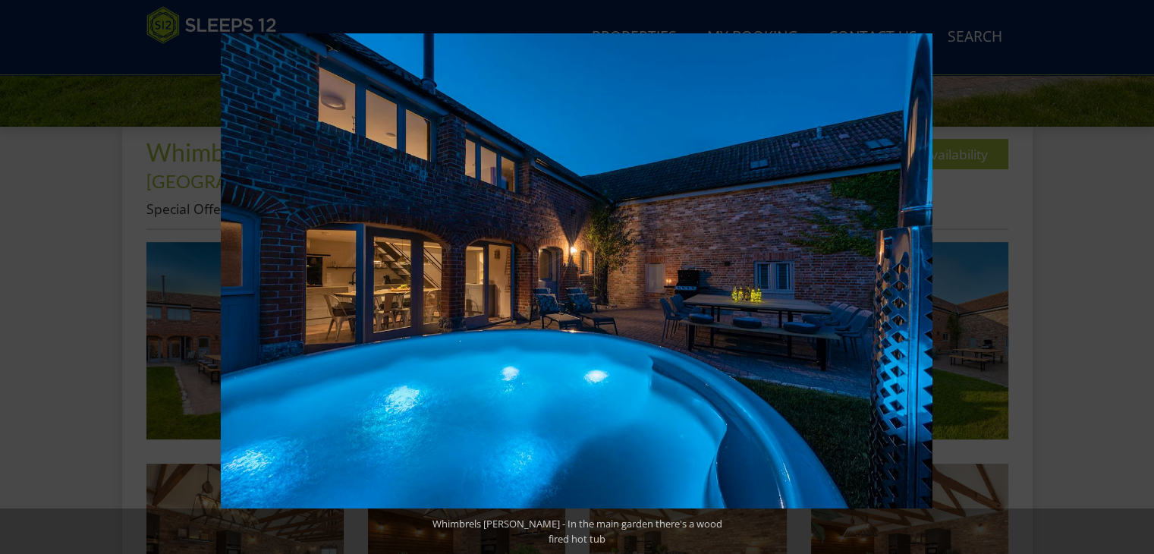
click at [1133, 273] on button at bounding box center [1127, 277] width 53 height 76
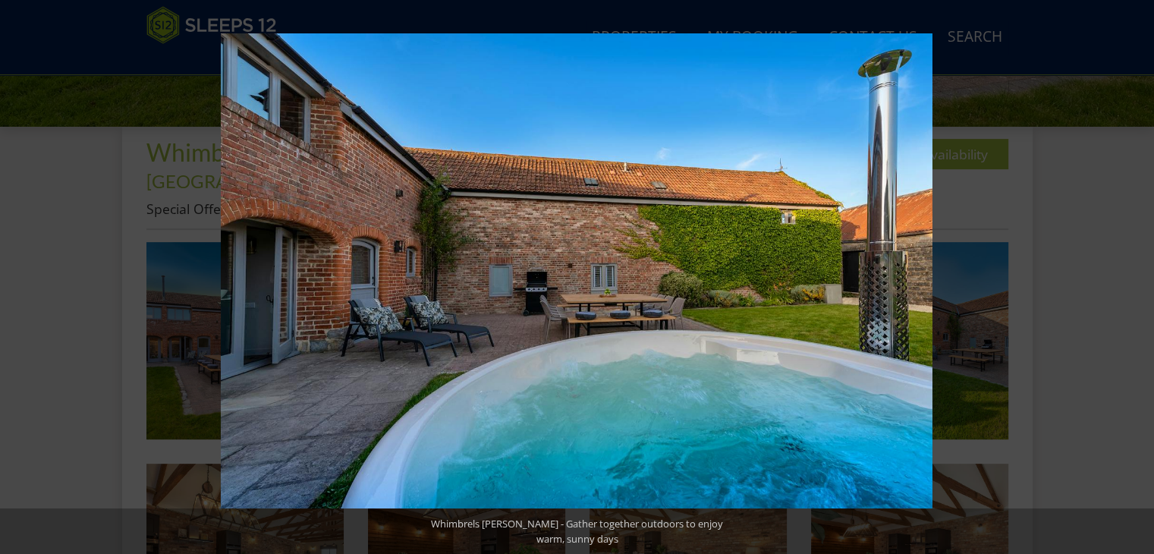
click at [1133, 273] on button at bounding box center [1127, 277] width 53 height 76
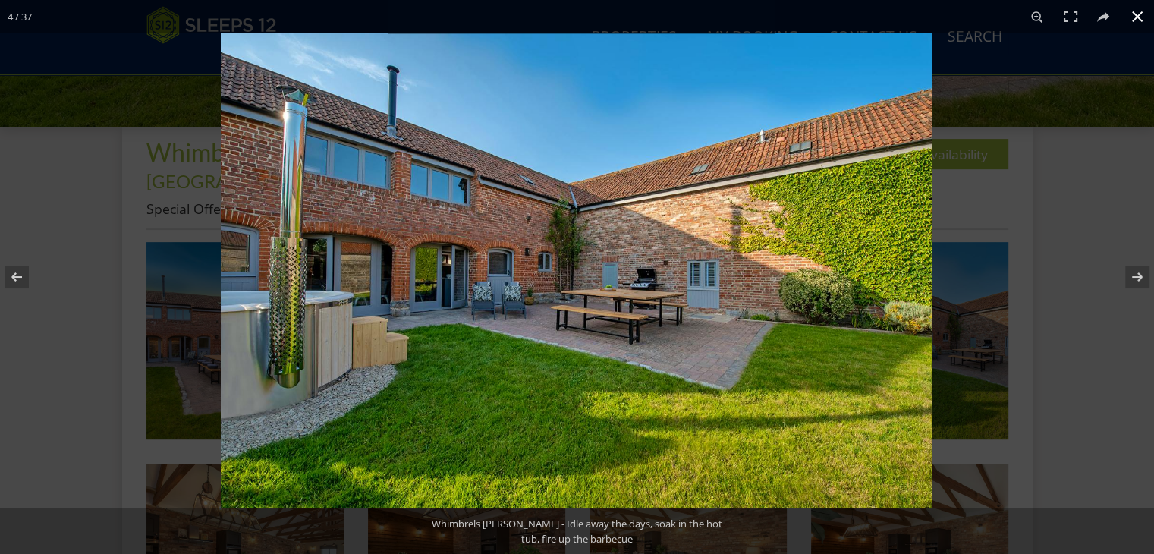
click at [1142, 21] on button at bounding box center [1137, 16] width 33 height 33
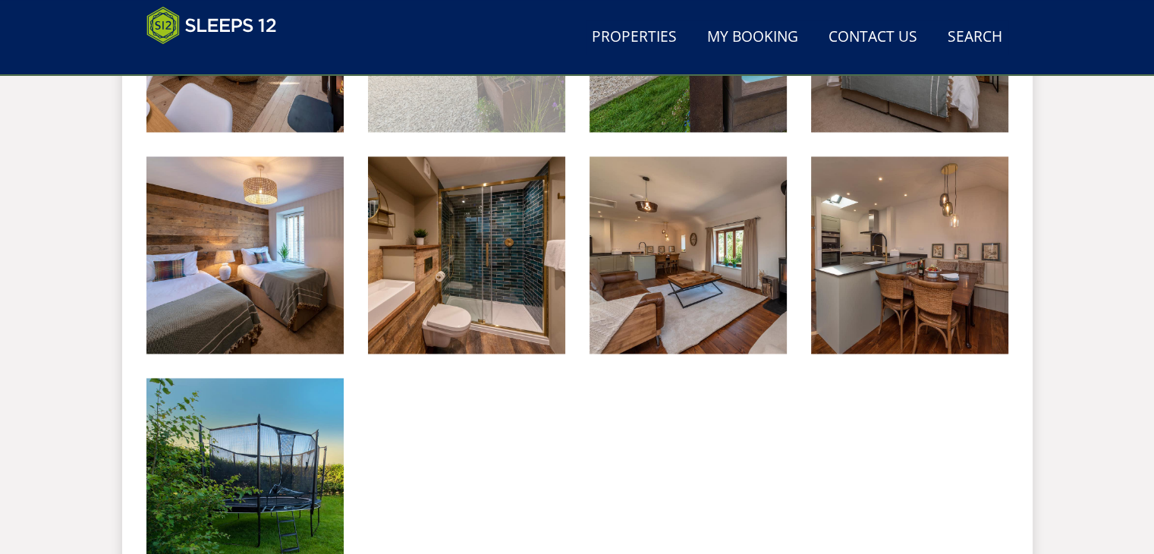
scroll to position [2656, 0]
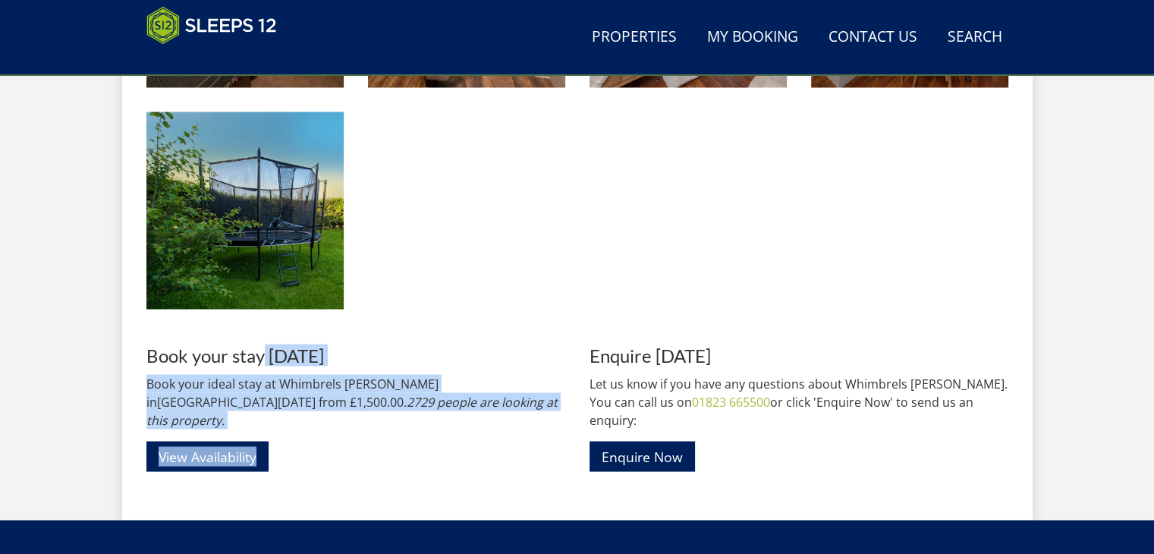
drag, startPoint x: 263, startPoint y: 310, endPoint x: 452, endPoint y: 401, distance: 210.1
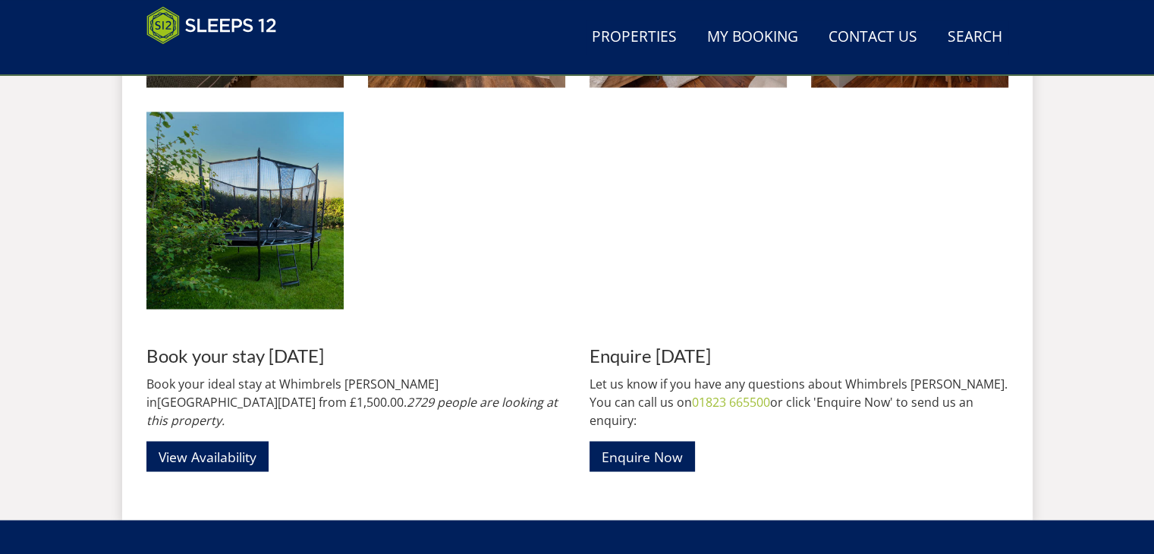
click at [470, 388] on div "Book your stay [DATE] Book your ideal stay at [GEOGRAPHIC_DATA][PERSON_NAME] in…" at bounding box center [355, 408] width 419 height 126
drag, startPoint x: 472, startPoint y: 386, endPoint x: 458, endPoint y: 398, distance: 17.8
click at [458, 398] on div "Book your stay [DATE] Book your ideal stay at [GEOGRAPHIC_DATA][PERSON_NAME] in…" at bounding box center [355, 408] width 419 height 126
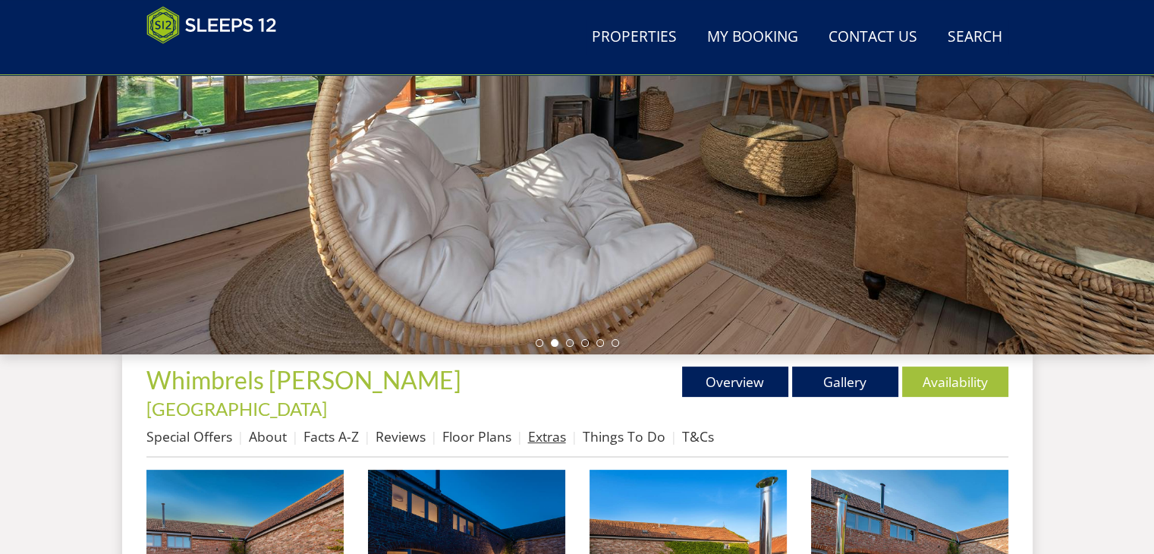
scroll to position [455, 0]
